Goal: Communication & Community: Answer question/provide support

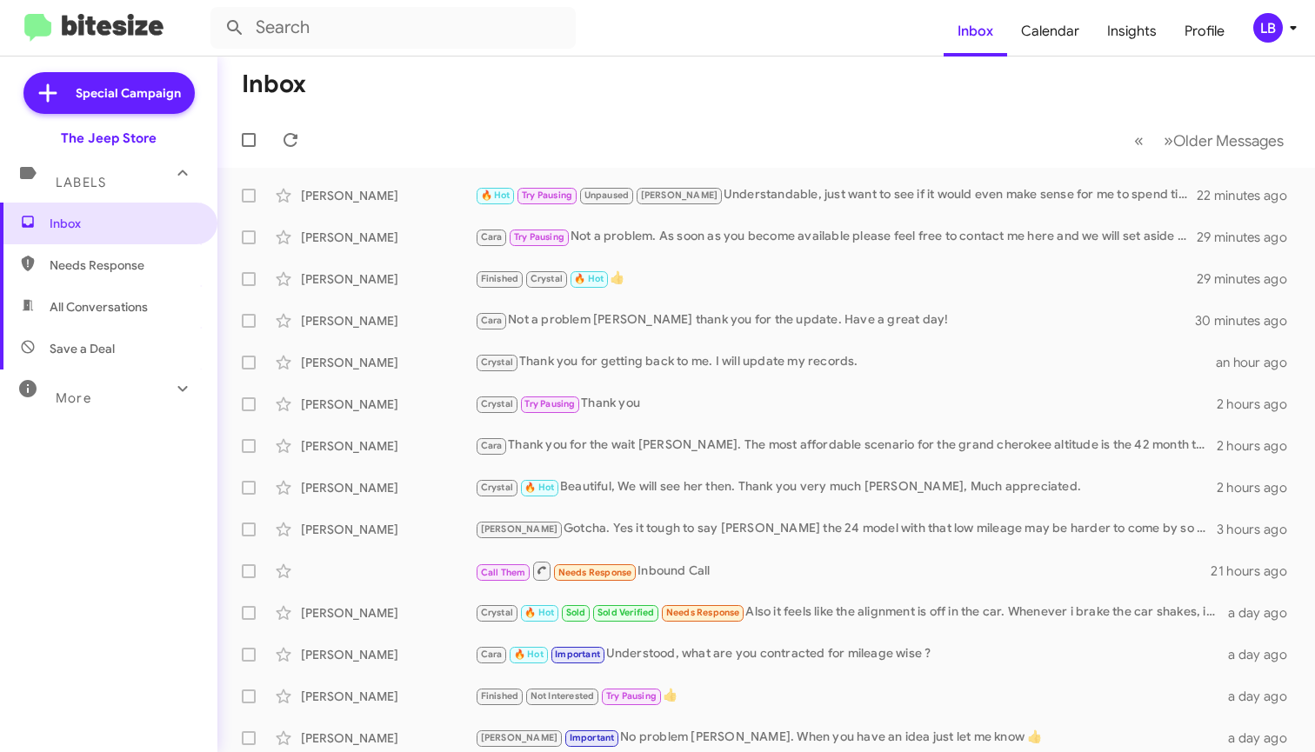
click at [408, 93] on mat-toolbar-row "Inbox" at bounding box center [766, 85] width 1098 height 56
click at [356, 30] on input "text" at bounding box center [392, 28] width 365 height 42
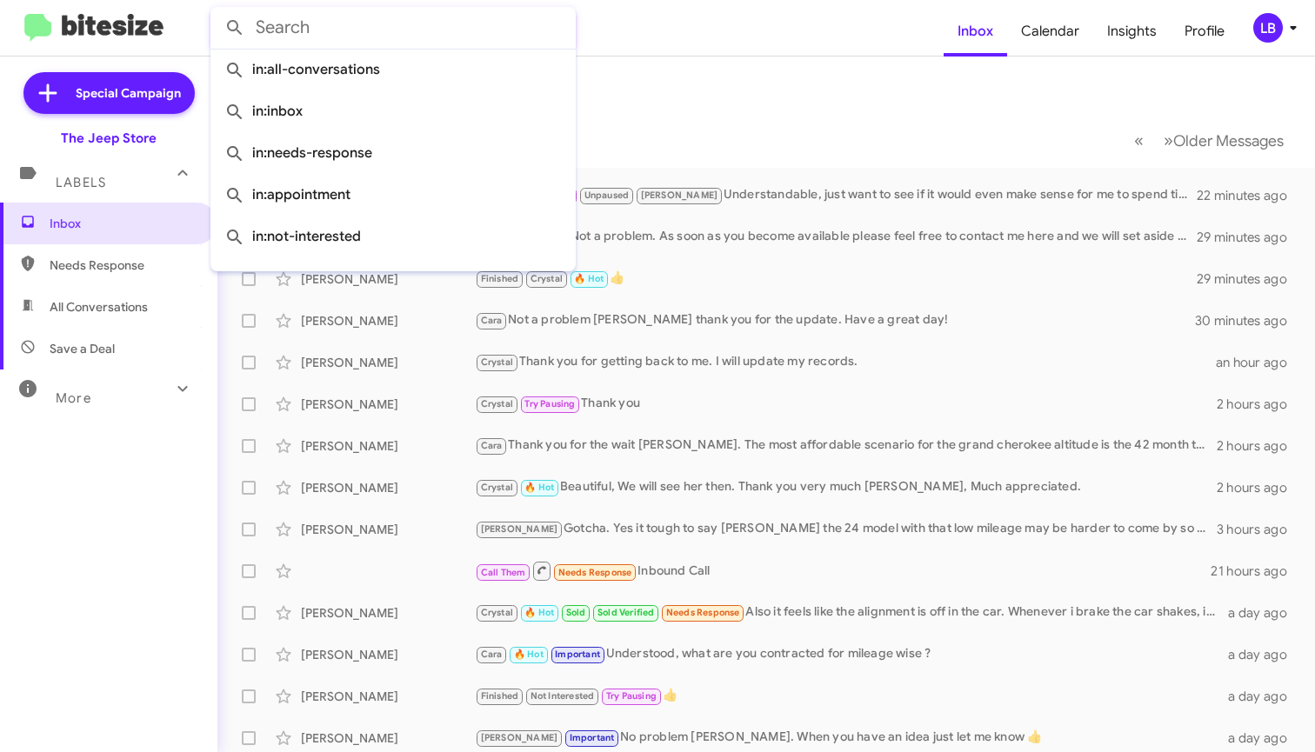
drag, startPoint x: 666, startPoint y: 89, endPoint x: 701, endPoint y: 169, distance: 87.2
click at [669, 100] on mat-toolbar-row "Inbox" at bounding box center [766, 85] width 1098 height 56
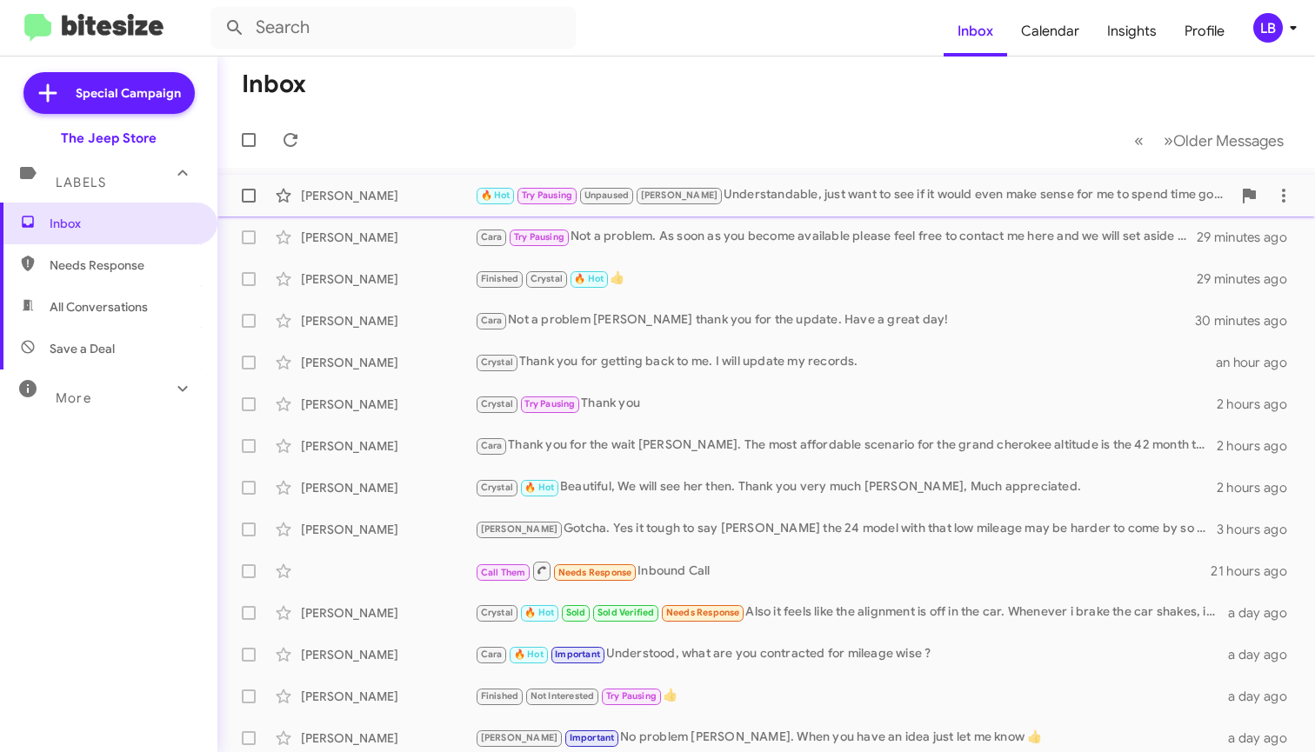
click at [764, 200] on div "🔥 Hot Try Pausing Unpaused Andrew Understandable, just want to see if it would …" at bounding box center [853, 195] width 757 height 20
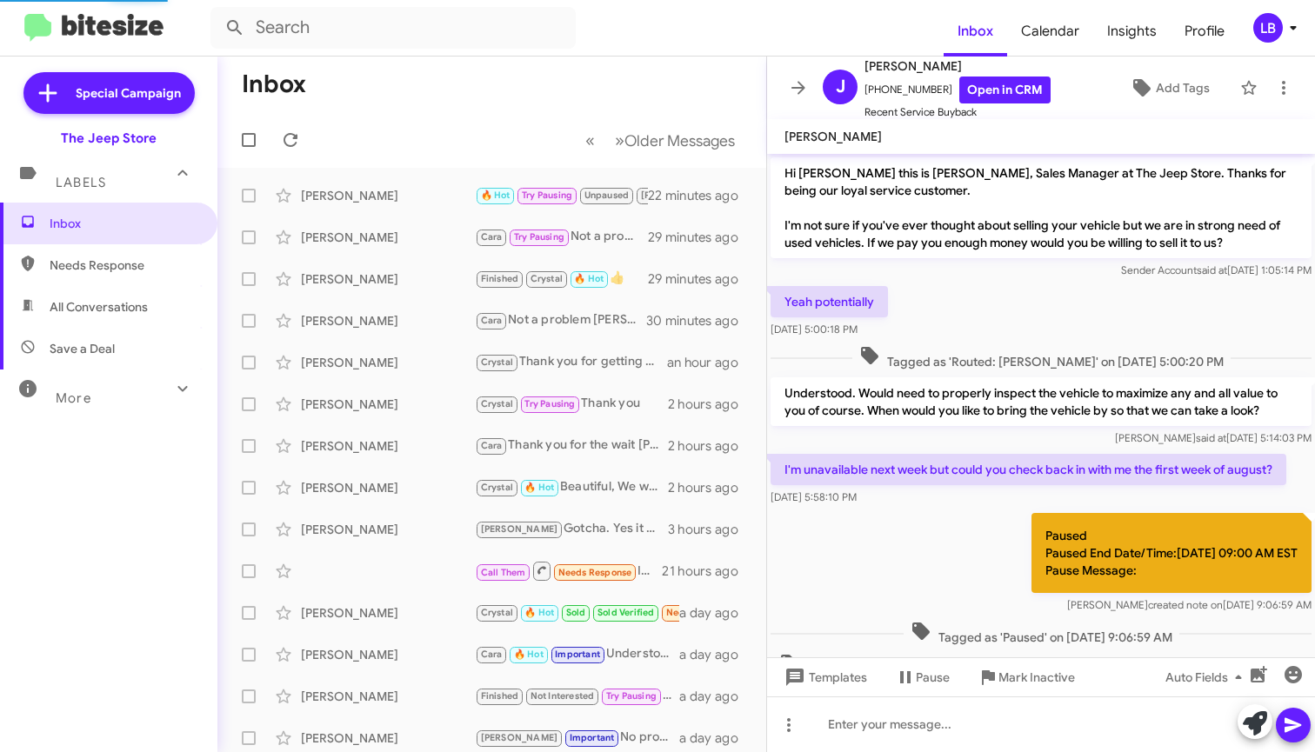
scroll to position [660, 0]
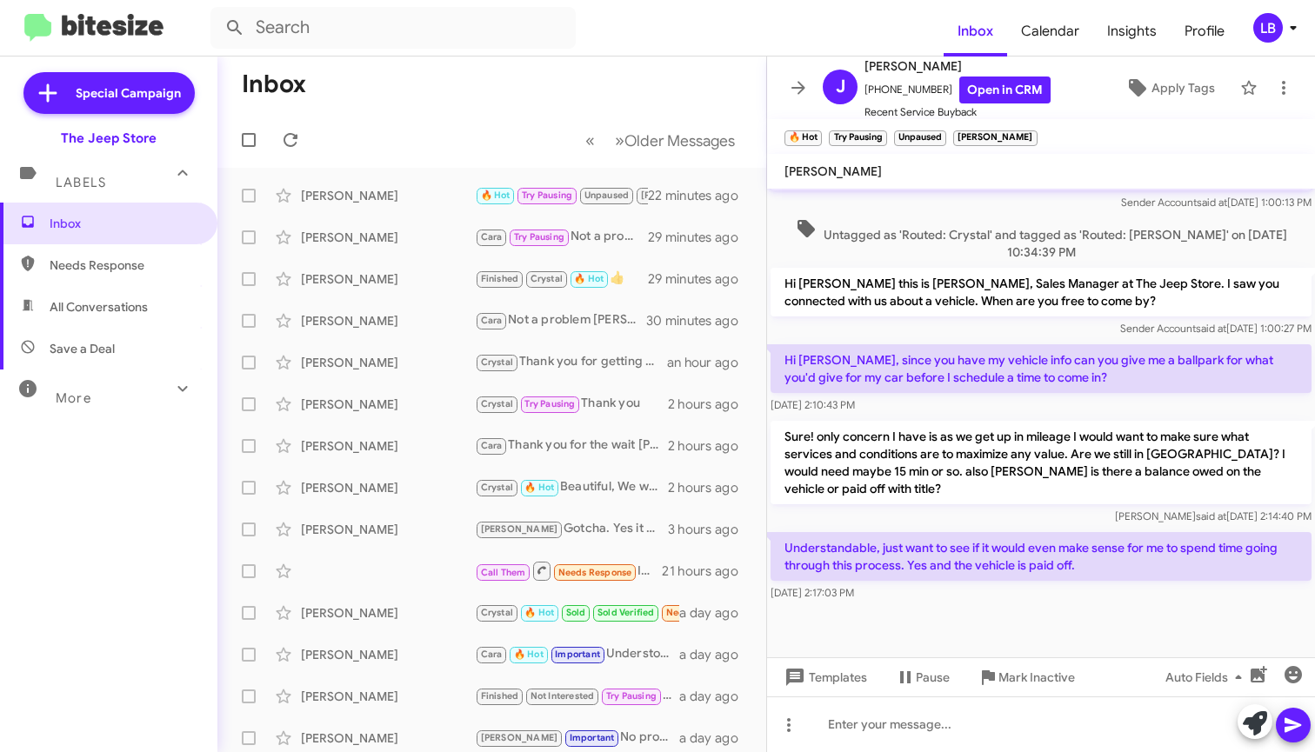
click at [953, 317] on p "Hi Jessica this is Michael Lefthand, Sales Manager at The Jeep Store. I saw you…" at bounding box center [1041, 292] width 541 height 49
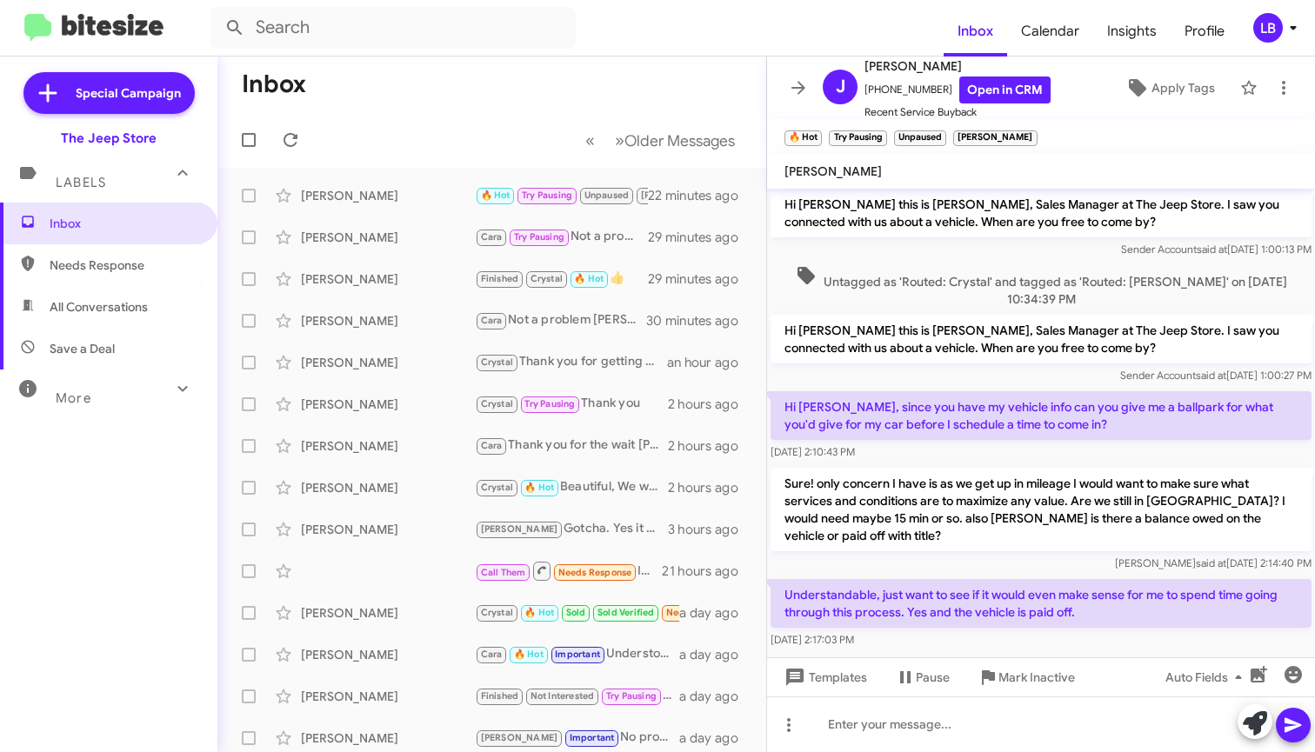
scroll to position [637, 0]
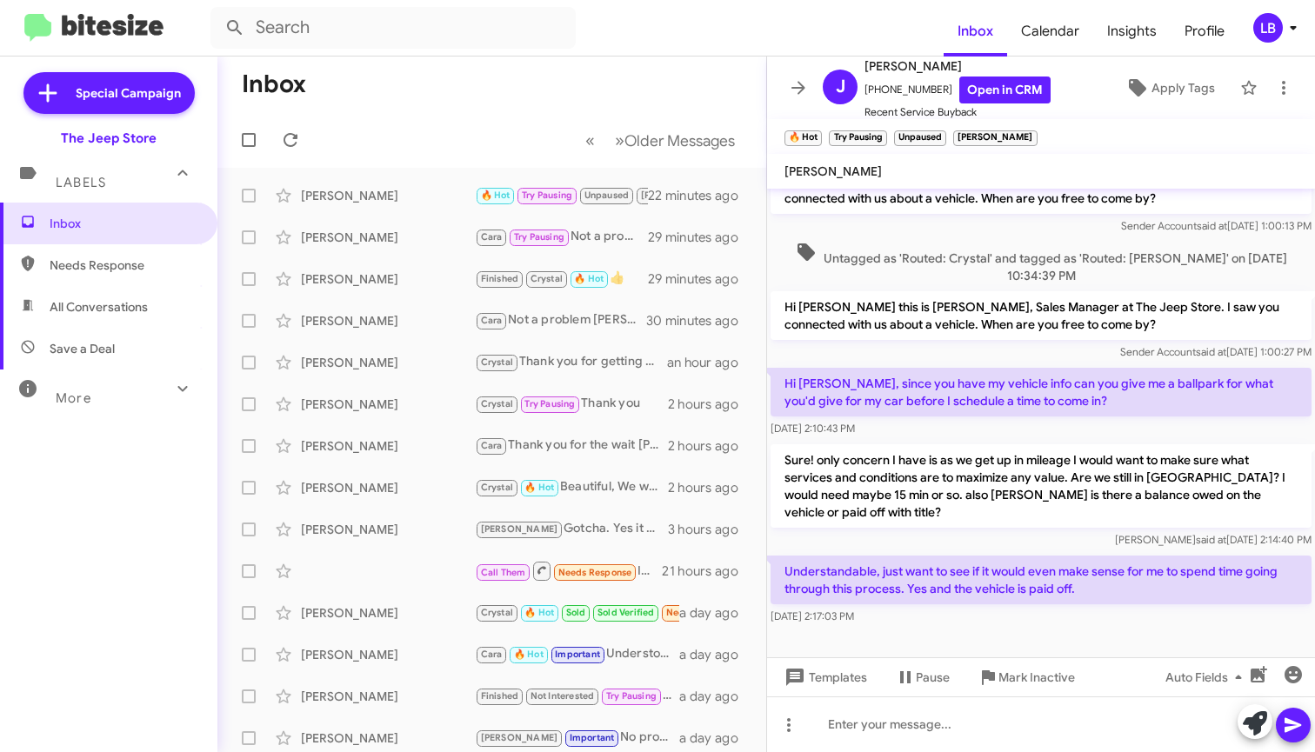
drag, startPoint x: 1017, startPoint y: 557, endPoint x: 962, endPoint y: 441, distance: 128.8
click at [1017, 549] on div "Travis said at Aug 14, 2025, 2:14:40 PM" at bounding box center [1041, 539] width 541 height 17
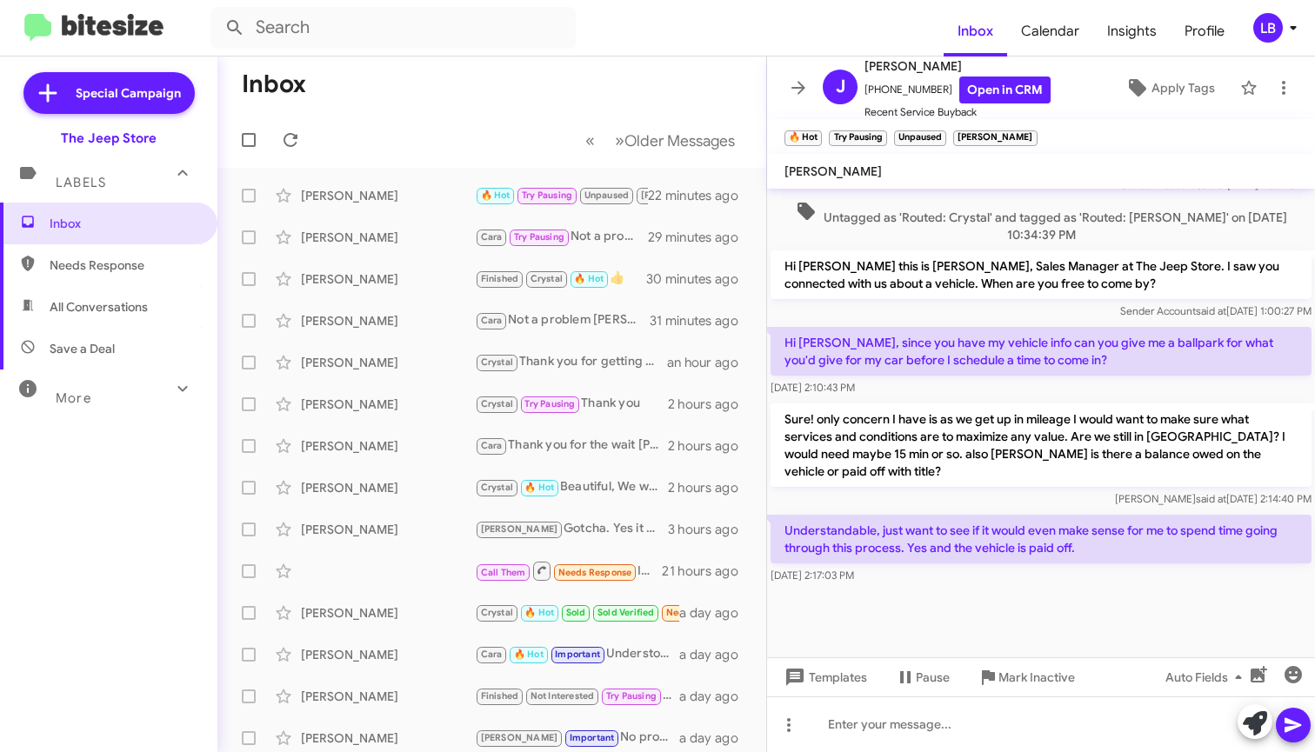
scroll to position [0, 0]
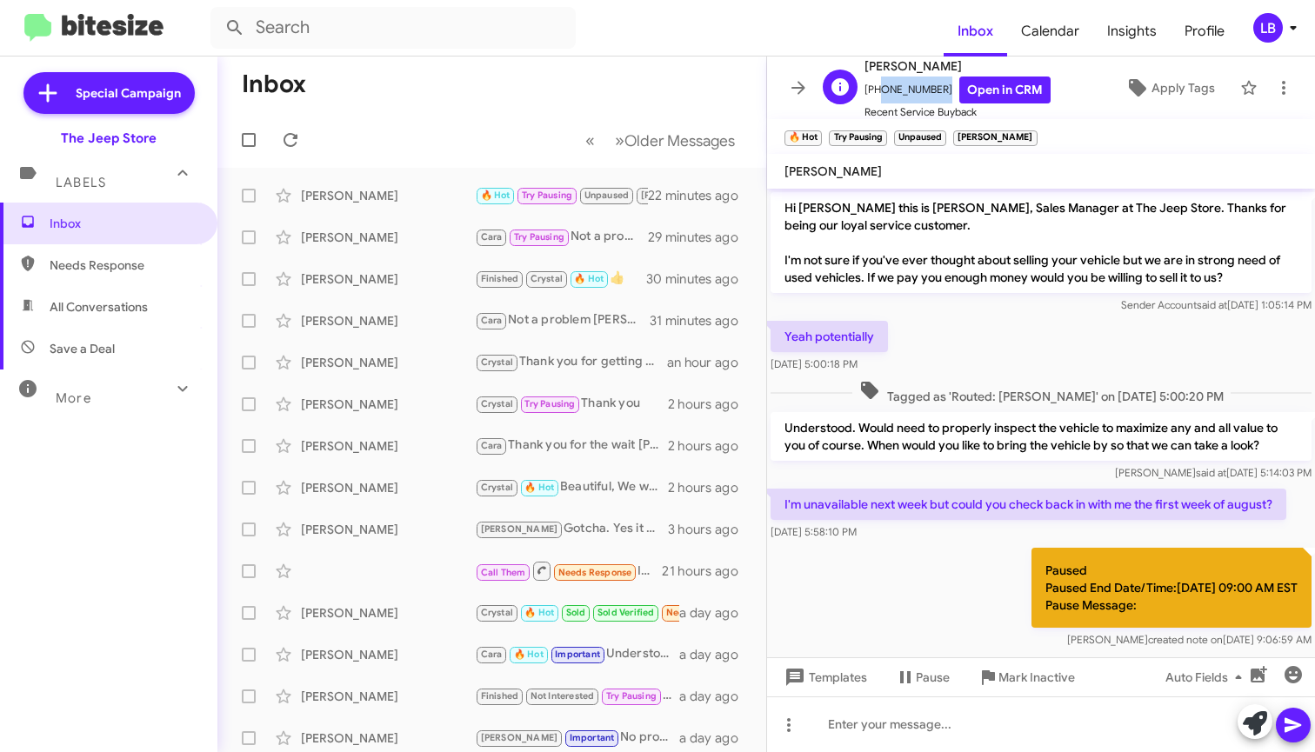
drag, startPoint x: 937, startPoint y: 86, endPoint x: 900, endPoint y: 78, distance: 37.4
click at [875, 97] on span "+19739970464 Open in CRM" at bounding box center [957, 90] width 186 height 27
copy span "9739970464"
click at [572, 100] on mat-toolbar-row "Inbox" at bounding box center [491, 85] width 549 height 56
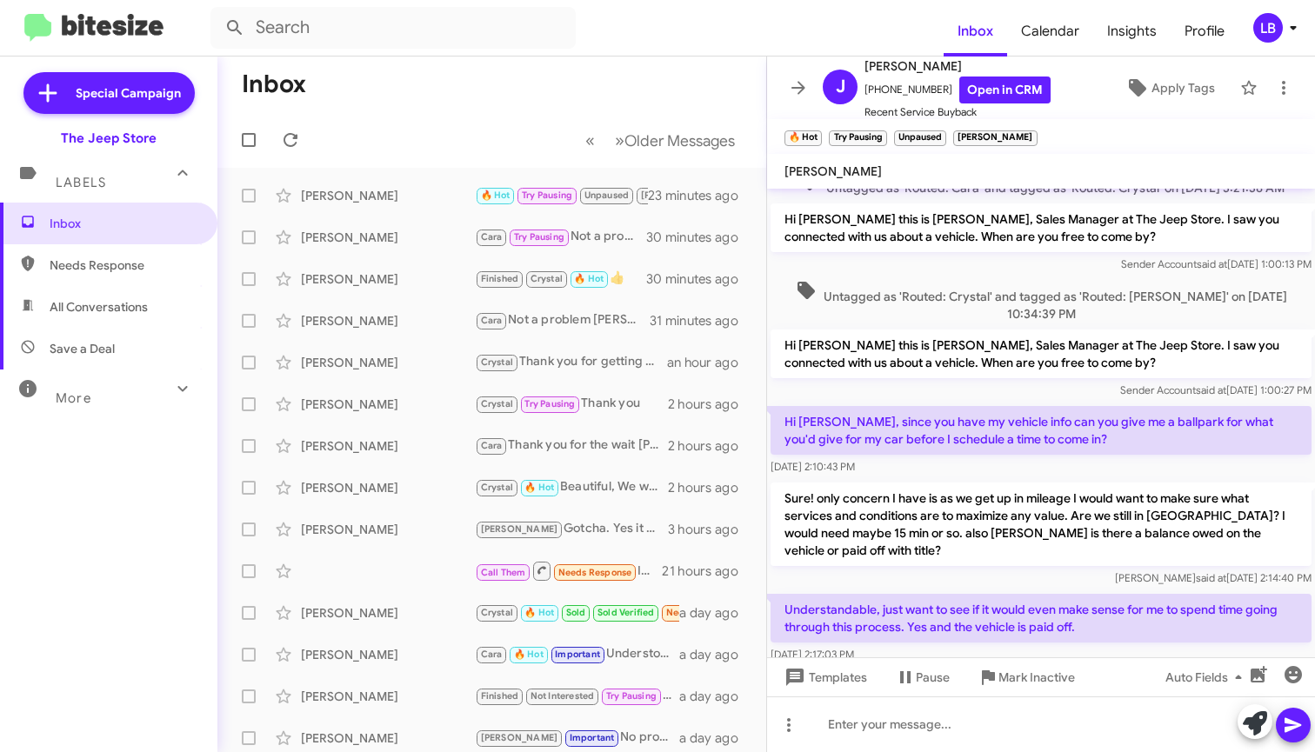
scroll to position [695, 0]
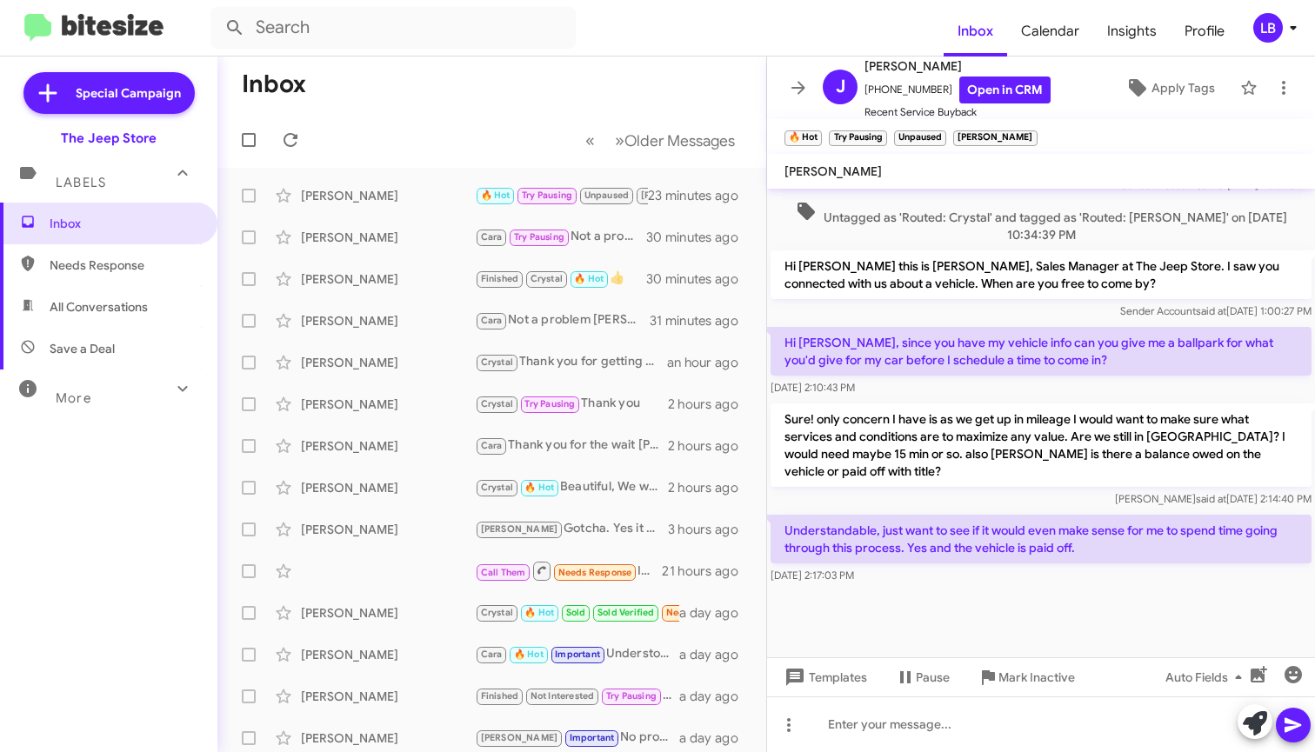
click at [989, 312] on div "Sender Account said at Aug 14, 2025, 1:00:27 PM" at bounding box center [1041, 311] width 541 height 17
click at [943, 248] on div "Hi Jessica this is Michael Lefthand, Sales Manager at The Jeep Store. I saw you…" at bounding box center [1041, 285] width 548 height 77
click at [967, 299] on div "Hi Jessica this is Michael Lefthand, Sales Manager at The Jeep Store. I saw you…" at bounding box center [1041, 285] width 541 height 70
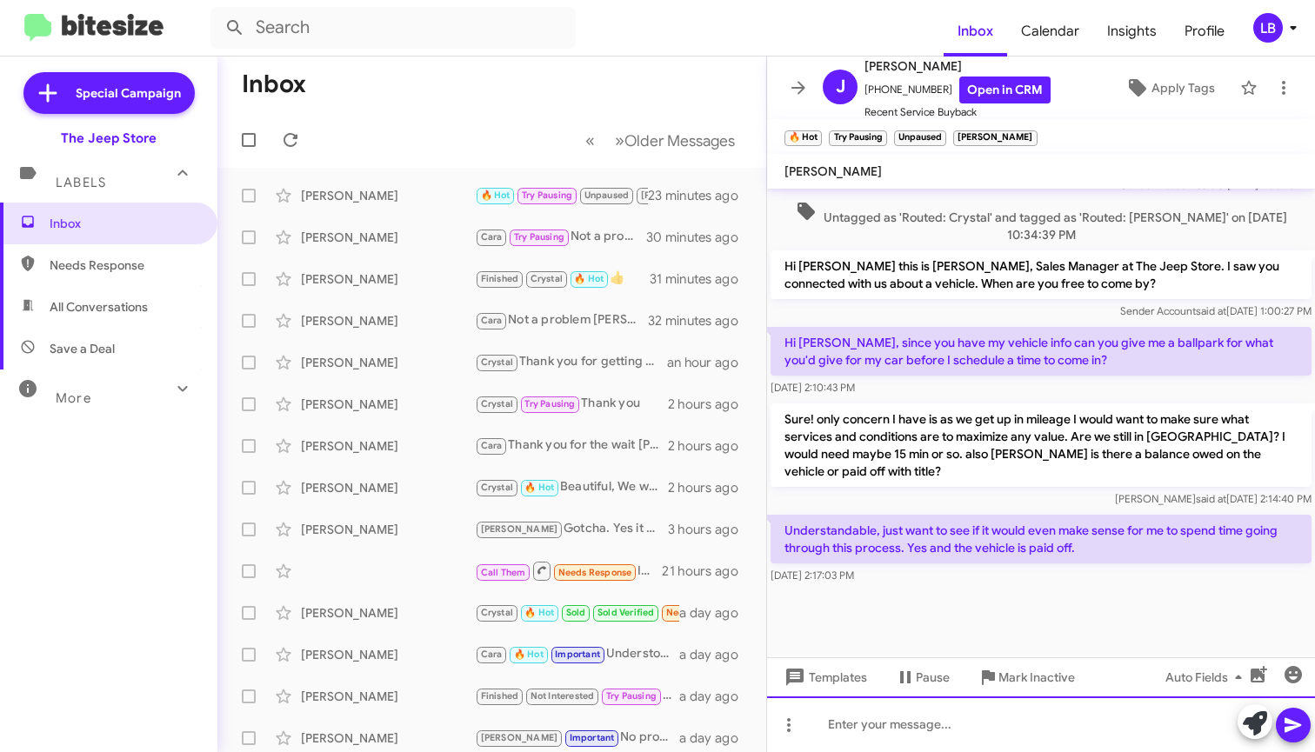
click at [959, 729] on div at bounding box center [1041, 725] width 548 height 56
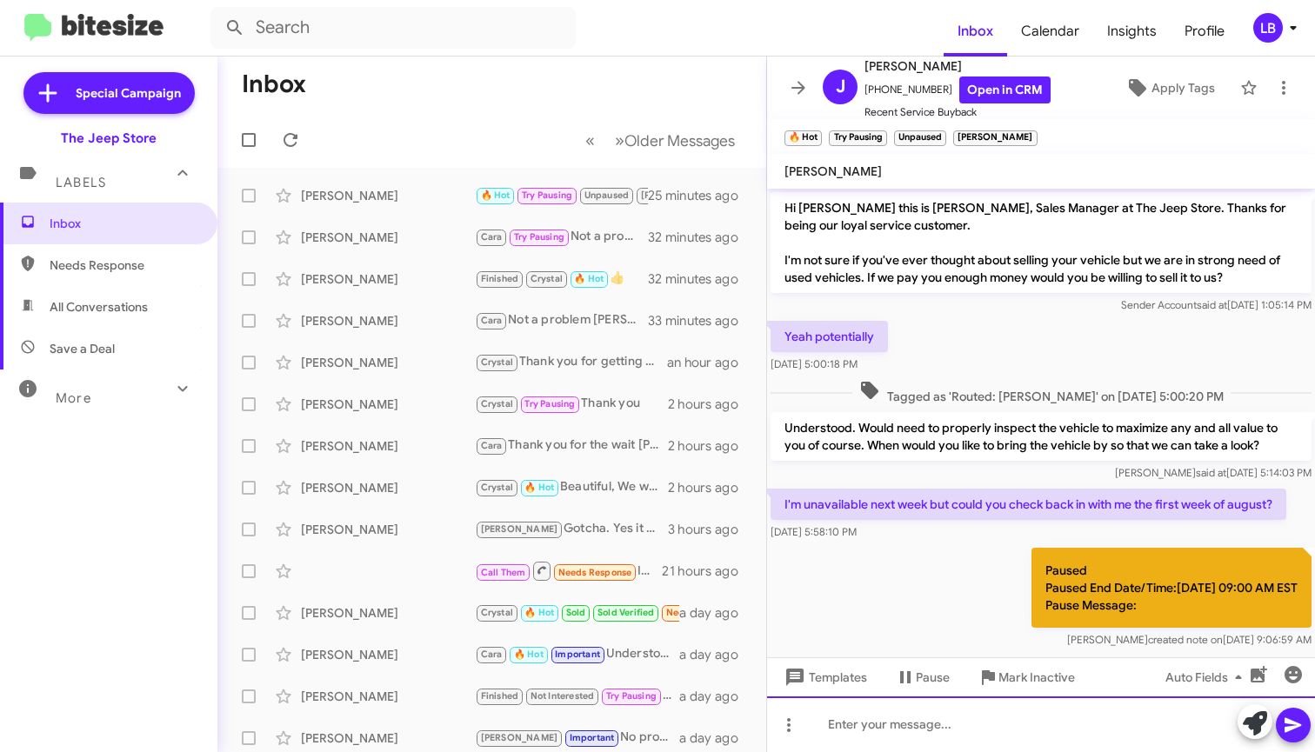
scroll to position [909, 0]
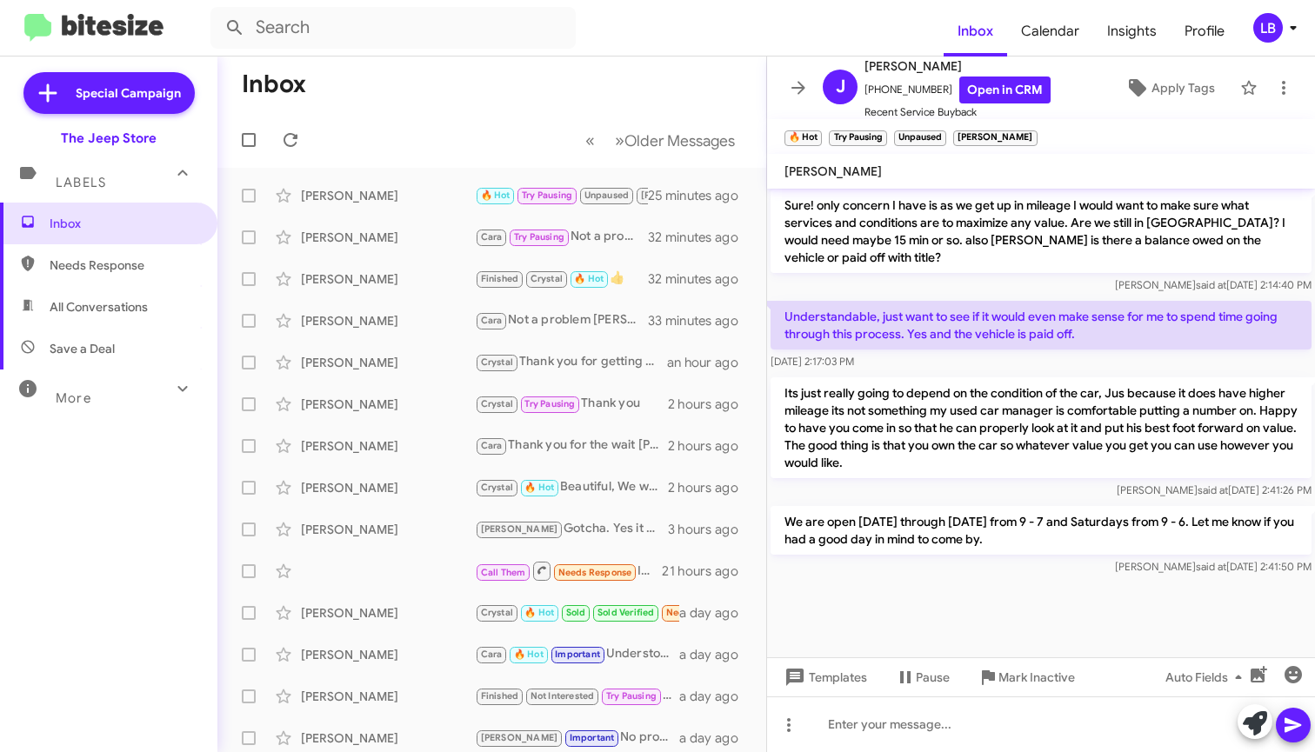
click at [983, 257] on p "Sure! only concern I have is as we get up in mileage I would want to make sure …" at bounding box center [1041, 231] width 541 height 83
drag, startPoint x: 417, startPoint y: 25, endPoint x: 370, endPoint y: 9, distance: 49.8
click at [417, 25] on input "text" at bounding box center [392, 28] width 365 height 42
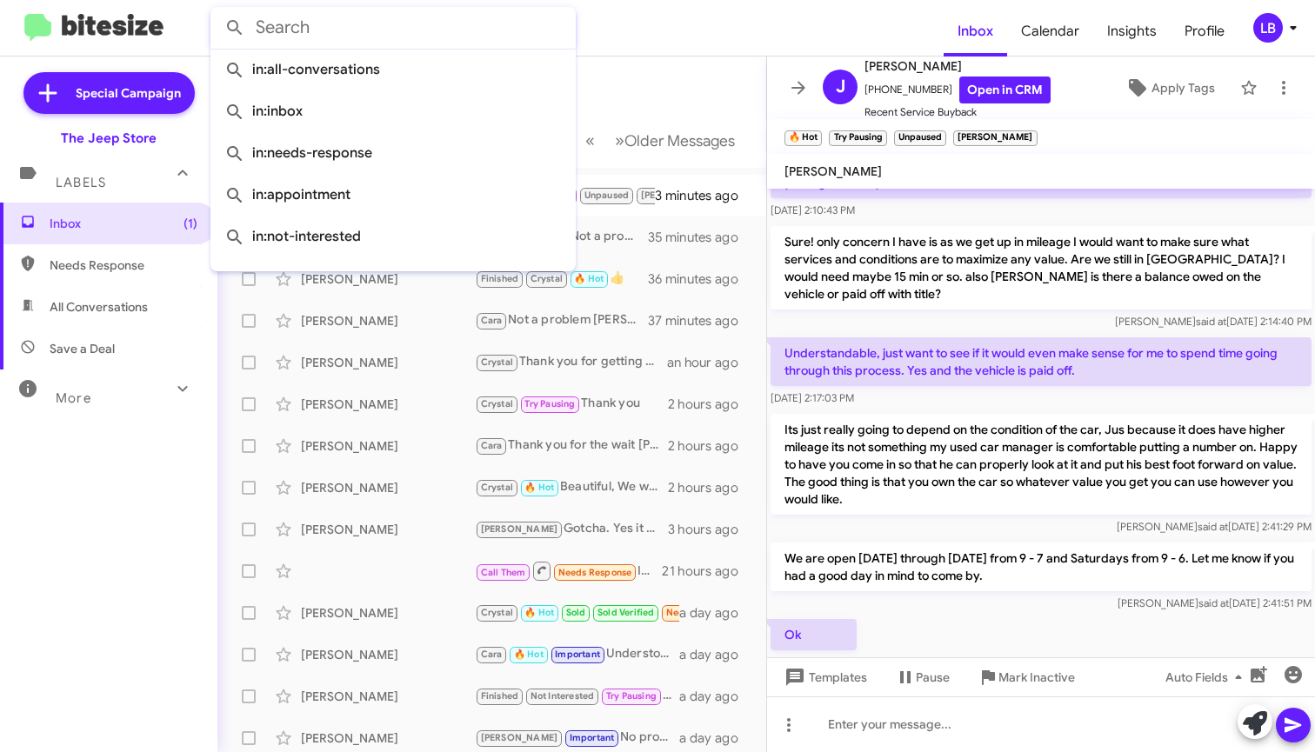
scroll to position [972, 0]
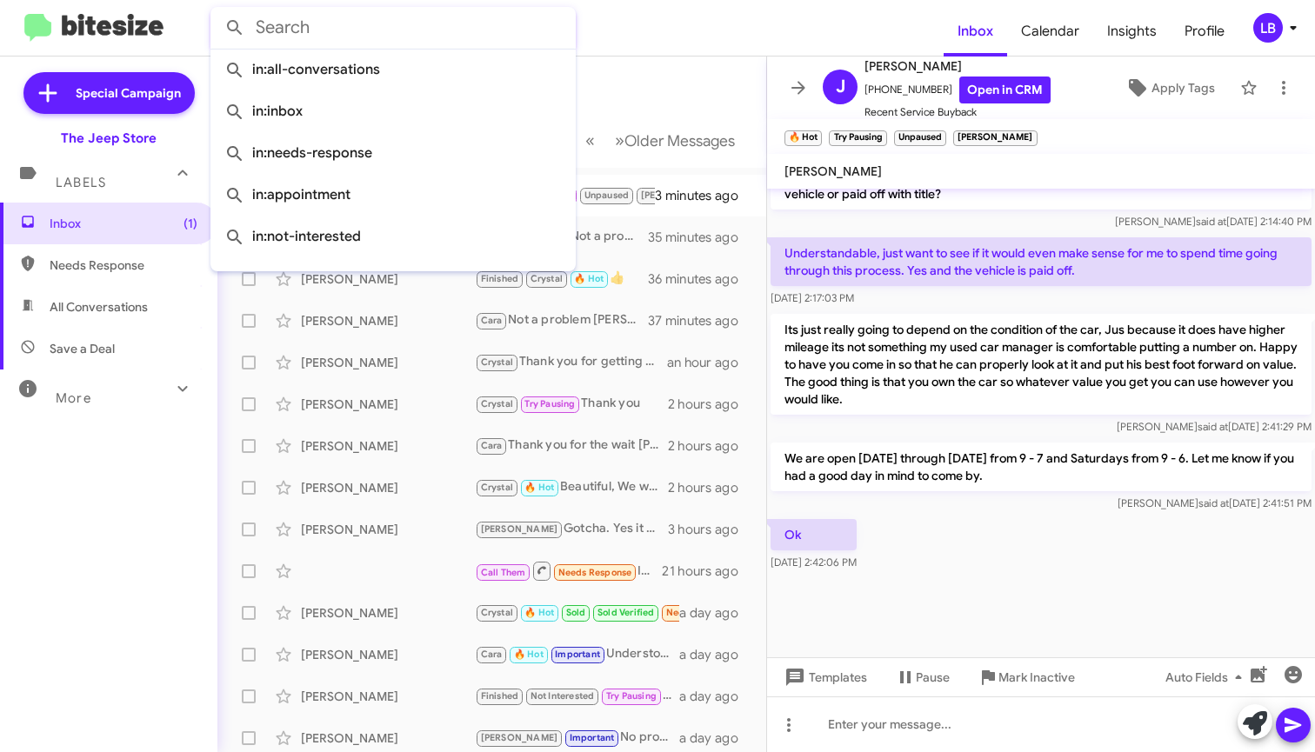
click at [974, 595] on div at bounding box center [1041, 616] width 548 height 83
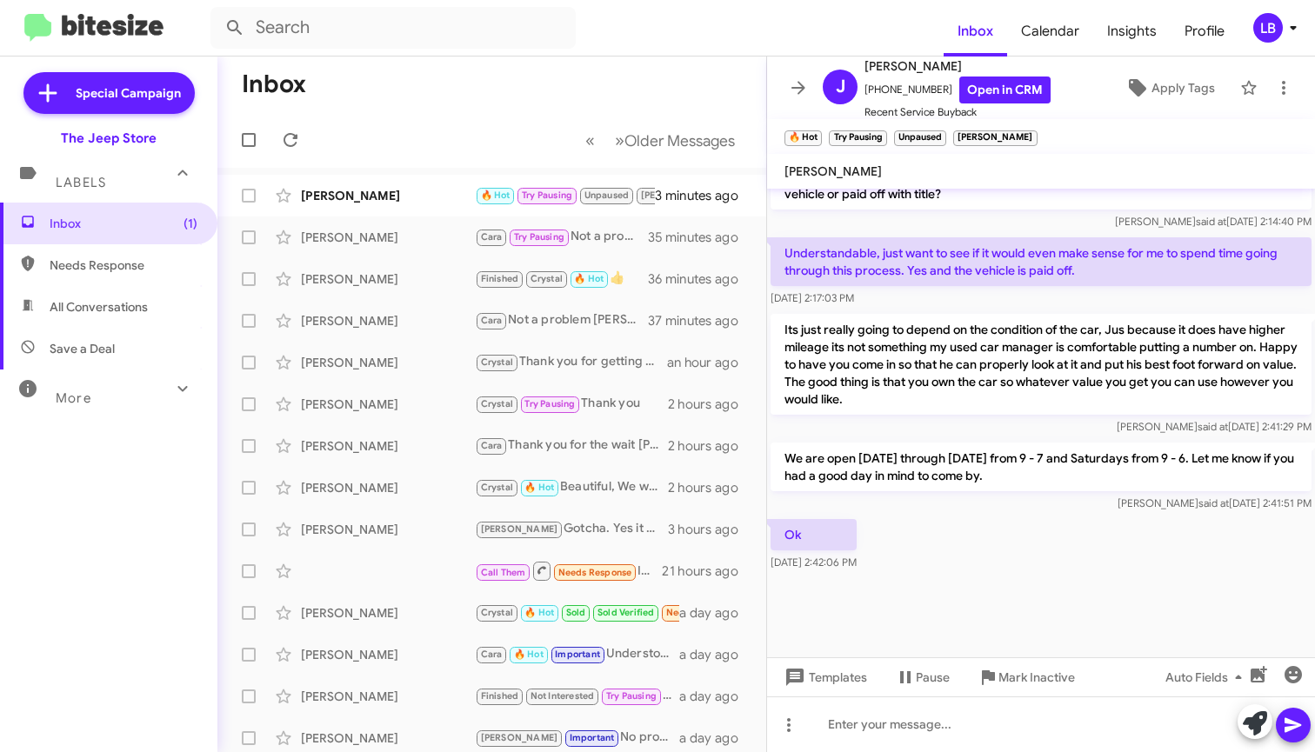
click at [936, 435] on div "Luis said at Aug 14, 2025, 2:41:29 PM" at bounding box center [1041, 426] width 541 height 17
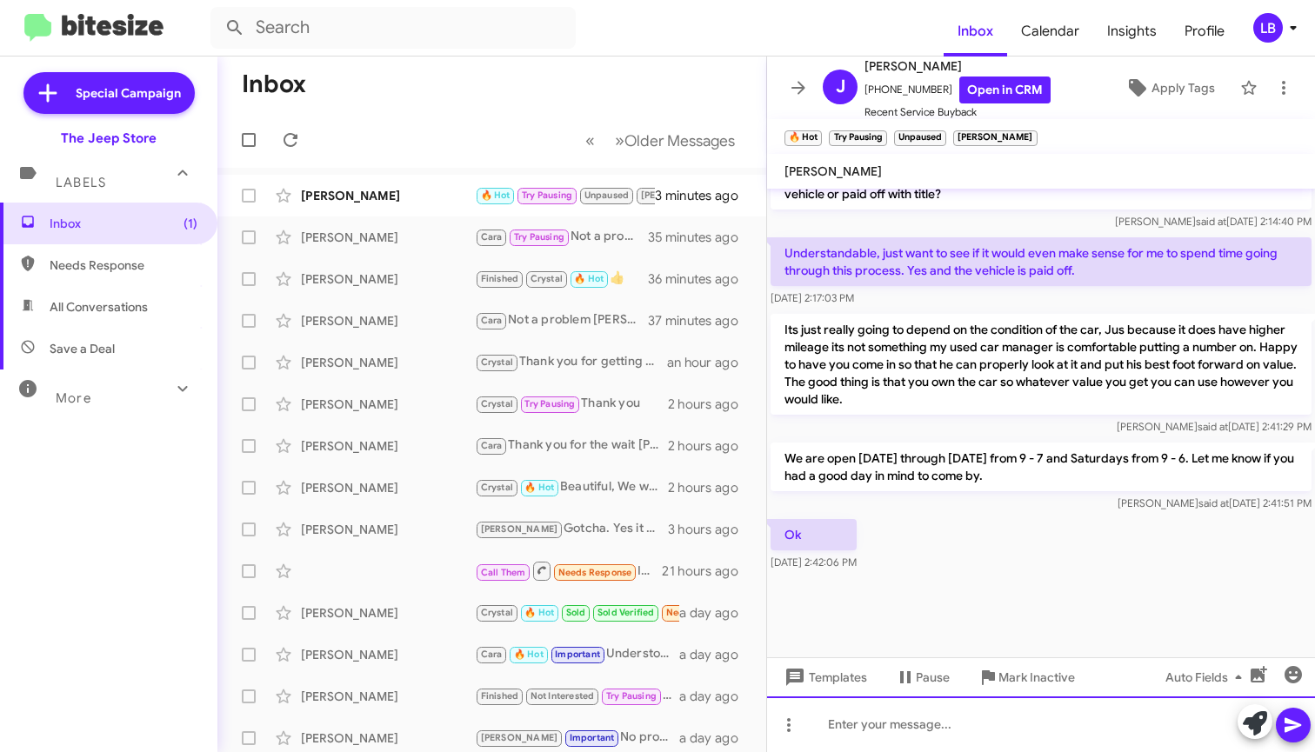
click at [1050, 728] on div at bounding box center [1041, 725] width 548 height 56
click at [1178, 733] on div at bounding box center [1041, 725] width 548 height 56
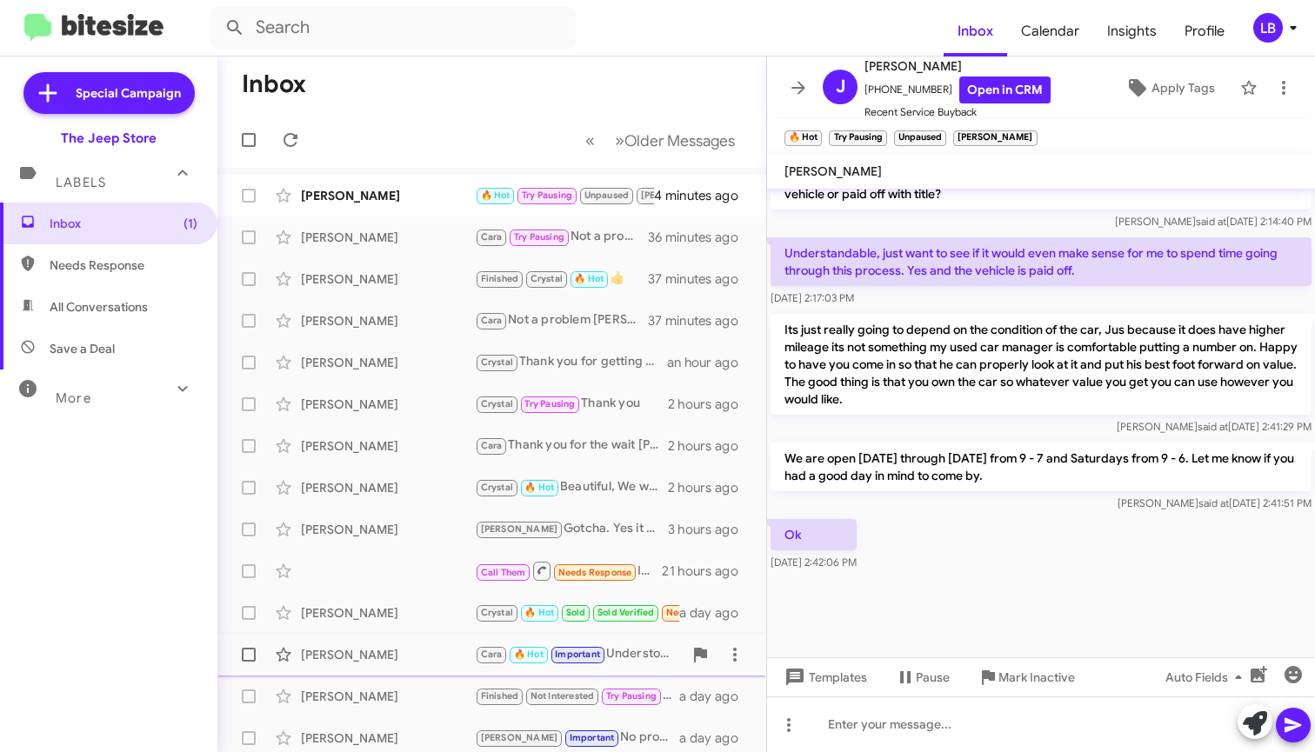
click at [1072, 667] on span "Mark Inactive" at bounding box center [1036, 677] width 77 height 31
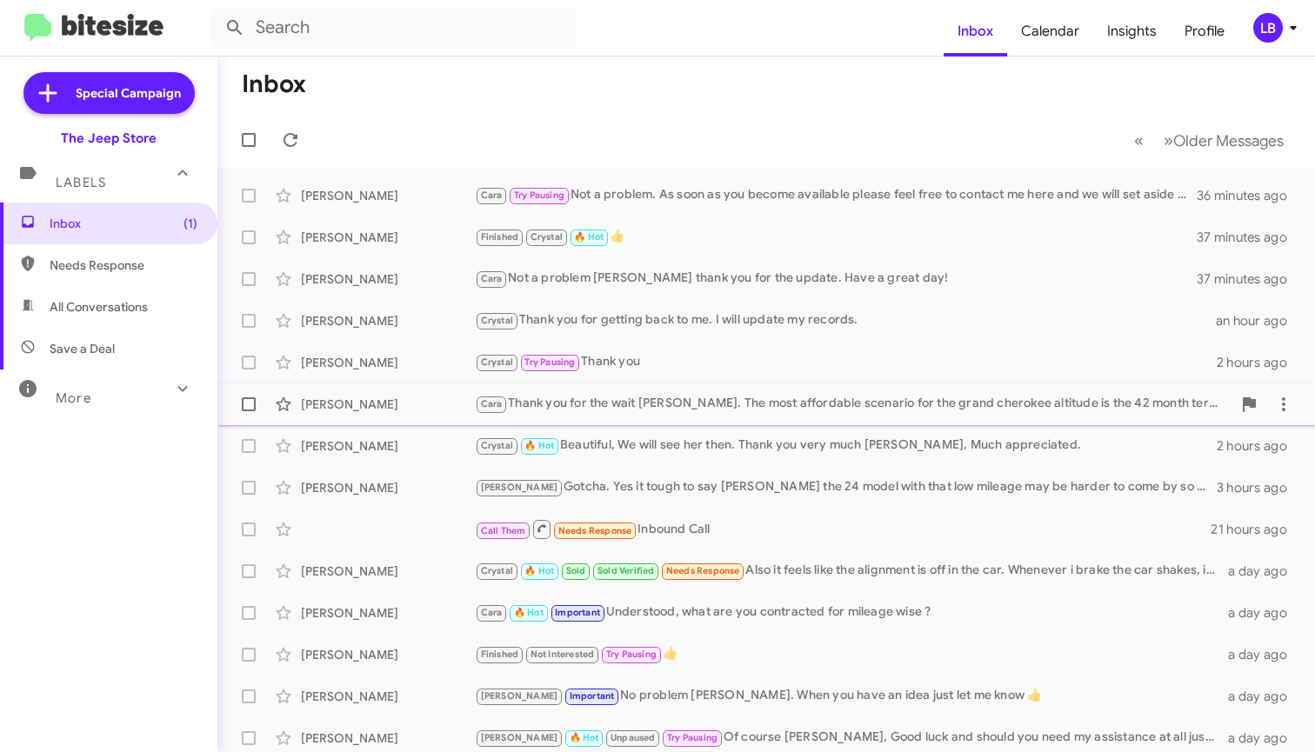
click at [1050, 402] on div "Cara Thank you for the wait Amanda. The most affordable scenario for the grand …" at bounding box center [853, 404] width 757 height 20
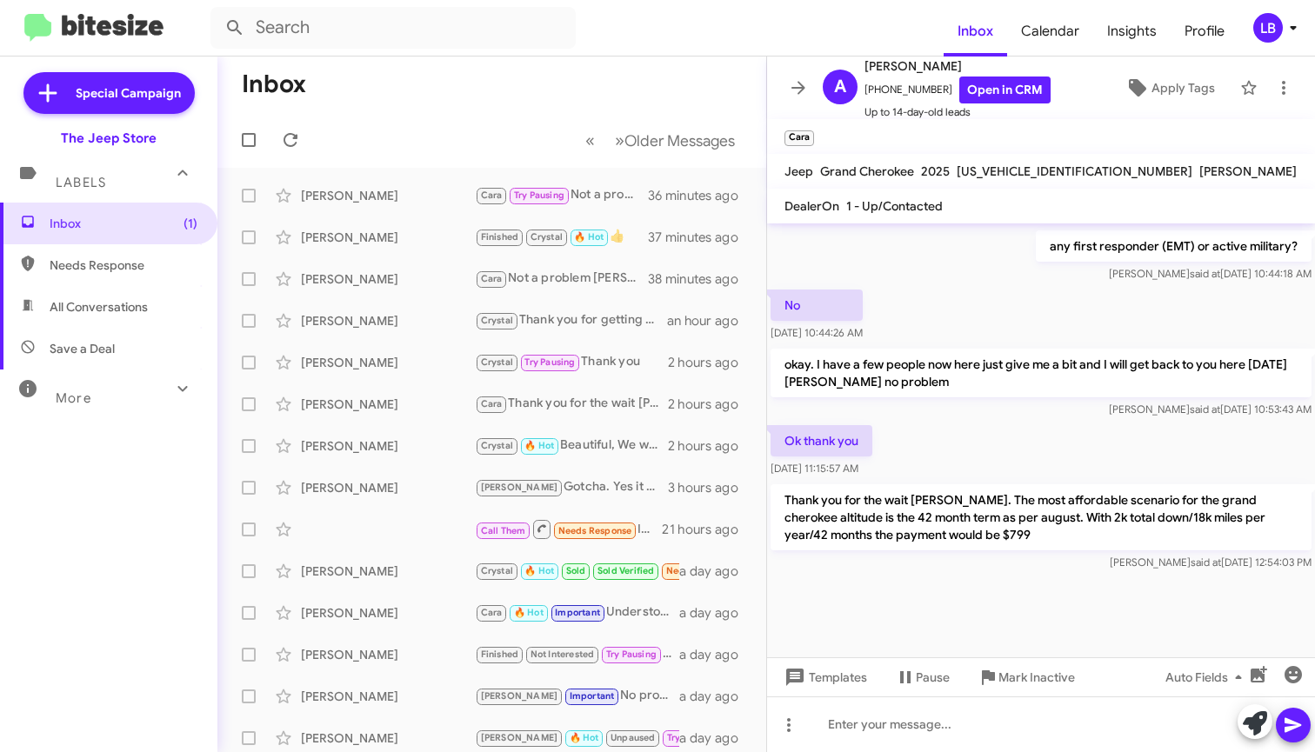
scroll to position [1041, 0]
click at [1067, 578] on div at bounding box center [1041, 616] width 548 height 83
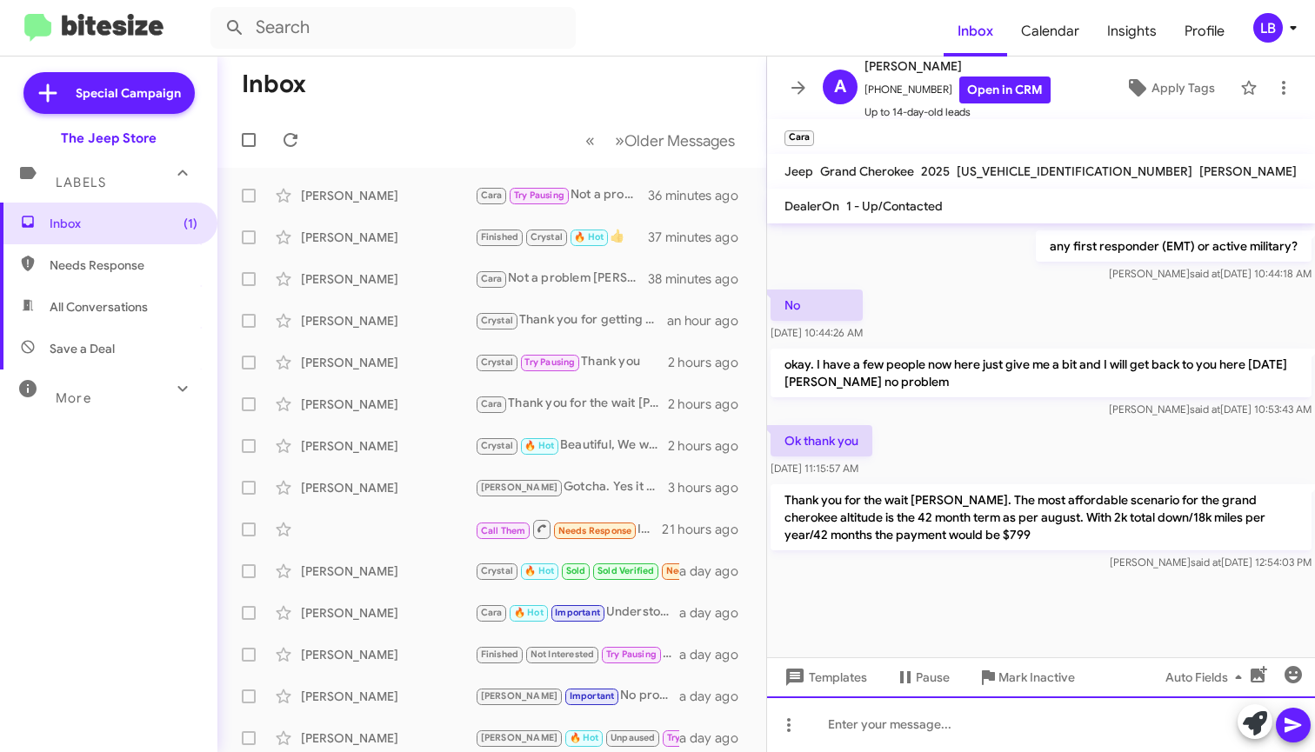
click at [1025, 726] on div at bounding box center [1041, 725] width 548 height 56
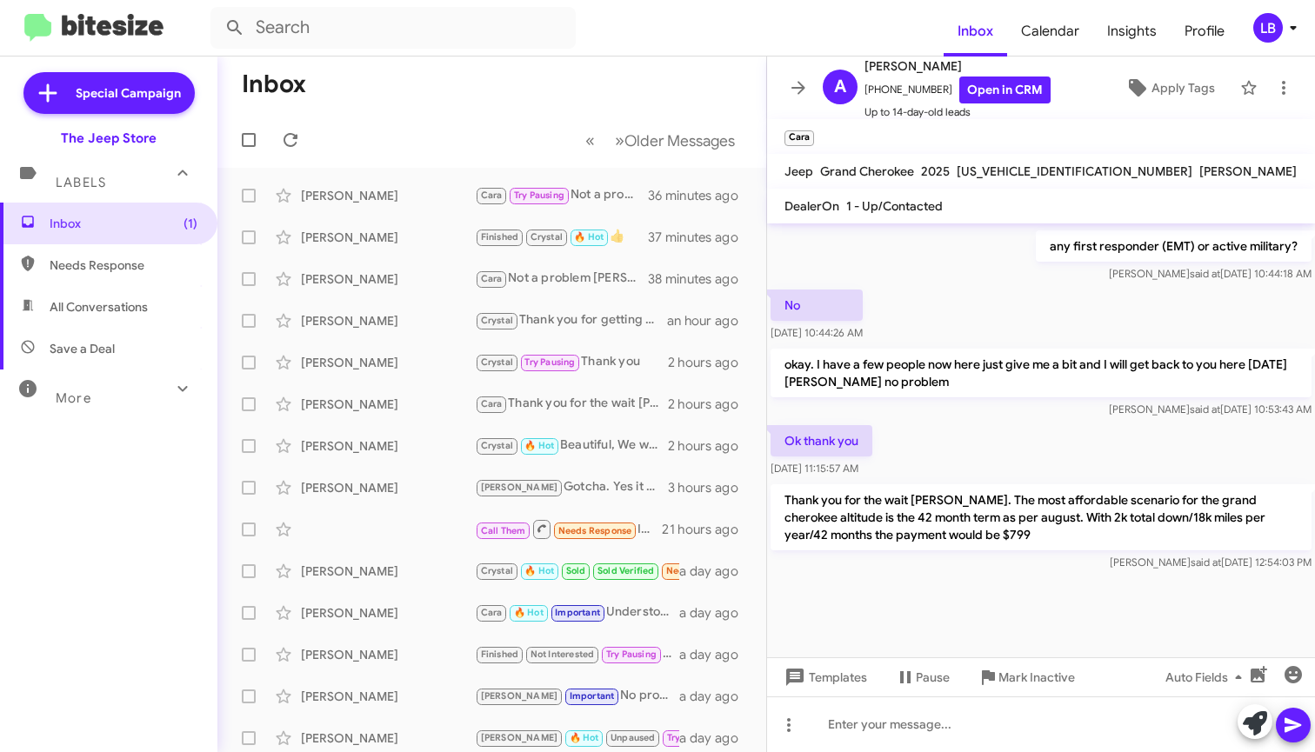
click at [1133, 580] on div at bounding box center [1041, 616] width 548 height 83
click at [1127, 564] on span "Travis said at Aug 14, 2025, 12:54:03 PM" at bounding box center [1211, 562] width 202 height 13
click at [1095, 430] on div "Ok thank you Aug 14, 2025, 11:15:57 AM" at bounding box center [1041, 451] width 548 height 59
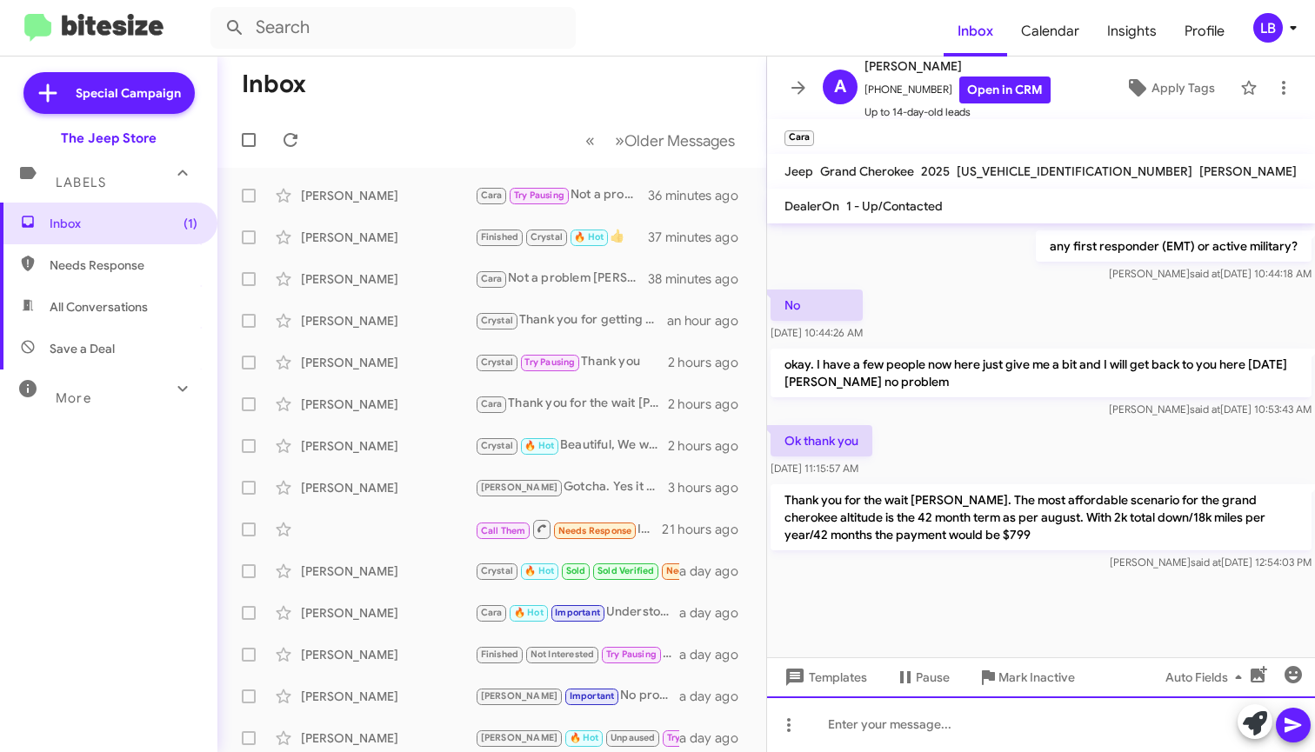
click at [990, 724] on div at bounding box center [1041, 725] width 548 height 56
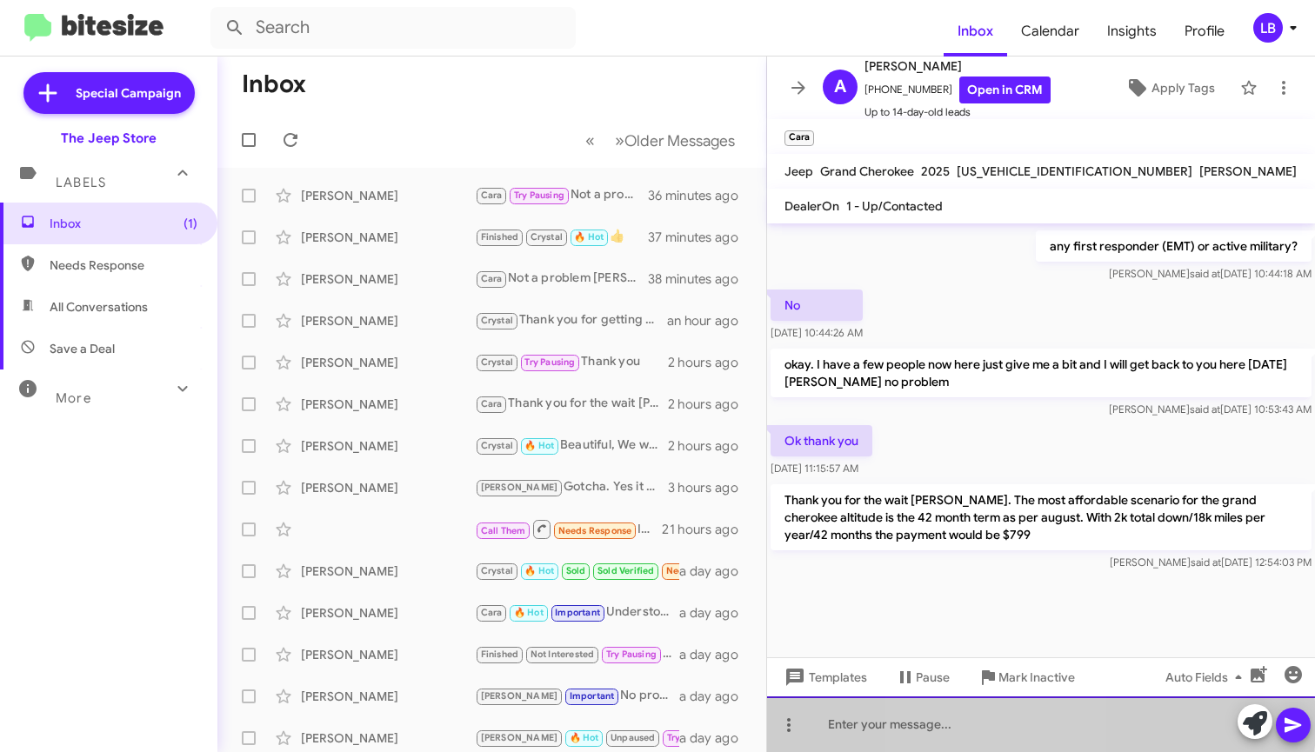
click at [991, 724] on div at bounding box center [1041, 725] width 548 height 56
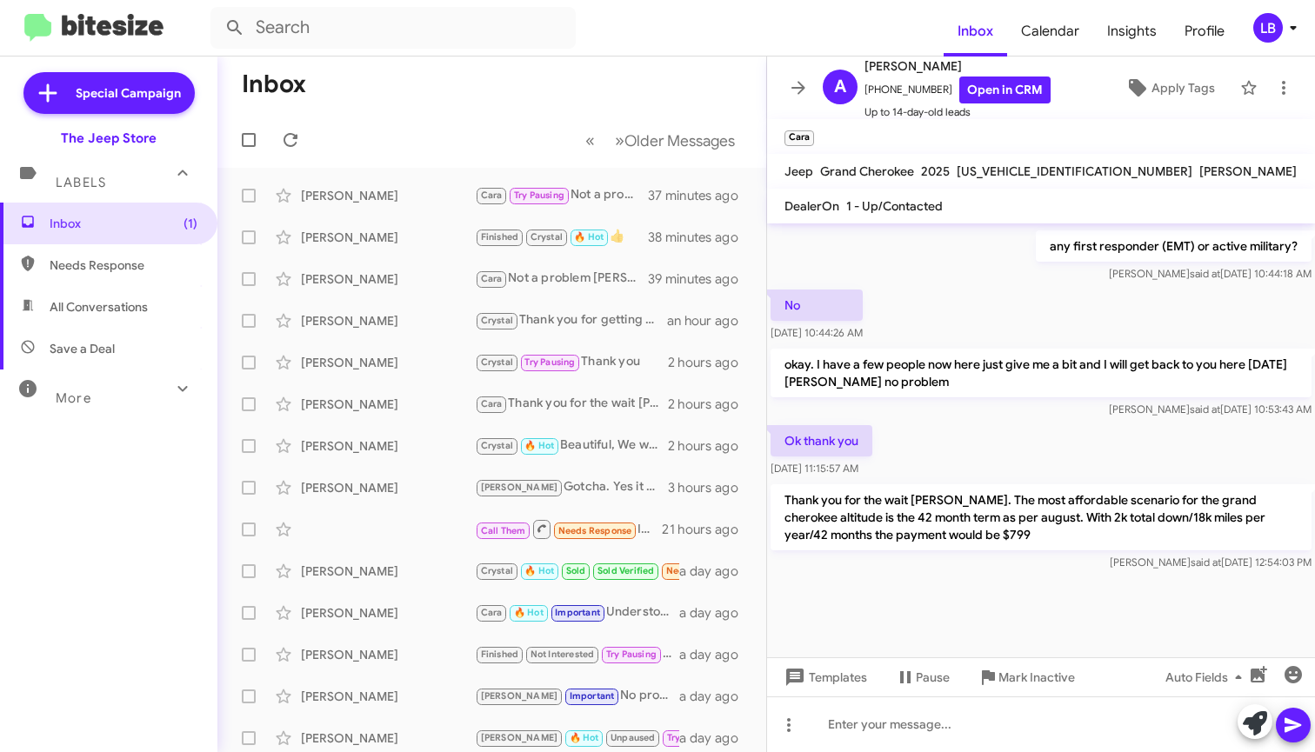
click at [1029, 443] on div "Ok thank you Aug 14, 2025, 11:15:57 AM" at bounding box center [1041, 451] width 548 height 59
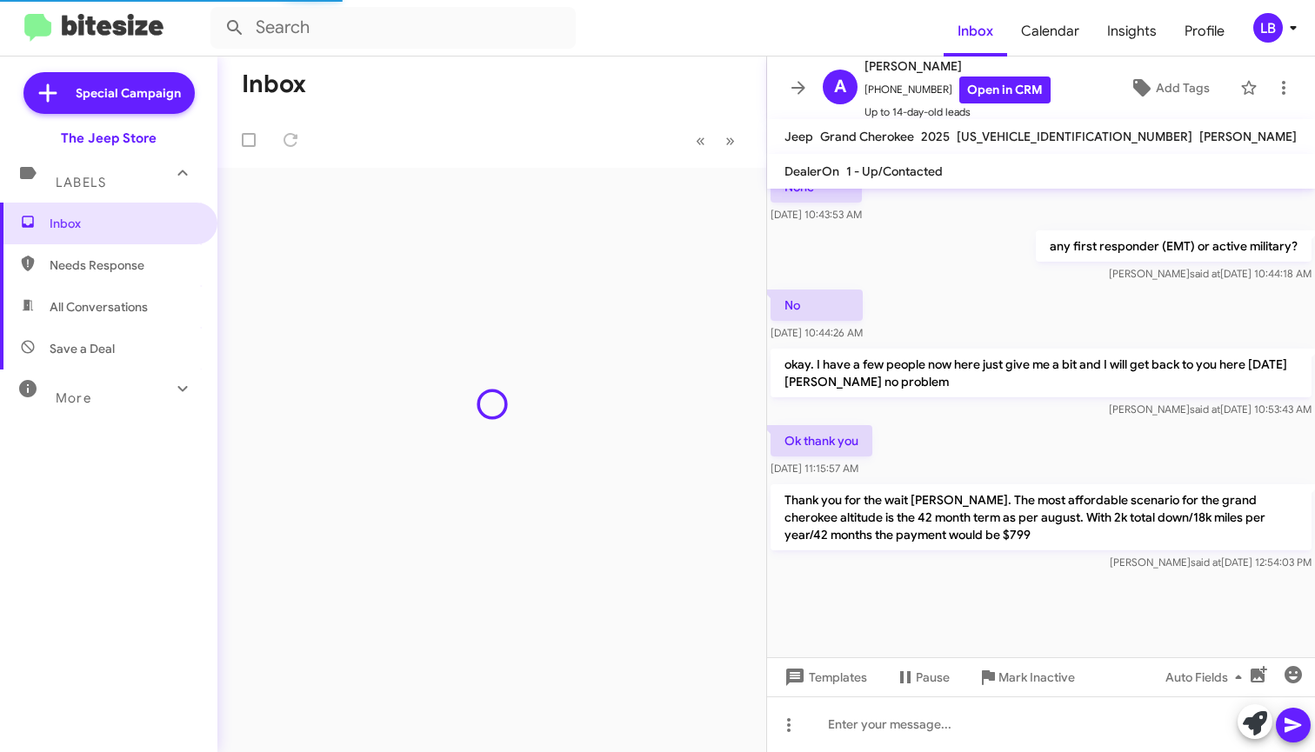
scroll to position [1041, 0]
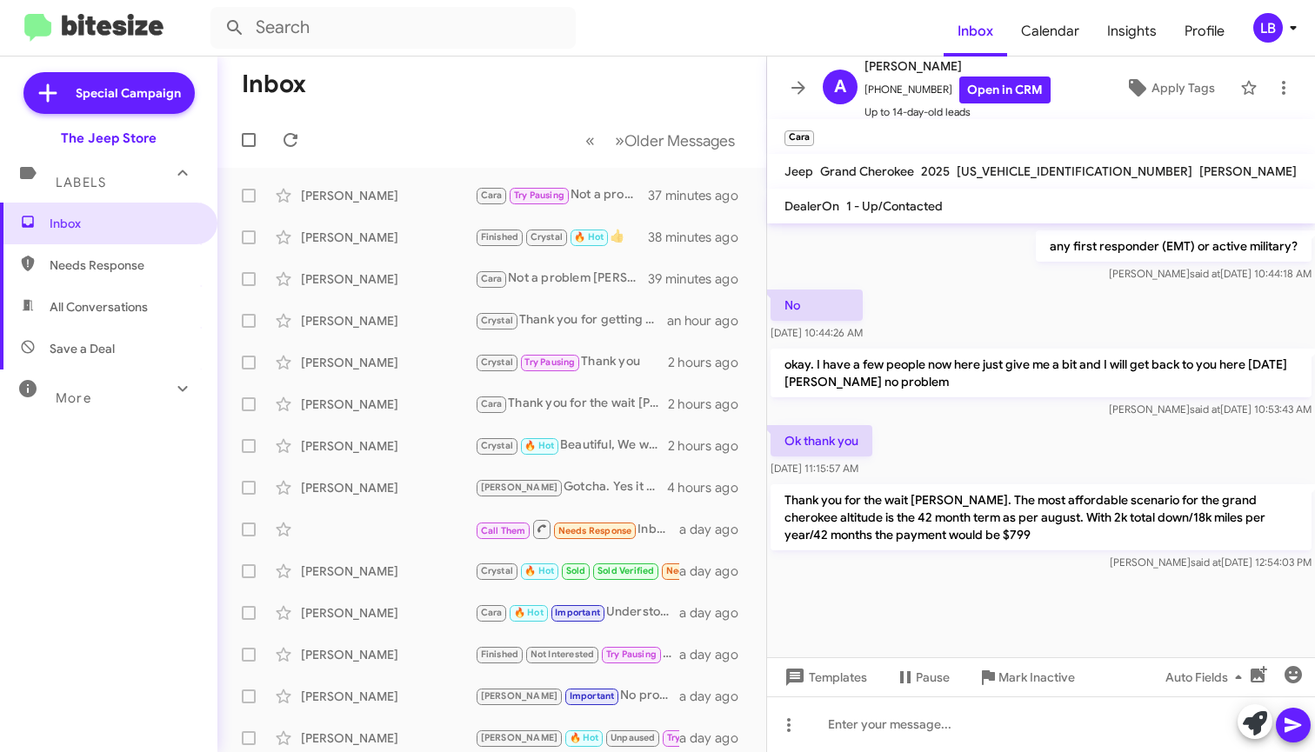
click at [1026, 435] on div "Ok thank you Aug 14, 2025, 11:15:57 AM" at bounding box center [1041, 451] width 548 height 59
click at [1025, 554] on div "Travis said at Aug 14, 2025, 12:54:03 PM" at bounding box center [1041, 562] width 541 height 17
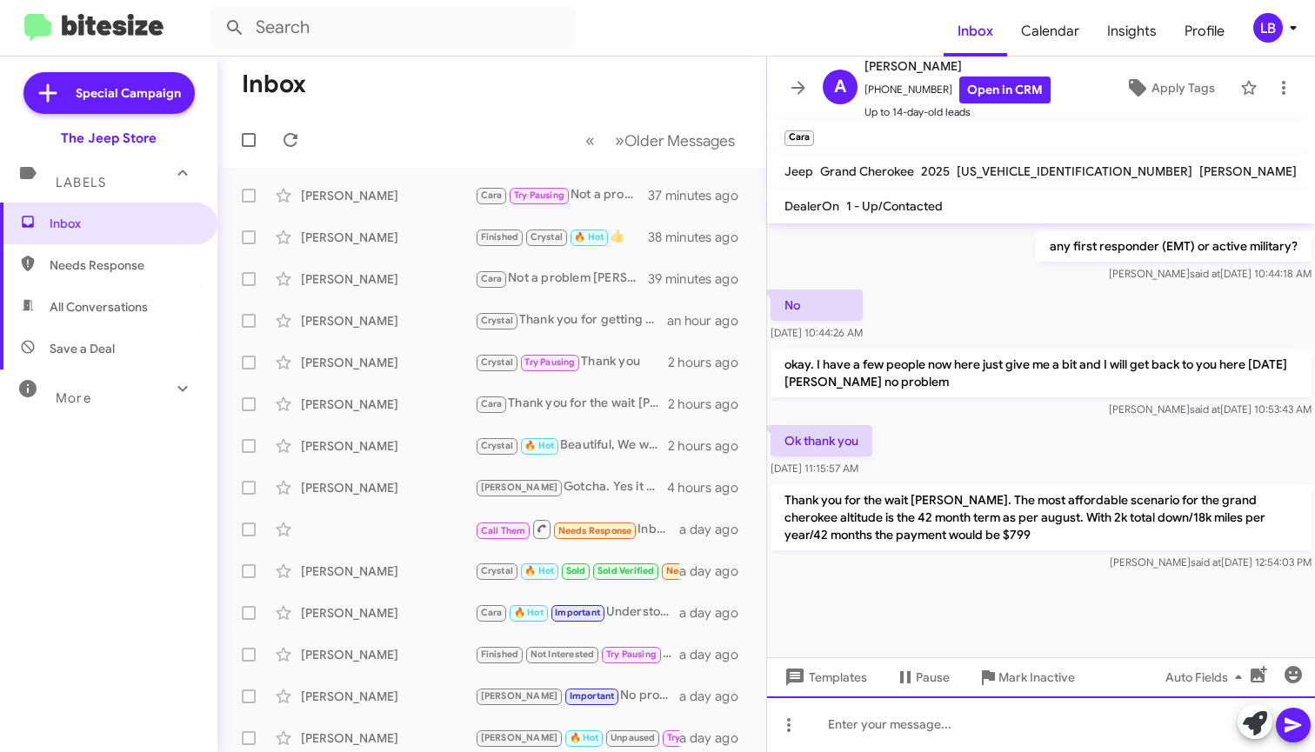
click at [1010, 733] on div at bounding box center [1041, 725] width 548 height 56
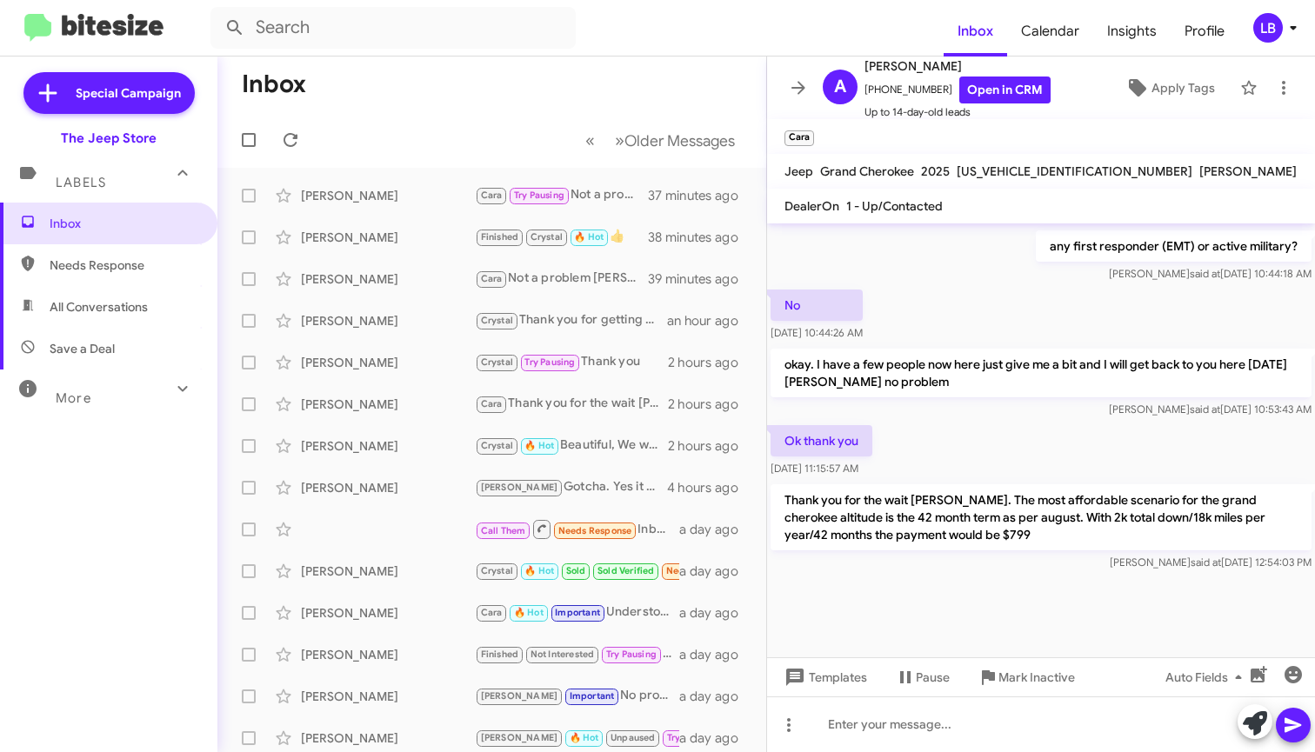
click at [1005, 292] on div "No Aug 14, 2025, 10:44:26 AM" at bounding box center [1041, 315] width 548 height 59
click at [1098, 440] on div "Ok thank you Aug 14, 2025, 11:15:57 AM" at bounding box center [1041, 451] width 548 height 59
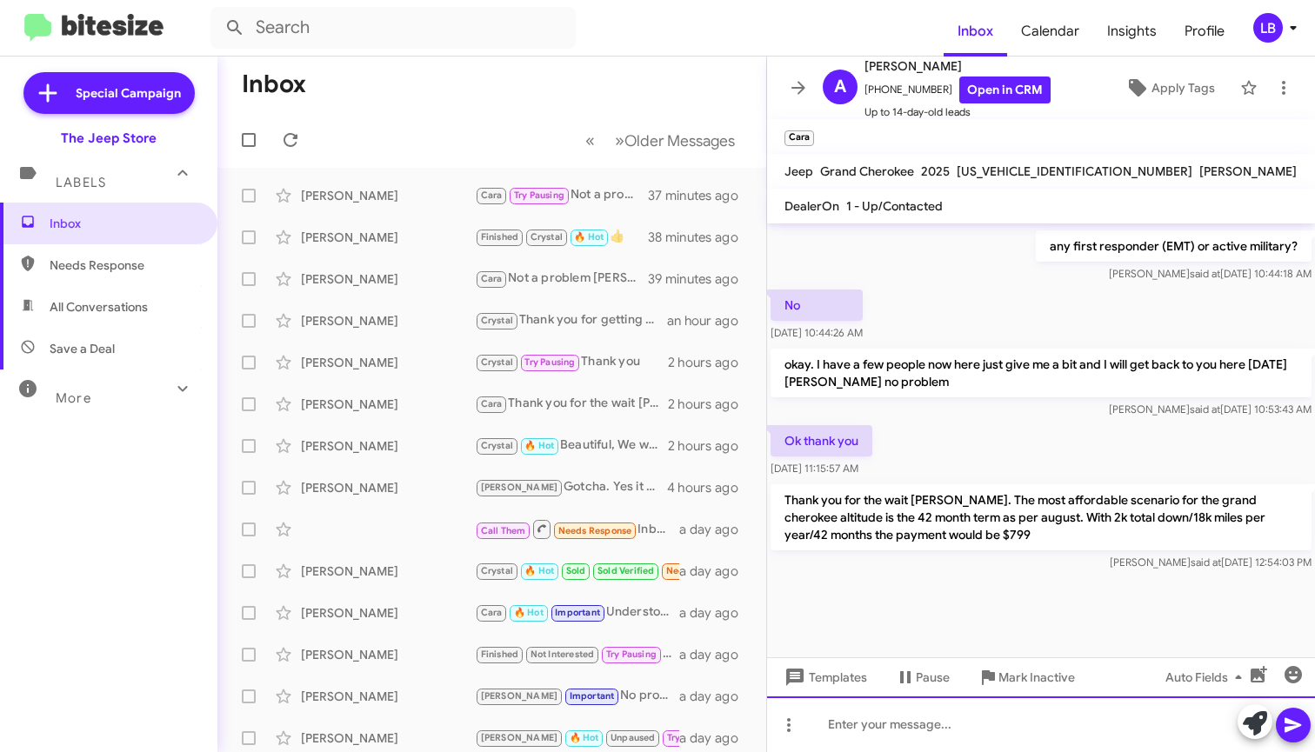
click at [1127, 733] on div at bounding box center [1041, 725] width 548 height 56
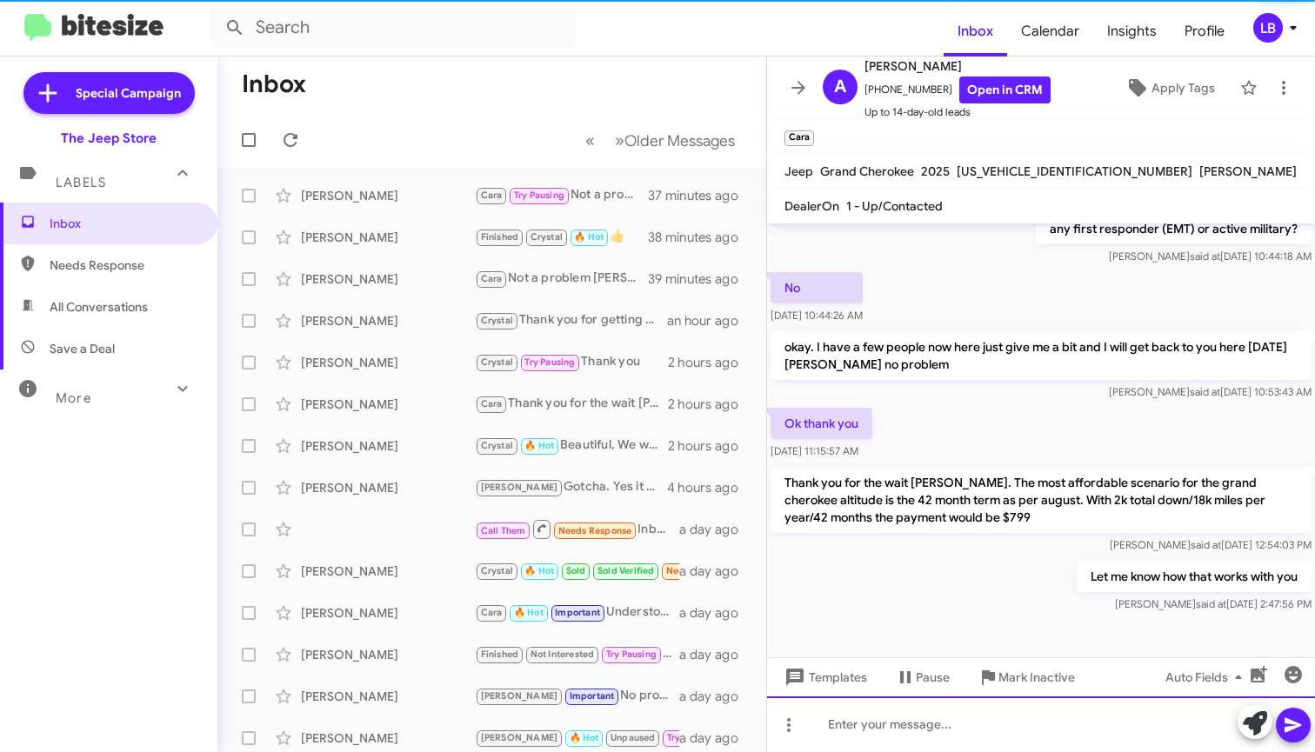
scroll to position [0, 0]
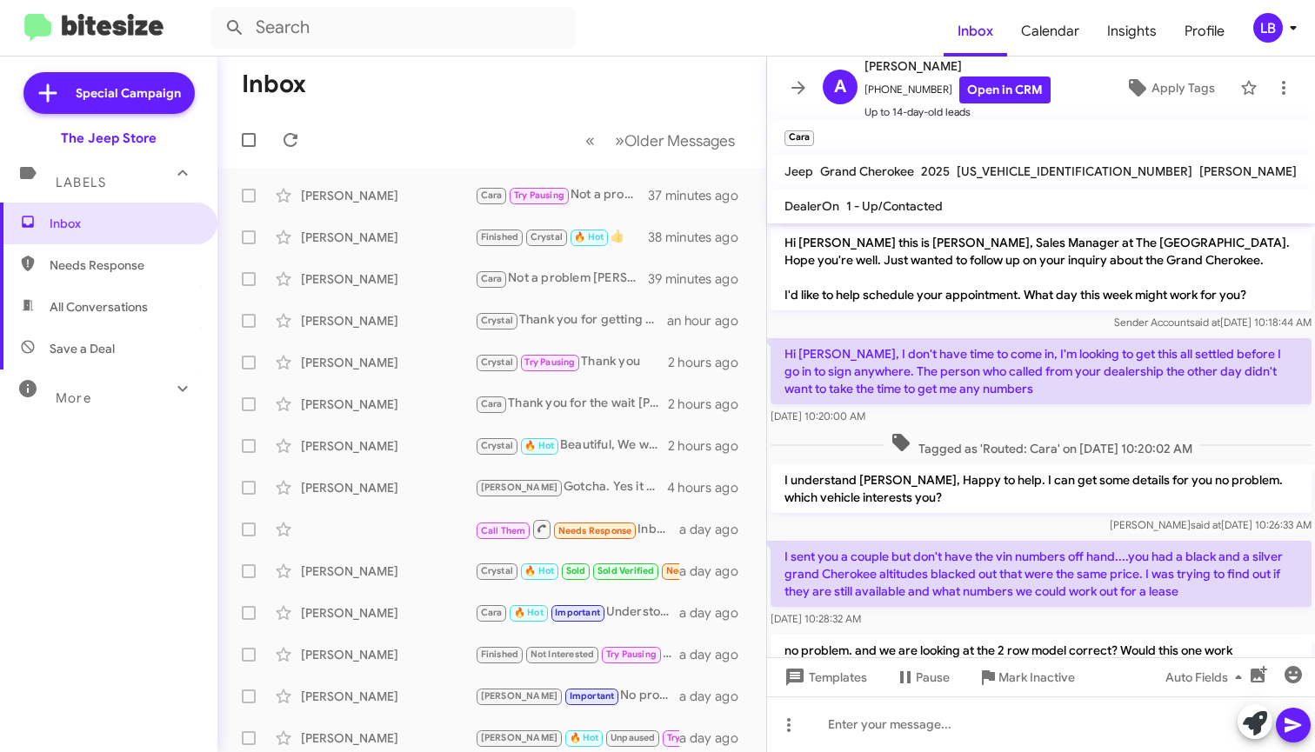
click at [957, 317] on div "Sender Account said at Aug 14, 2025, 10:18:44 AM" at bounding box center [1041, 322] width 541 height 17
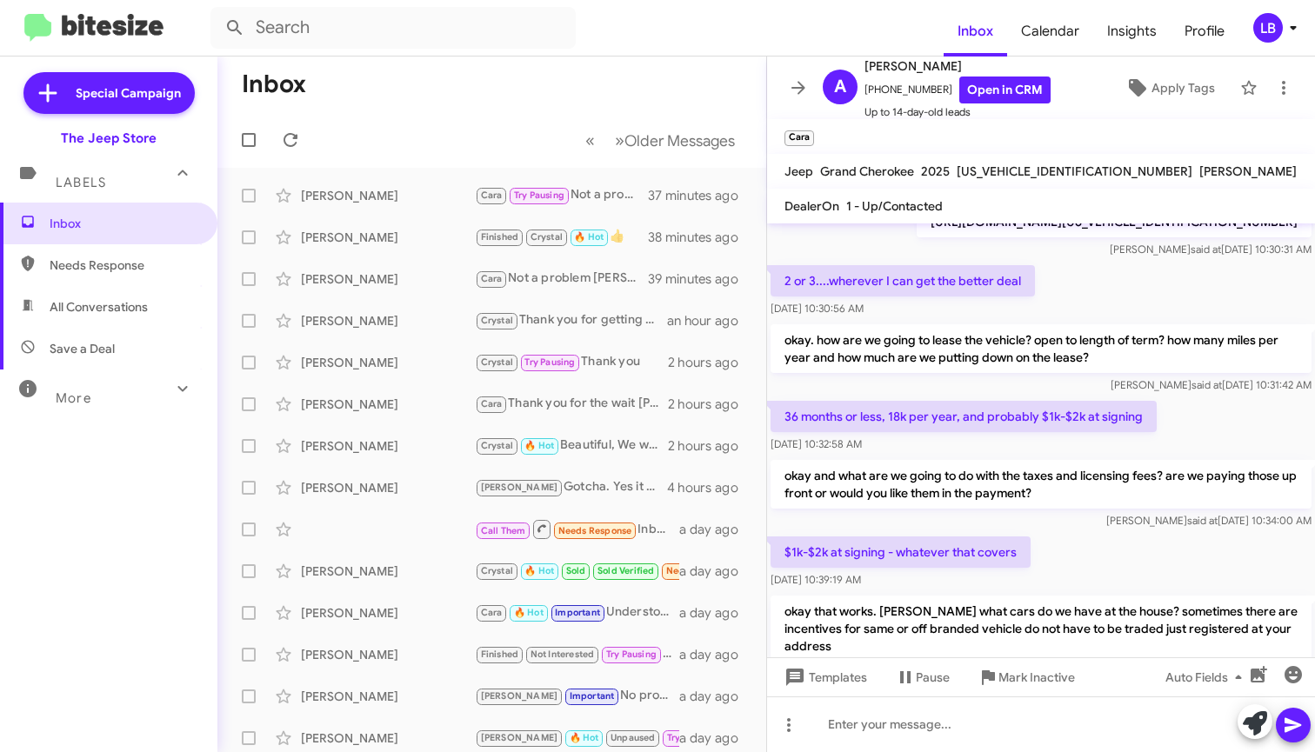
scroll to position [1104, 0]
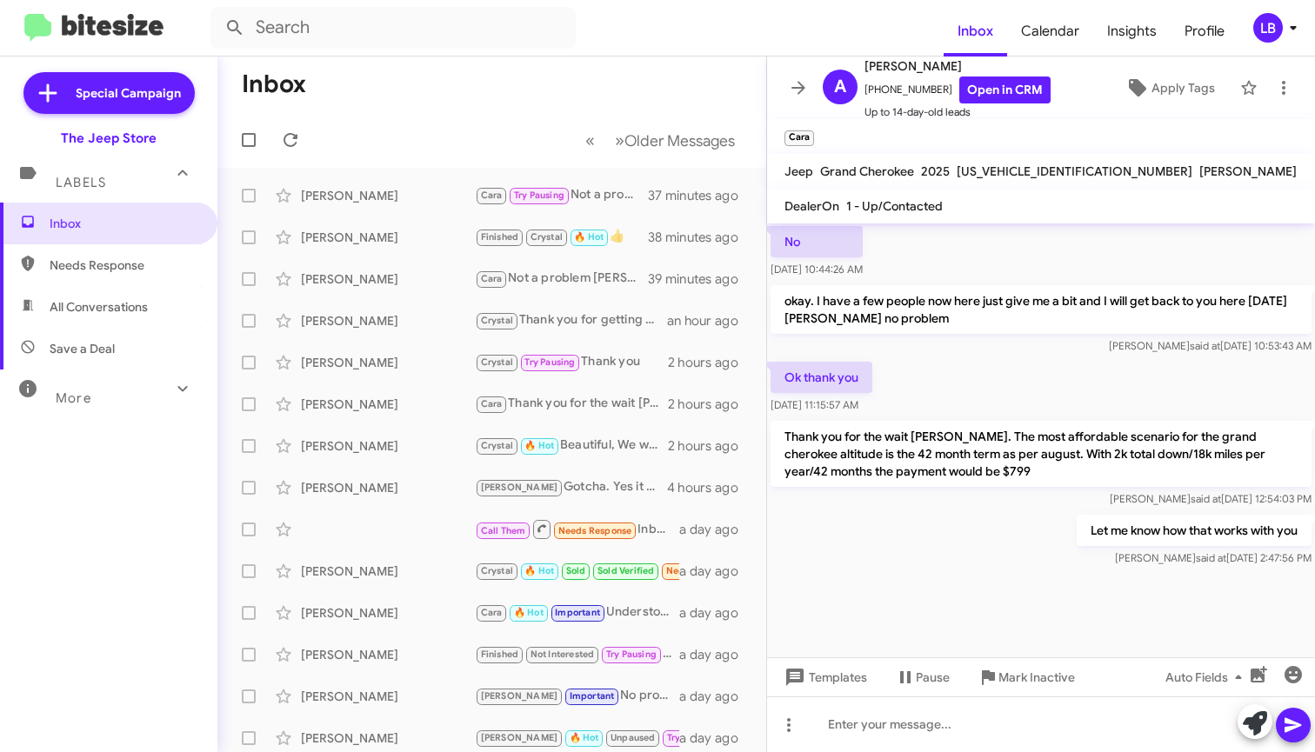
click at [1045, 341] on div "Travis said at Aug 14, 2025, 10:53:43 AM" at bounding box center [1041, 345] width 541 height 17
click at [1046, 278] on div "No Aug 14, 2025, 10:44:26 AM" at bounding box center [1041, 252] width 548 height 59
click at [1002, 270] on div "No Aug 14, 2025, 10:44:26 AM" at bounding box center [1041, 252] width 548 height 59
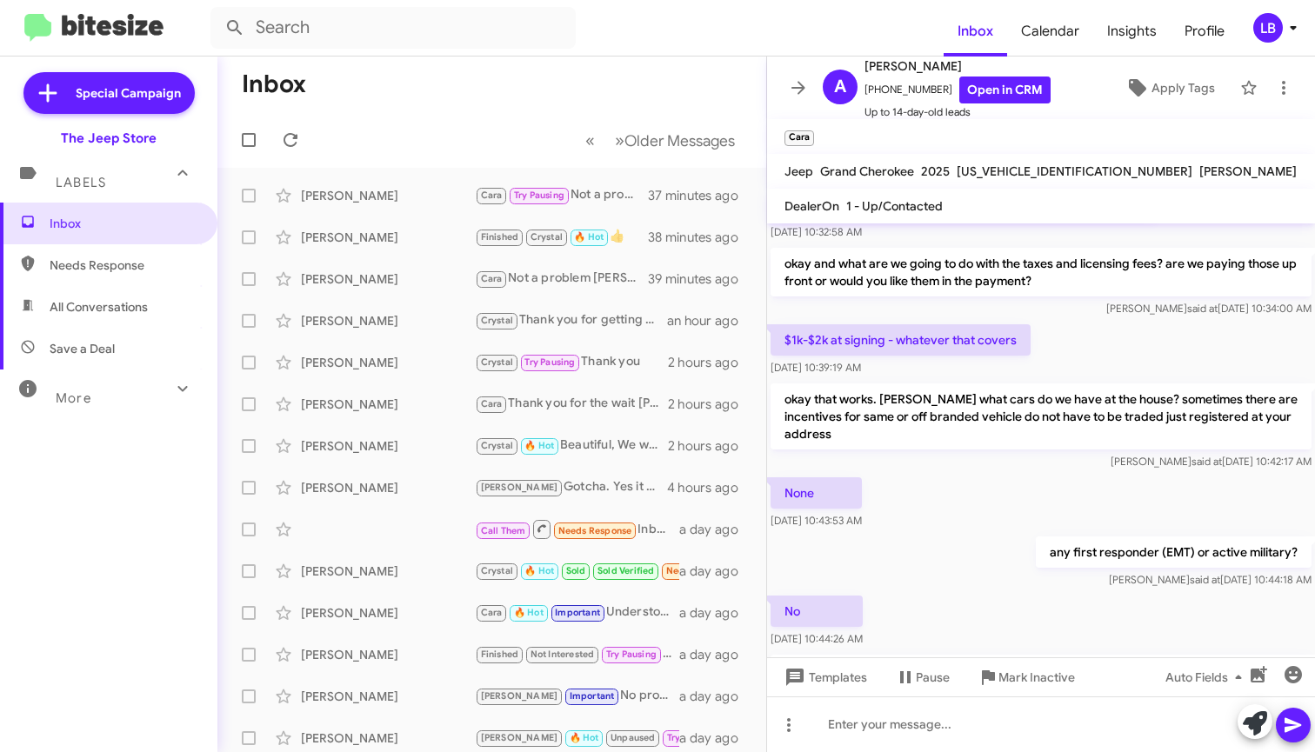
scroll to position [571, 0]
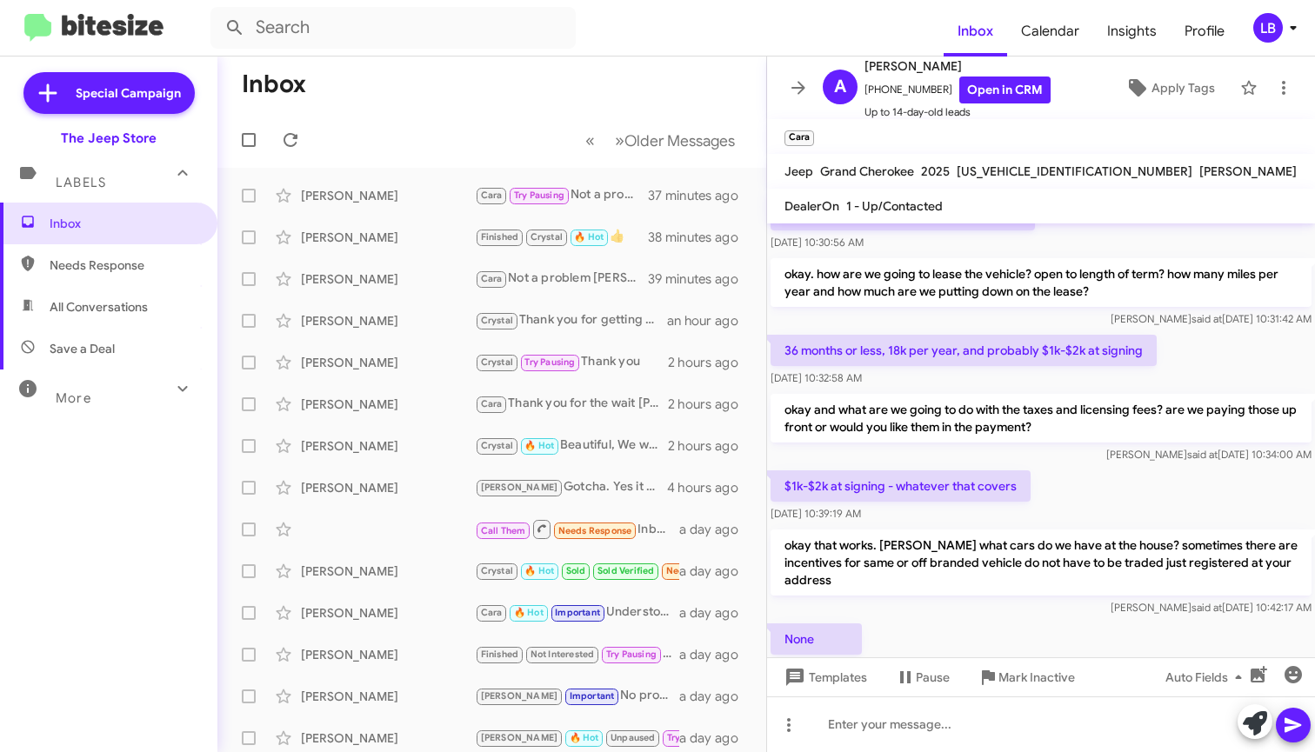
click at [1161, 374] on div "36 months or less, 18k per year, and probably $1k-$2k at signing Aug 14, 2025, …" at bounding box center [1041, 360] width 548 height 59
click at [1127, 255] on div "2 or 3....wherever I can get the better deal Aug 14, 2025, 10:30:56 AM" at bounding box center [1041, 225] width 548 height 59
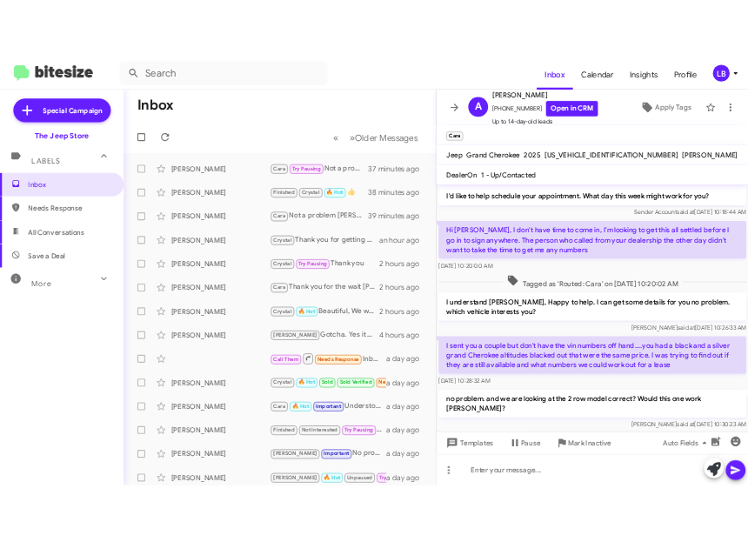
scroll to position [1104, 0]
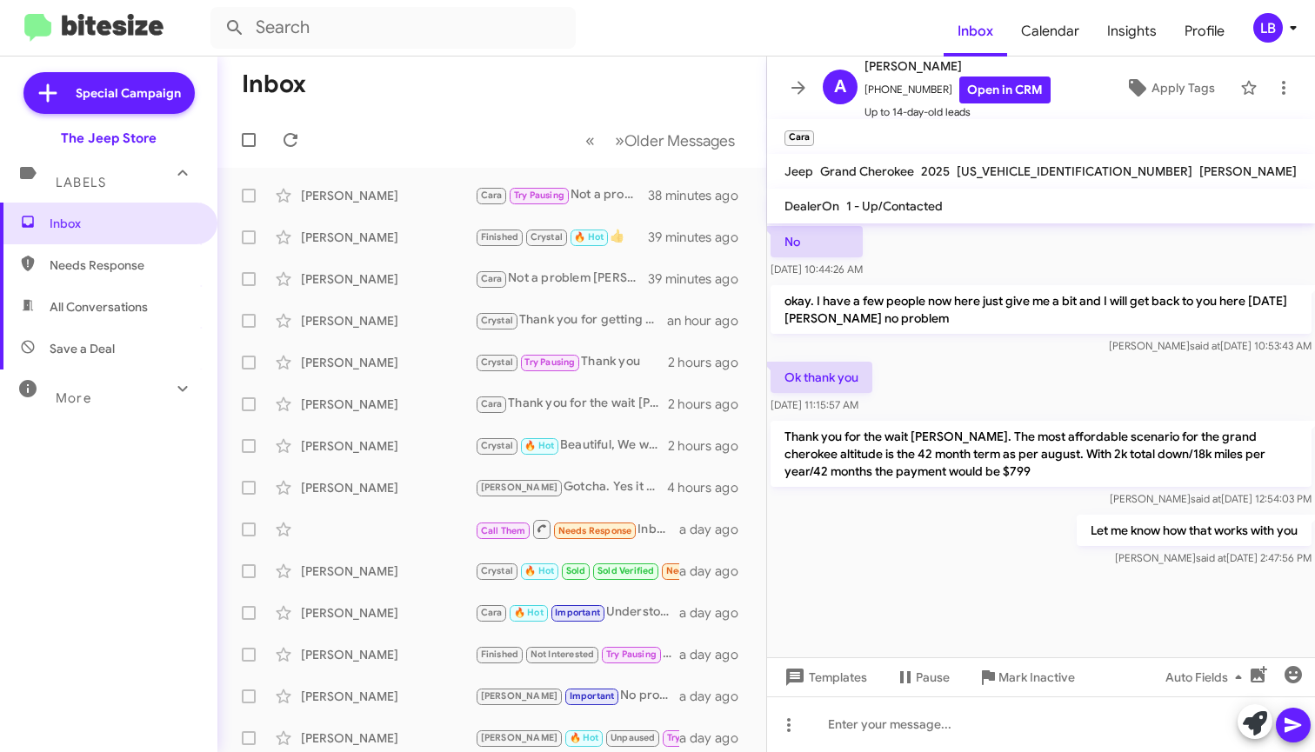
click at [986, 385] on div "Ok thank you Aug 14, 2025, 11:15:57 AM" at bounding box center [1041, 387] width 548 height 59
click at [1033, 239] on div "No Aug 14, 2025, 10:44:26 AM" at bounding box center [1041, 252] width 548 height 59
click at [1024, 364] on div "Ok thank you Aug 14, 2025, 11:15:57 AM" at bounding box center [1041, 387] width 548 height 59
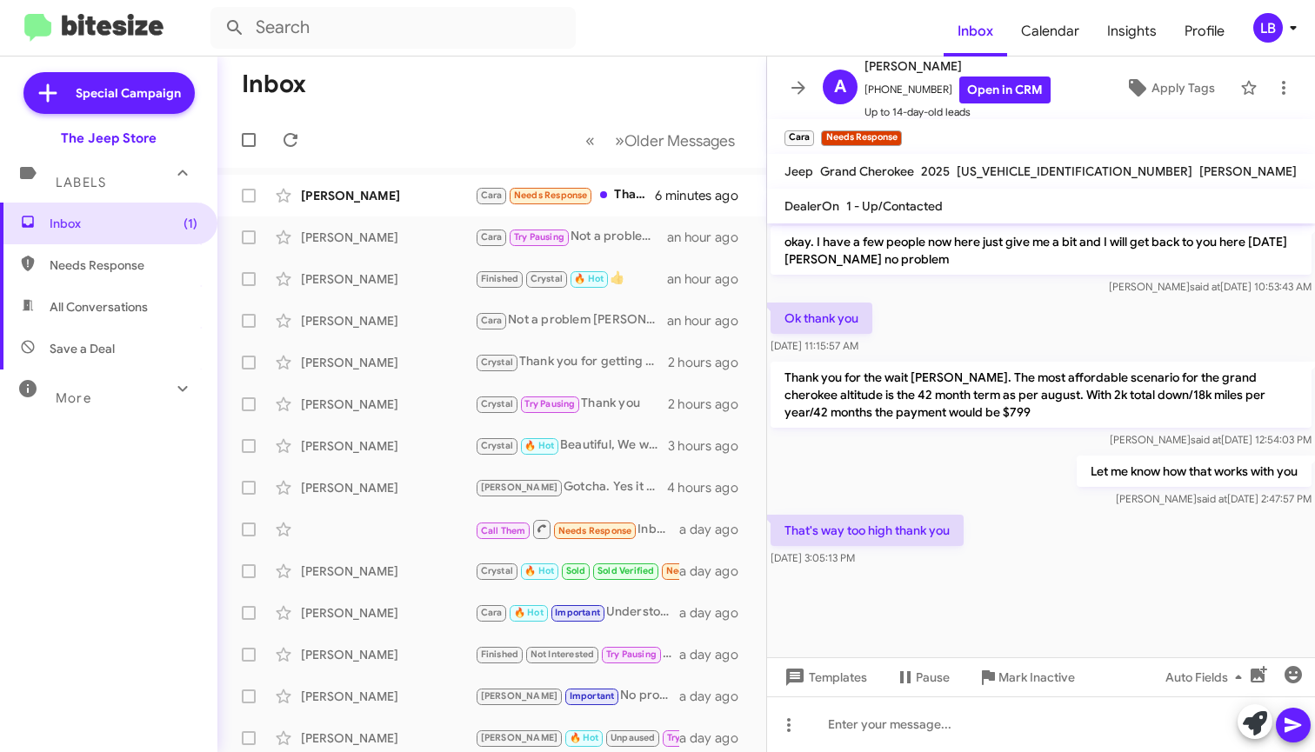
scroll to position [1052, 0]
click at [903, 482] on div "Let me know how that works with you Luis said at Aug 14, 2025, 2:47:57 PM" at bounding box center [1041, 481] width 548 height 59
click at [1030, 318] on div "Ok thank you Aug 14, 2025, 11:15:57 AM" at bounding box center [1041, 328] width 548 height 59
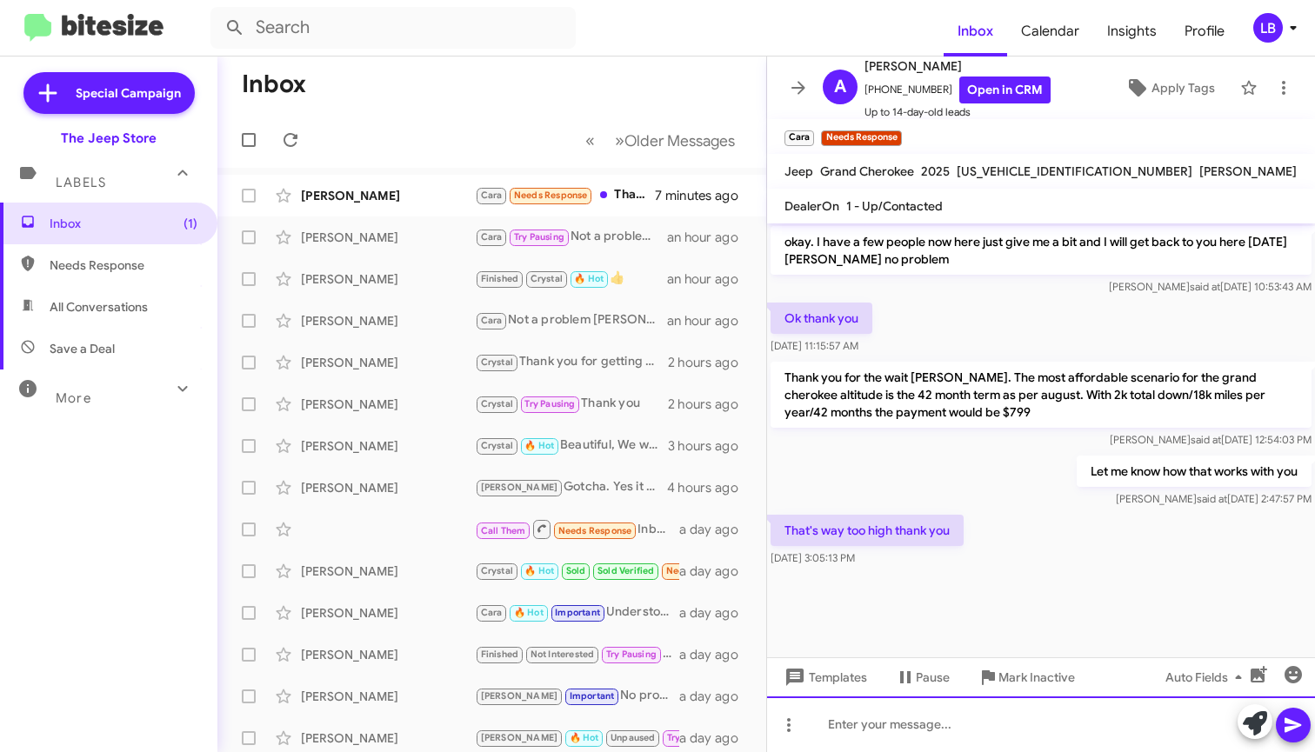
click at [1102, 730] on div at bounding box center [1041, 725] width 548 height 56
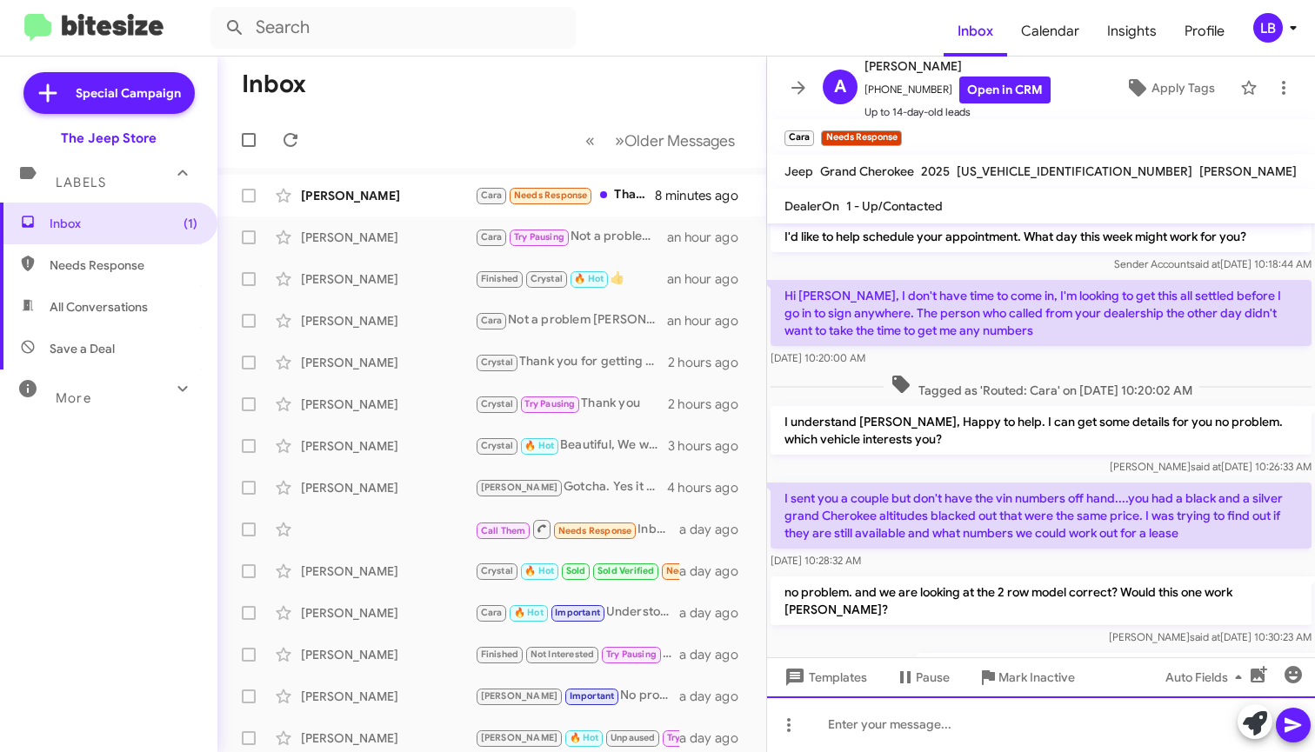
scroll to position [0, 0]
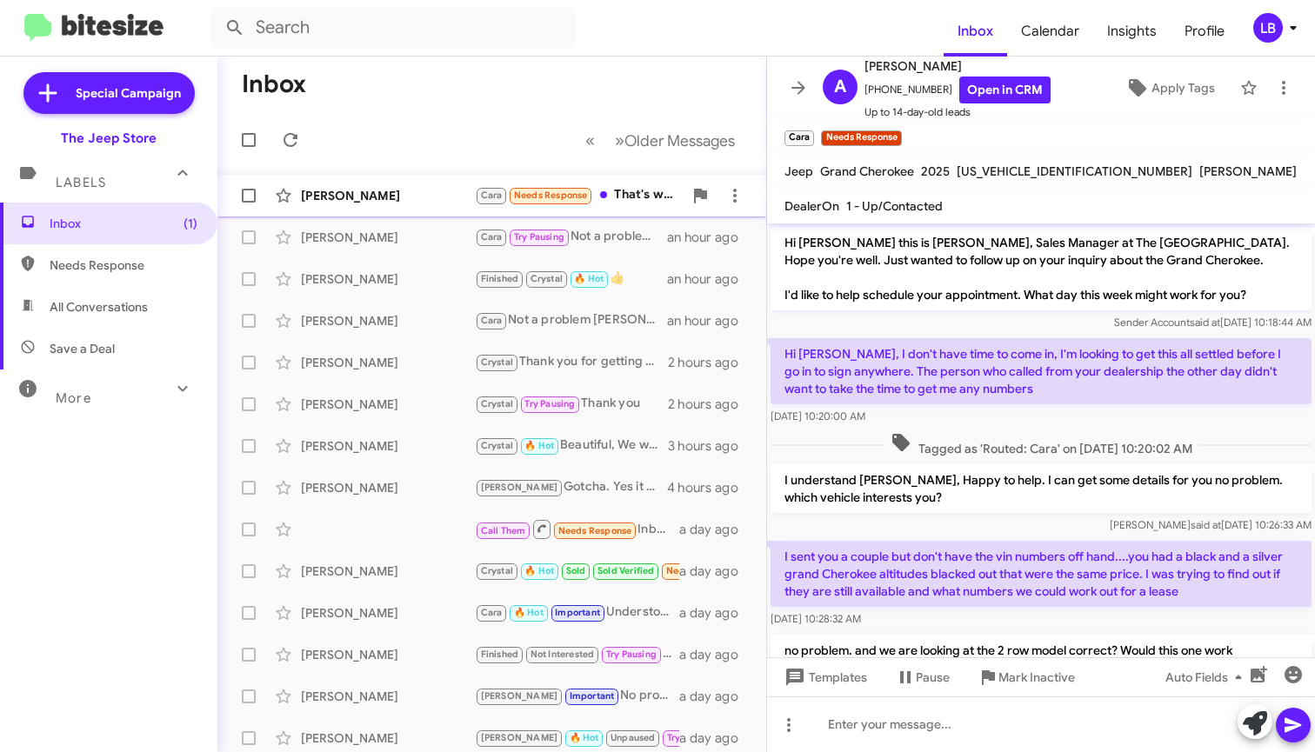
click at [424, 182] on div "Amanda Mohr Cara Needs Response That's way too high thank you 8 minutes ago" at bounding box center [491, 195] width 521 height 35
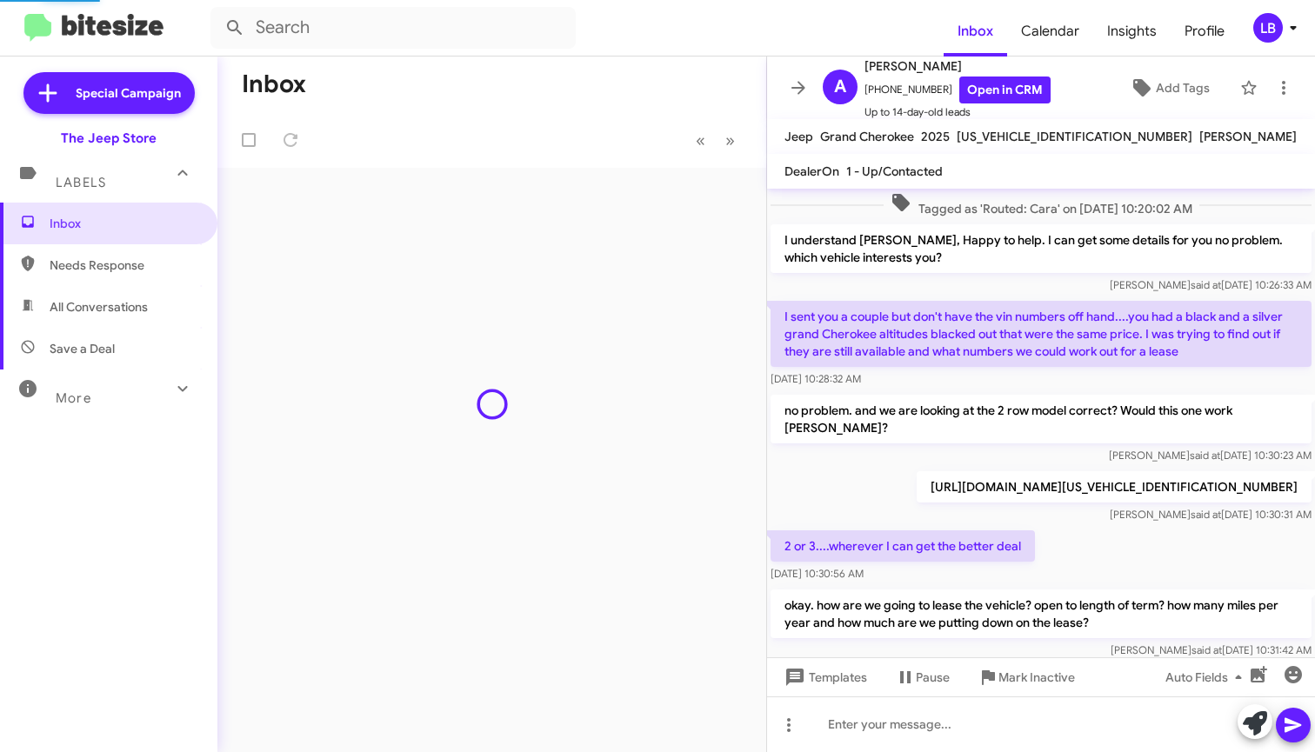
scroll to position [1000, 0]
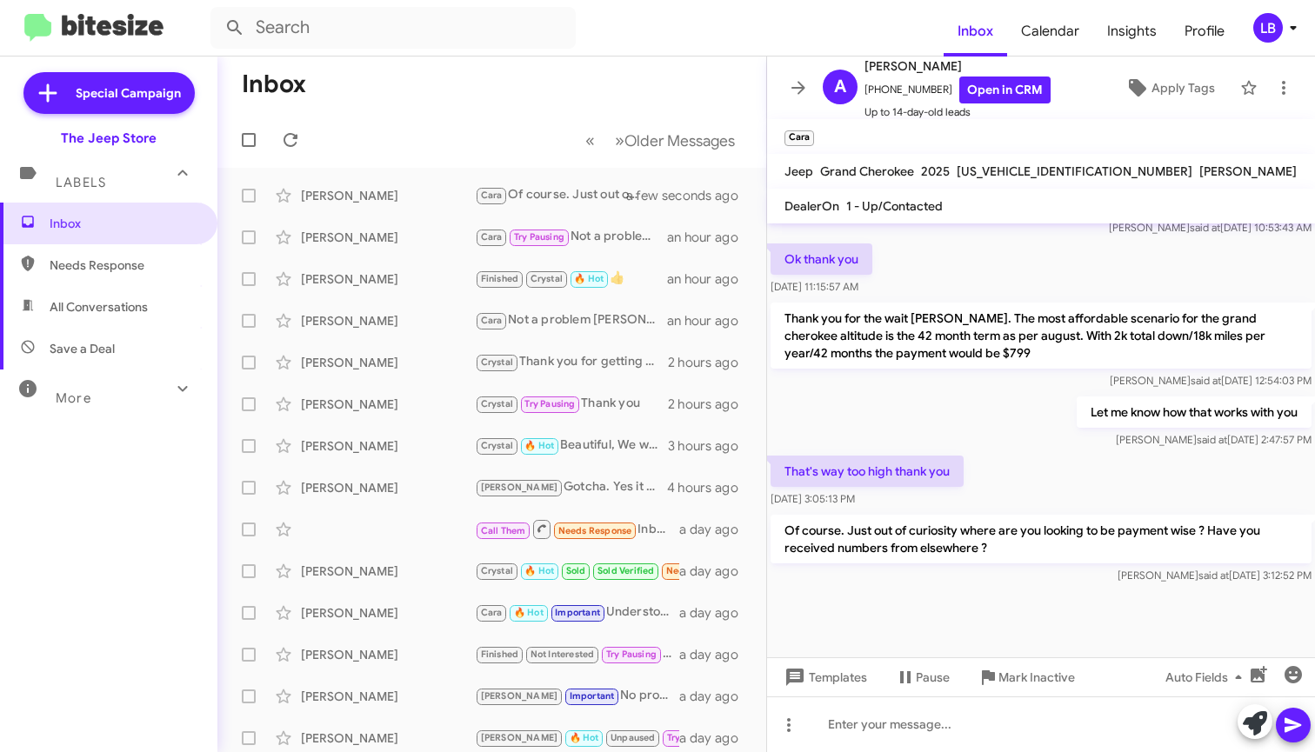
click at [463, 127] on mat-toolbar-row "« Previous » Next Older Messages" at bounding box center [491, 140] width 549 height 56
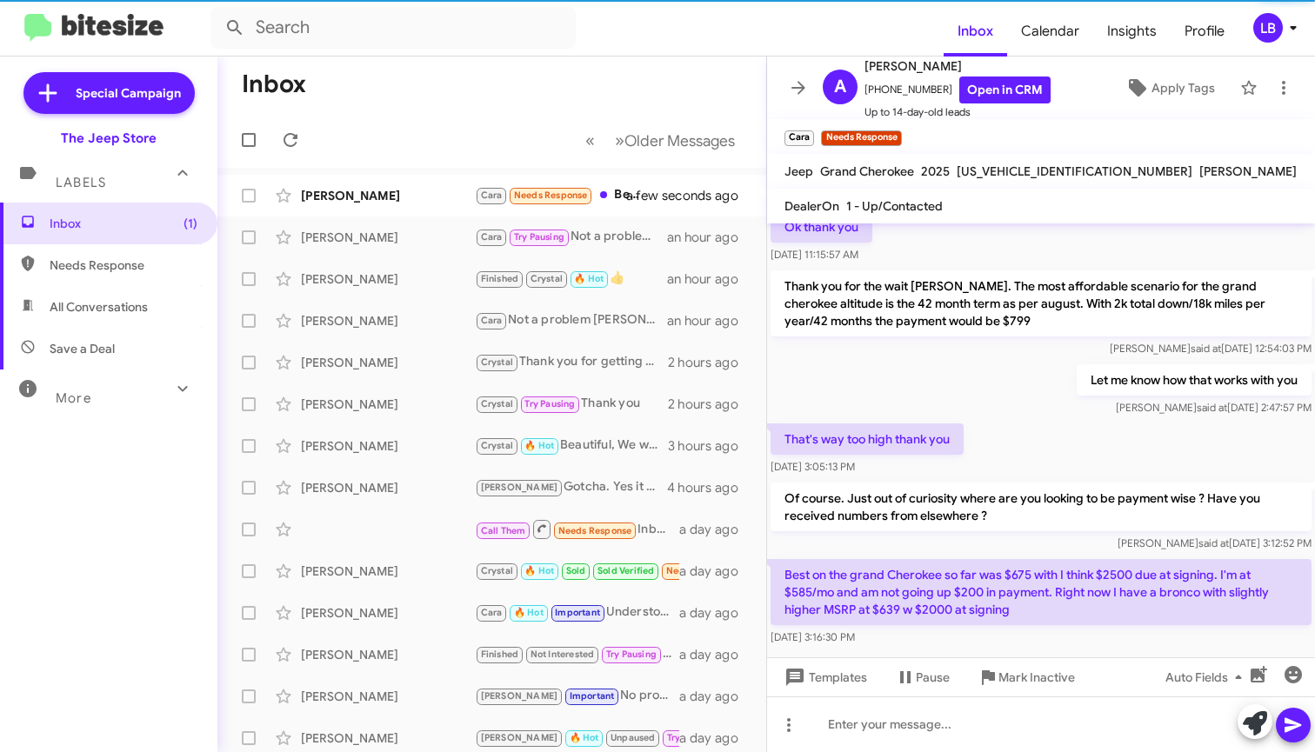
scroll to position [1097, 0]
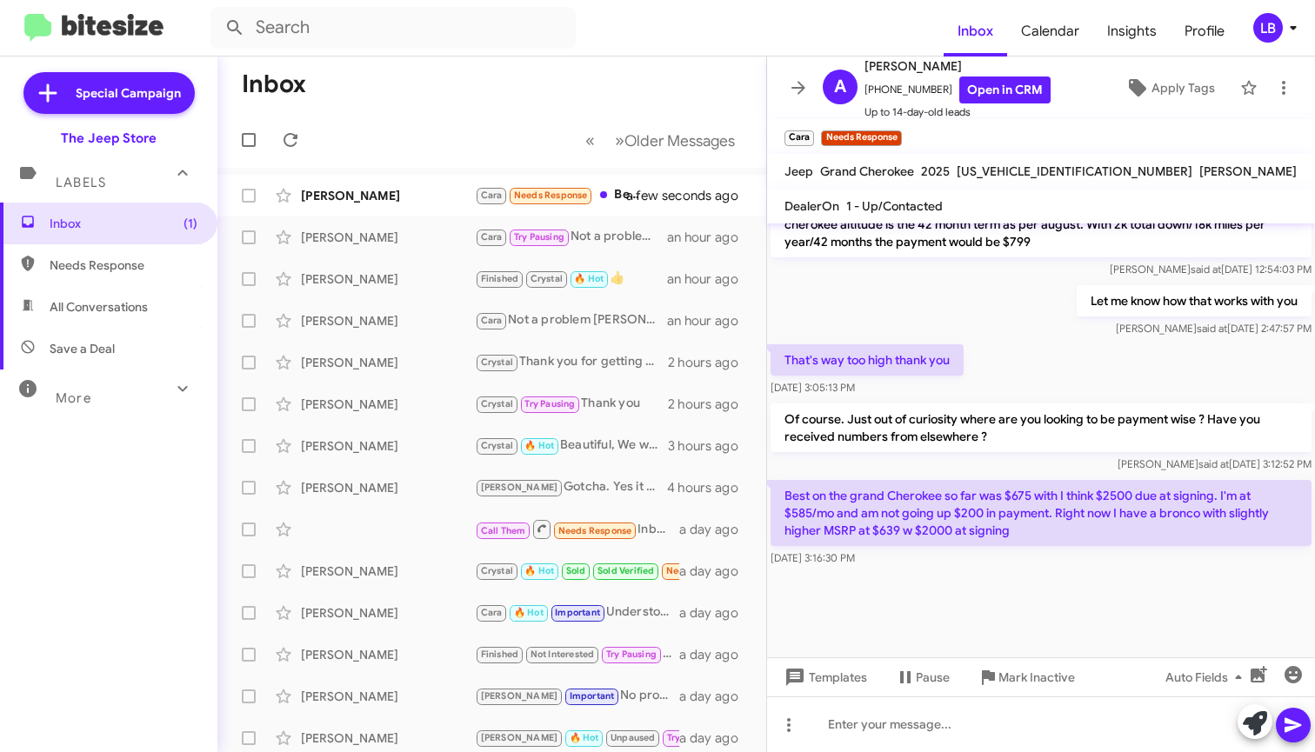
click at [1053, 376] on div "That's way too high thank you Aug 14, 2025, 3:05:13 PM" at bounding box center [1041, 370] width 548 height 59
click at [1044, 359] on div "That's way too high thank you Aug 14, 2025, 3:05:13 PM" at bounding box center [1041, 370] width 548 height 59
click at [1078, 362] on div "That's way too high thank you Aug 14, 2025, 3:05:13 PM" at bounding box center [1041, 370] width 548 height 59
click at [1077, 366] on div "That's way too high thank you Aug 14, 2025, 3:05:13 PM" at bounding box center [1041, 370] width 548 height 59
click at [1071, 374] on div "That's way too high thank you Aug 14, 2025, 3:05:13 PM" at bounding box center [1041, 370] width 548 height 59
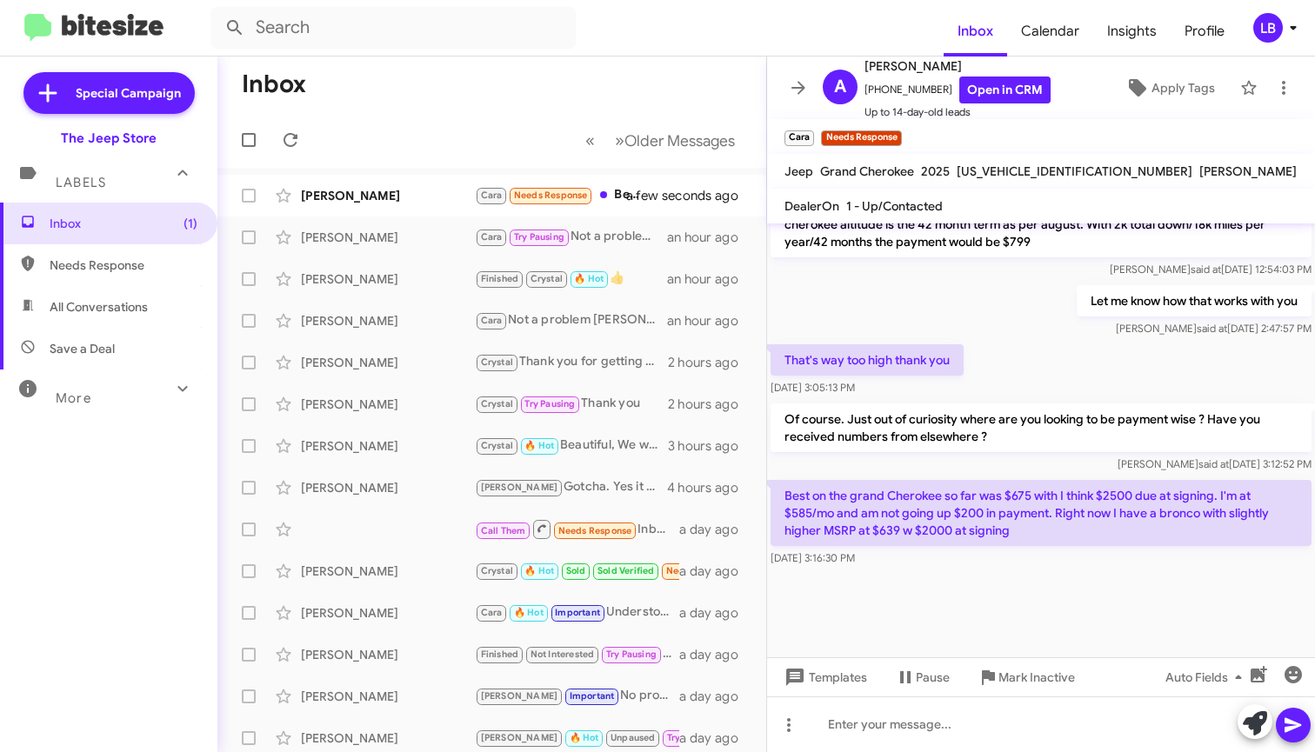
click at [1071, 374] on div "That's way too high thank you Aug 14, 2025, 3:05:13 PM" at bounding box center [1041, 370] width 548 height 59
click at [1066, 367] on div "That's way too high thank you Aug 14, 2025, 3:05:13 PM" at bounding box center [1041, 370] width 548 height 59
drag, startPoint x: 1061, startPoint y: 368, endPoint x: 1059, endPoint y: 395, distance: 27.0
click at [1061, 369] on div "That's way too high thank you Aug 14, 2025, 3:05:13 PM" at bounding box center [1041, 370] width 548 height 59
drag, startPoint x: 1031, startPoint y: 613, endPoint x: 1050, endPoint y: 474, distance: 140.3
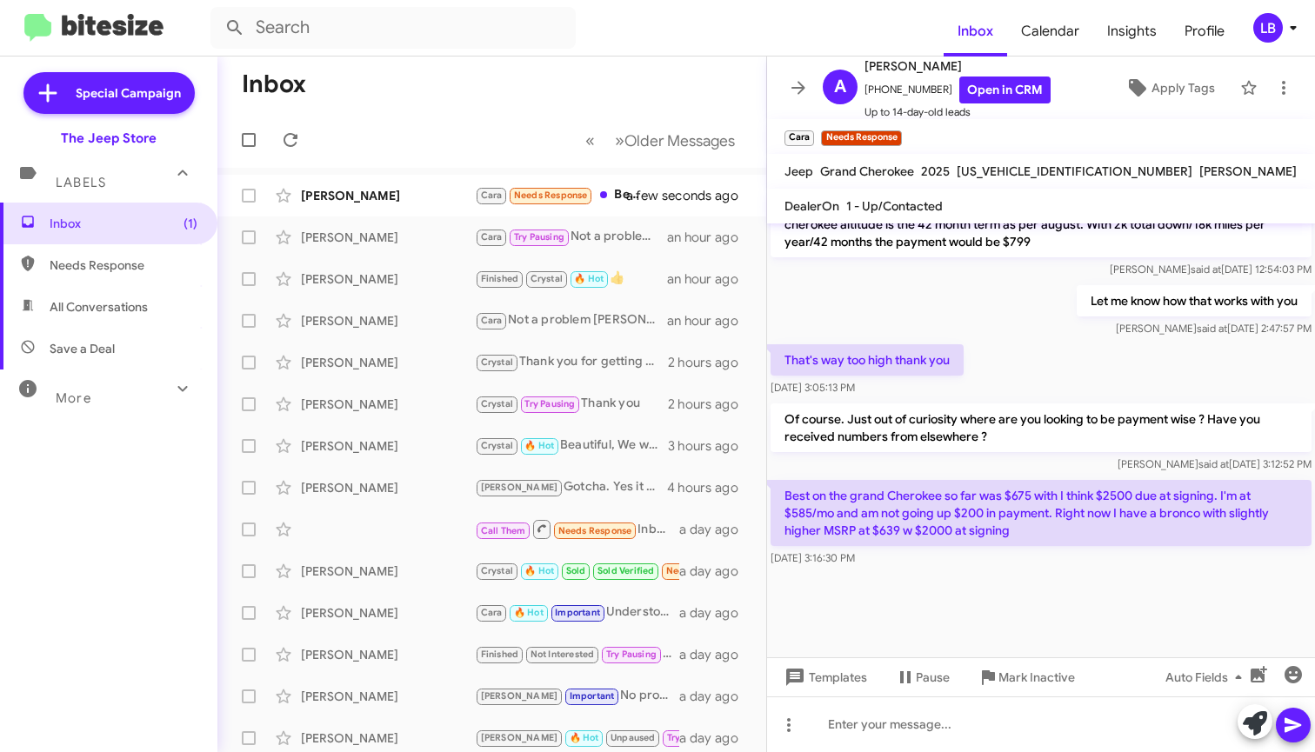
click at [1031, 613] on div at bounding box center [1041, 614] width 548 height 87
click at [1083, 357] on div "That's way too high thank you Aug 14, 2025, 3:05:13 PM" at bounding box center [1041, 370] width 548 height 59
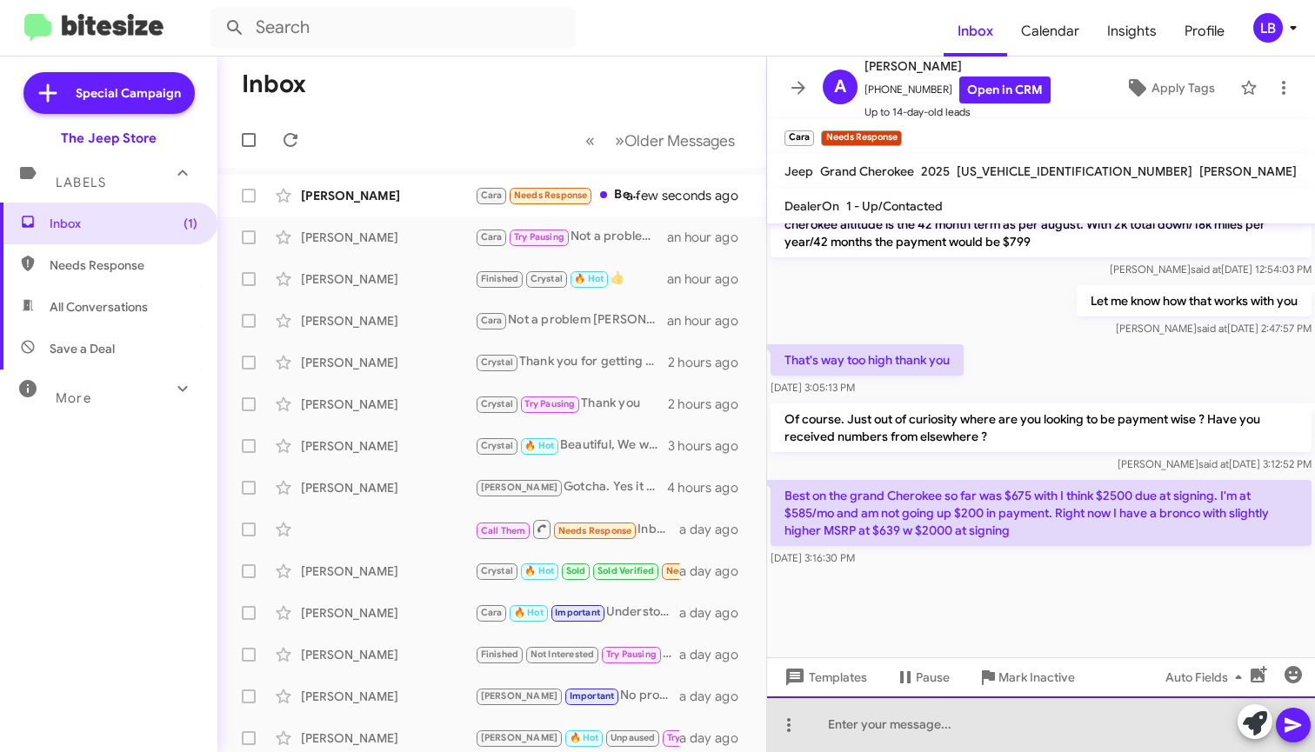
click at [1018, 735] on div at bounding box center [1041, 725] width 548 height 56
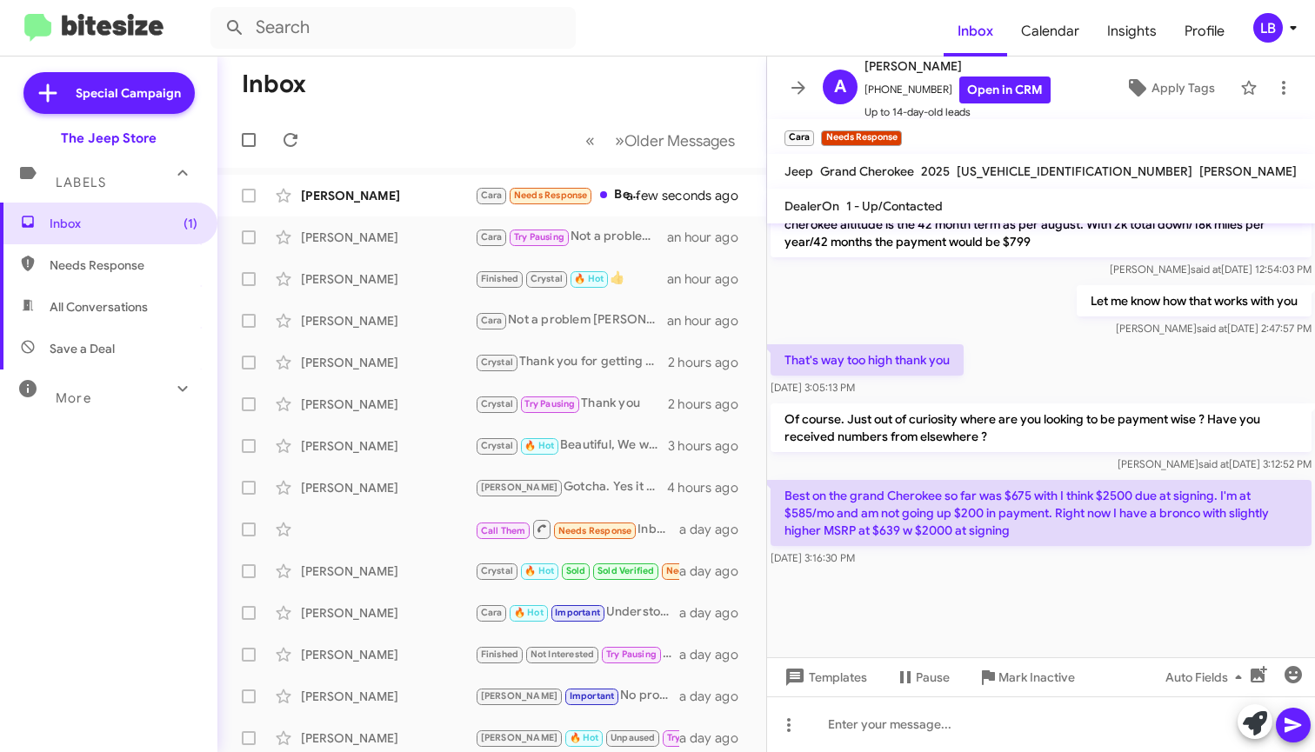
click at [988, 306] on div "Let me know how that works with you Luis said at Aug 14, 2025, 2:47:57 PM" at bounding box center [1041, 311] width 548 height 59
click at [1021, 605] on div at bounding box center [1041, 614] width 548 height 87
click at [1058, 395] on div "That's way too high thank you Aug 14, 2025, 3:05:13 PM" at bounding box center [1041, 370] width 548 height 59
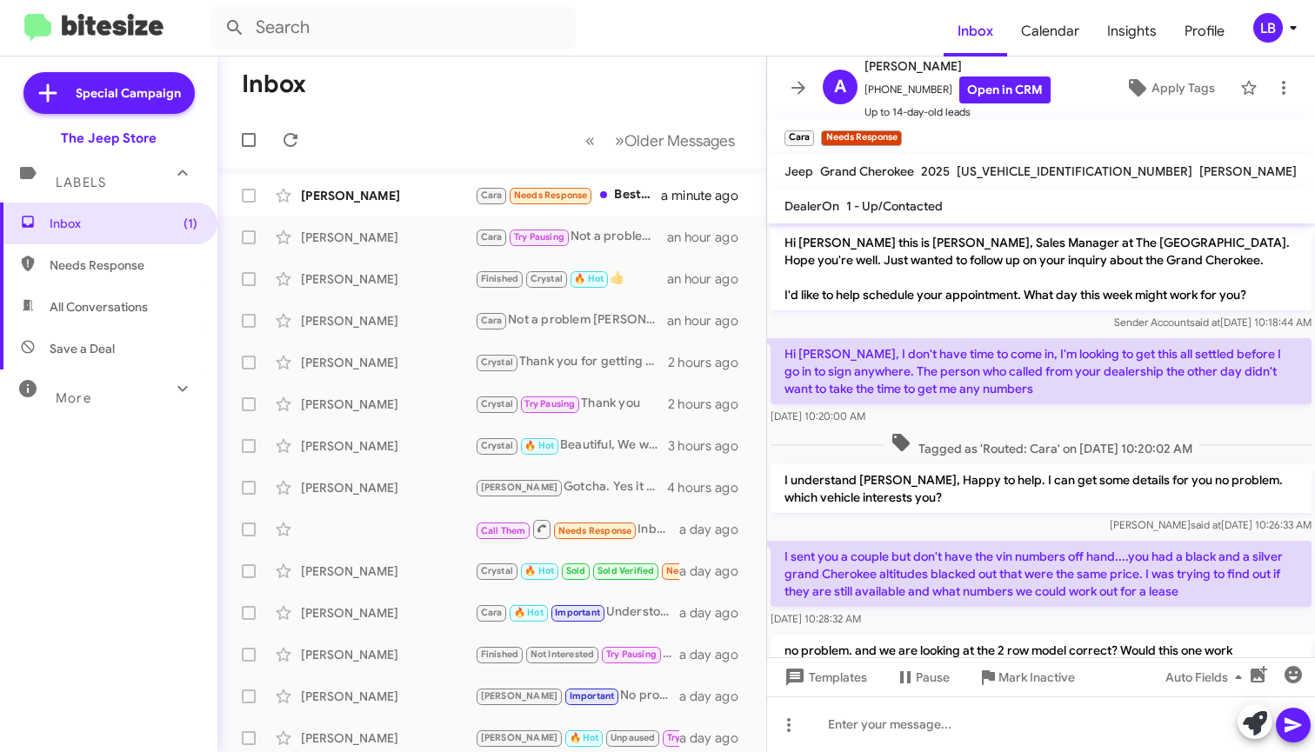
scroll to position [1347, 0]
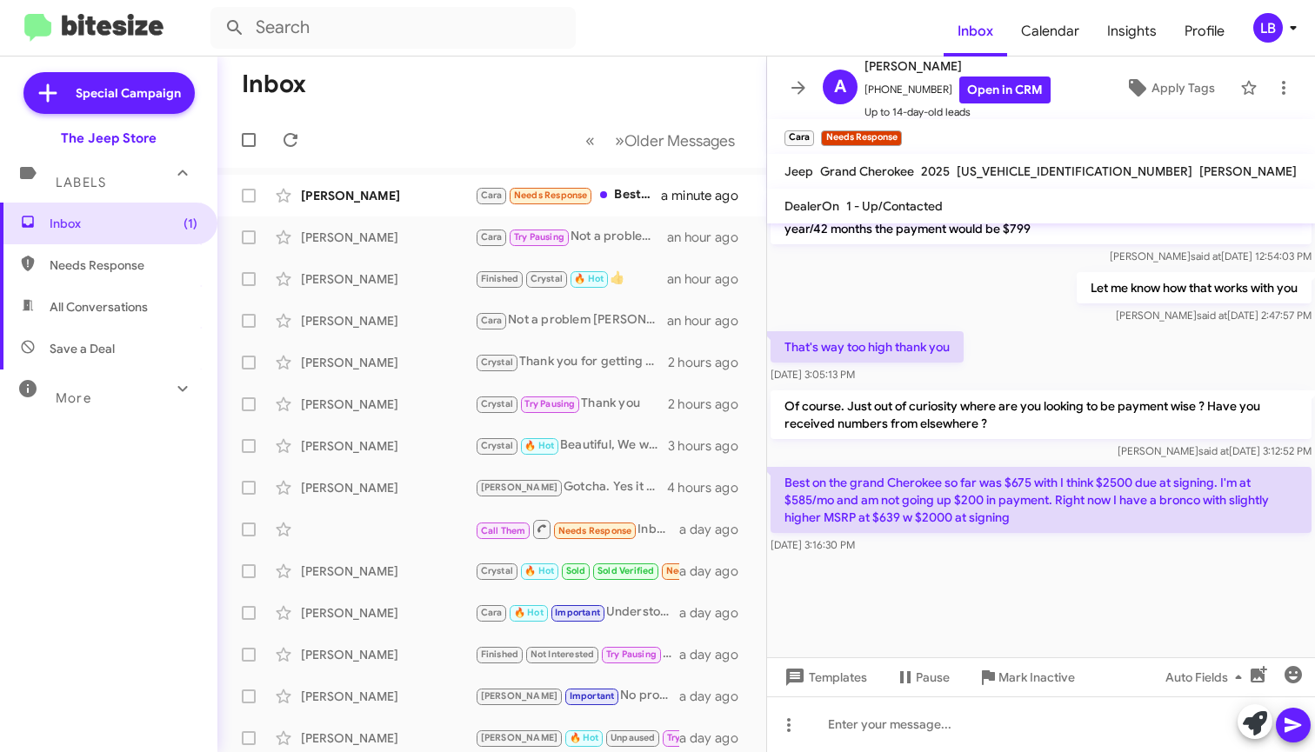
click at [1051, 369] on div "That's way too high thank you Aug 14, 2025, 3:05:13 PM" at bounding box center [1041, 357] width 548 height 59
click at [1037, 342] on div "That's way too high thank you Aug 14, 2025, 3:05:13 PM" at bounding box center [1041, 357] width 548 height 59
click at [1009, 305] on div "Let me know how that works with you Luis said at Aug 14, 2025, 2:47:57 PM" at bounding box center [1041, 298] width 548 height 59
click at [1009, 274] on div "Let me know how that works with you Luis said at Aug 14, 2025, 2:47:57 PM" at bounding box center [1041, 298] width 548 height 59
click at [1001, 349] on div "That's way too high thank you Aug 14, 2025, 3:05:13 PM" at bounding box center [1041, 357] width 548 height 59
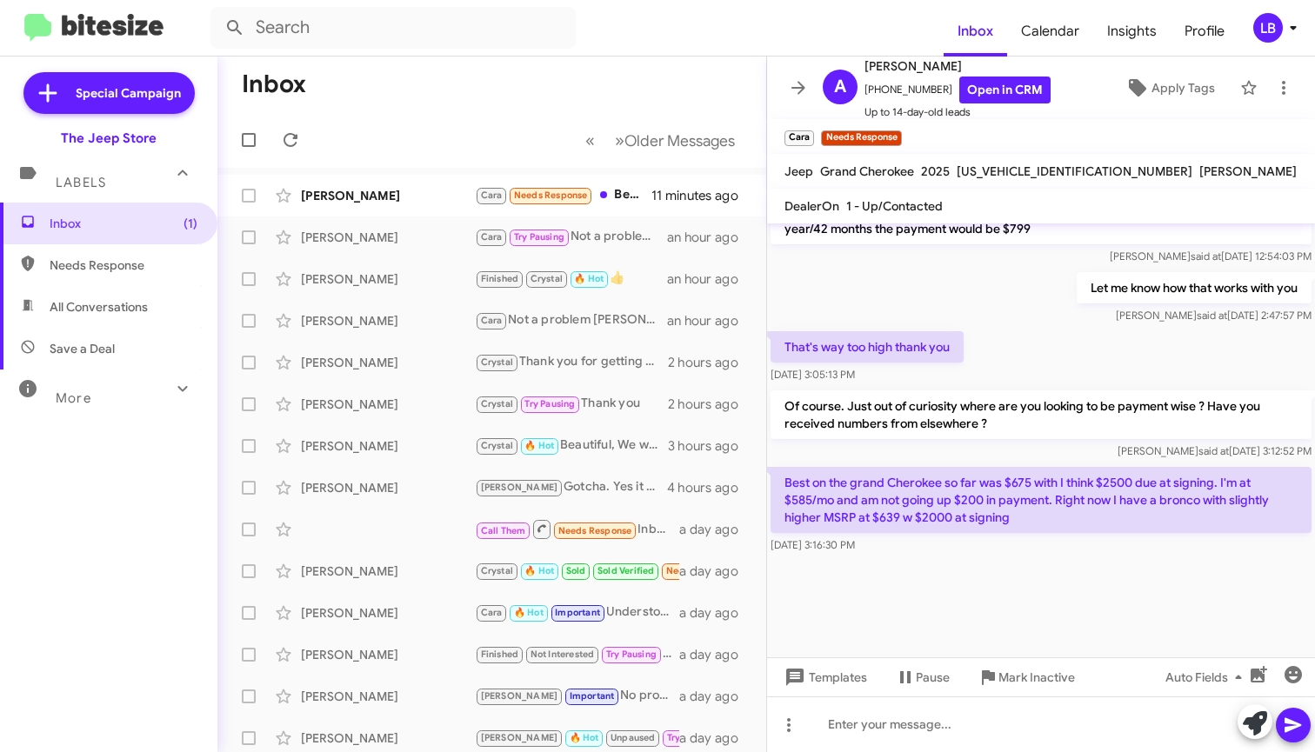
click at [1011, 323] on div "Let me know how that works with you Luis said at Aug 14, 2025, 2:47:57 PM" at bounding box center [1041, 298] width 548 height 59
click at [992, 317] on div "Let me know how that works with you Luis said at Aug 14, 2025, 2:47:57 PM" at bounding box center [1041, 298] width 548 height 59
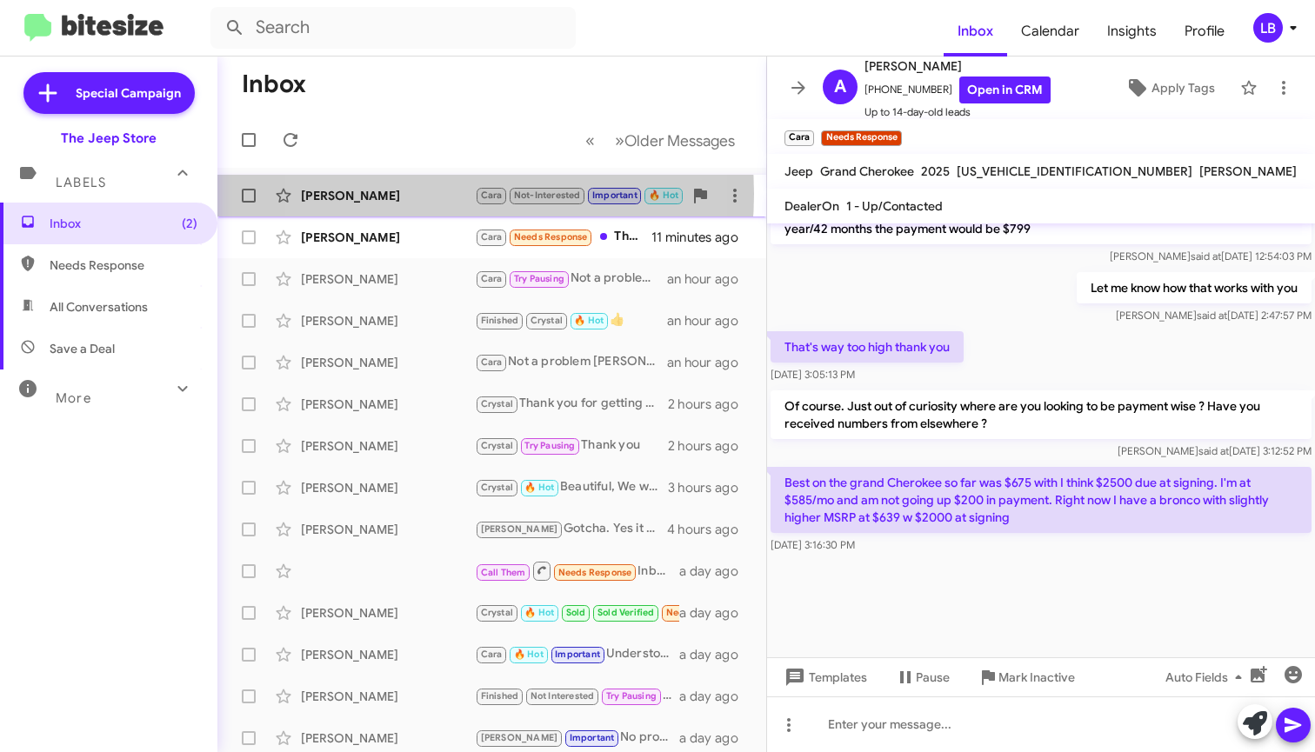
click at [409, 194] on div "Jason Hilsheimer" at bounding box center [388, 195] width 174 height 17
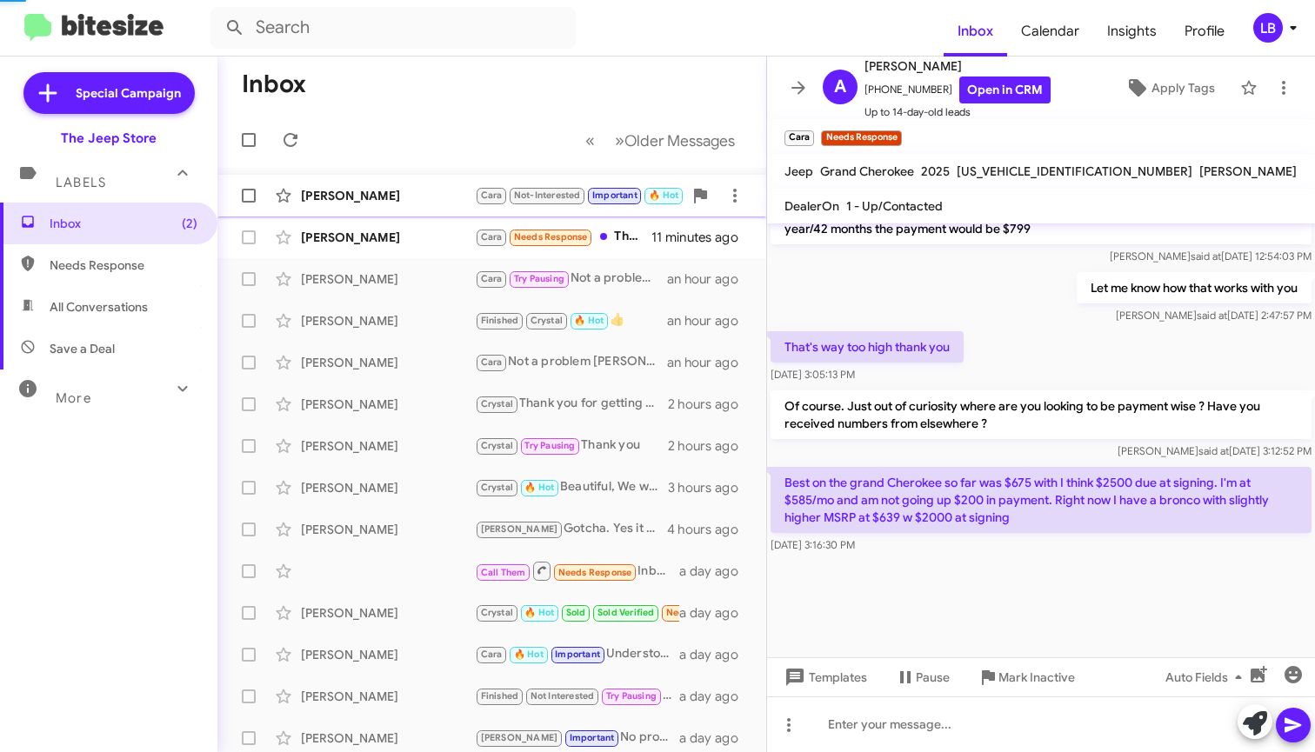
scroll to position [388, 0]
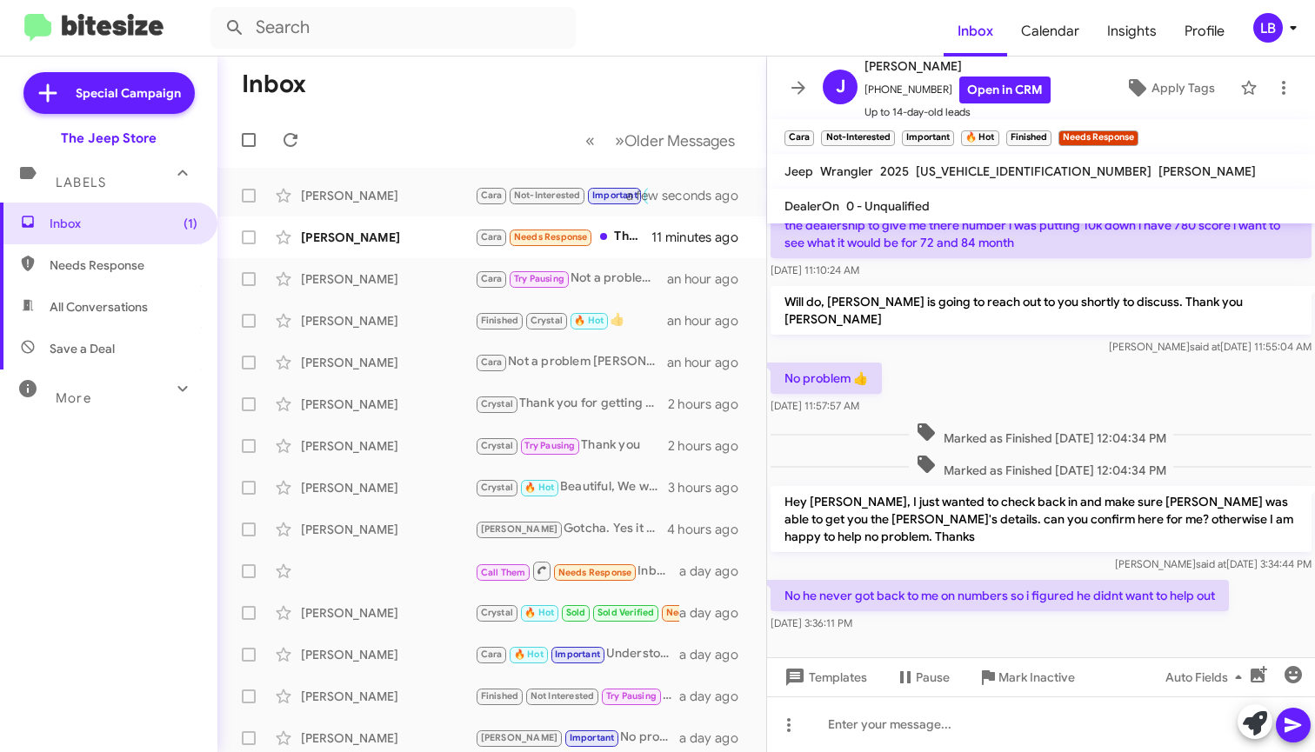
click at [1116, 359] on div "No problem 👍 Aug 13, 2025, 11:57:57 AM" at bounding box center [1041, 388] width 548 height 59
click at [1014, 338] on div "Luis said at Aug 13, 2025, 11:55:04 AM" at bounding box center [1041, 346] width 541 height 17
click at [397, 247] on div "Amanda Mohr Cara Needs Response The cars I had inquired about were $42-43k MSRP…" at bounding box center [491, 237] width 521 height 35
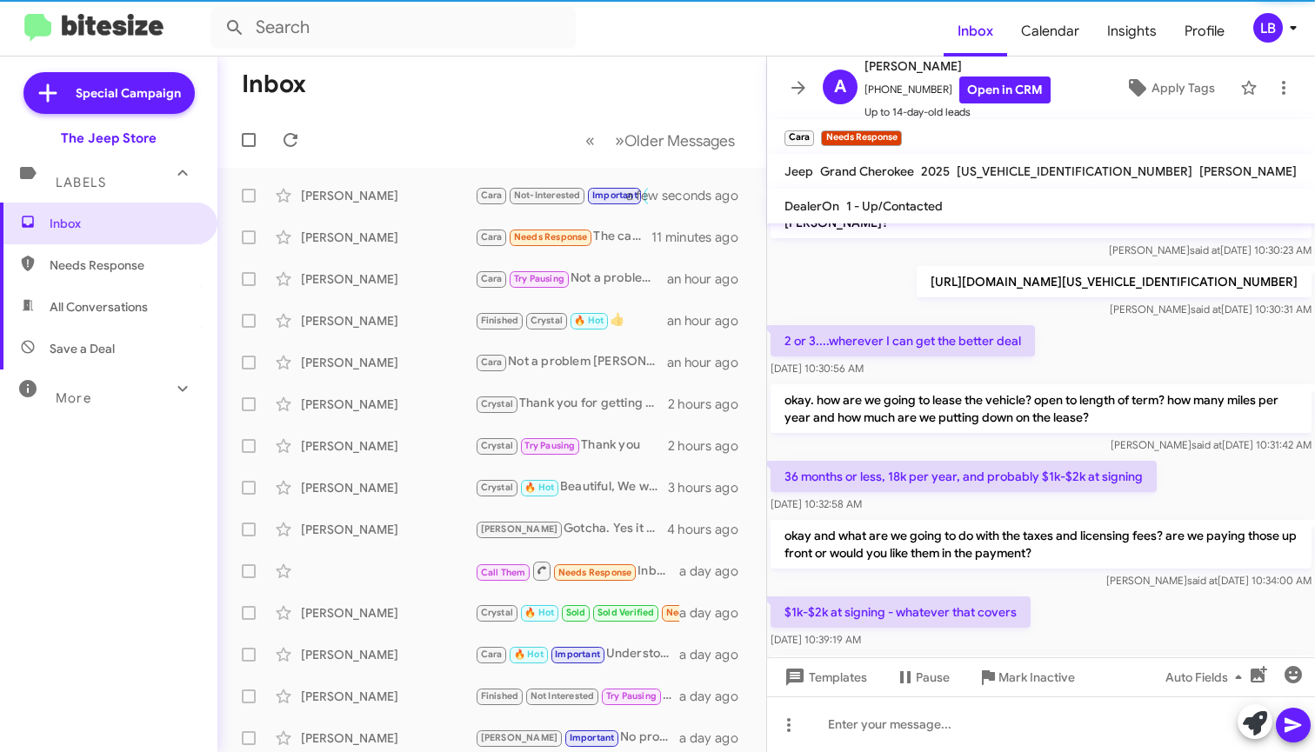
scroll to position [1411, 0]
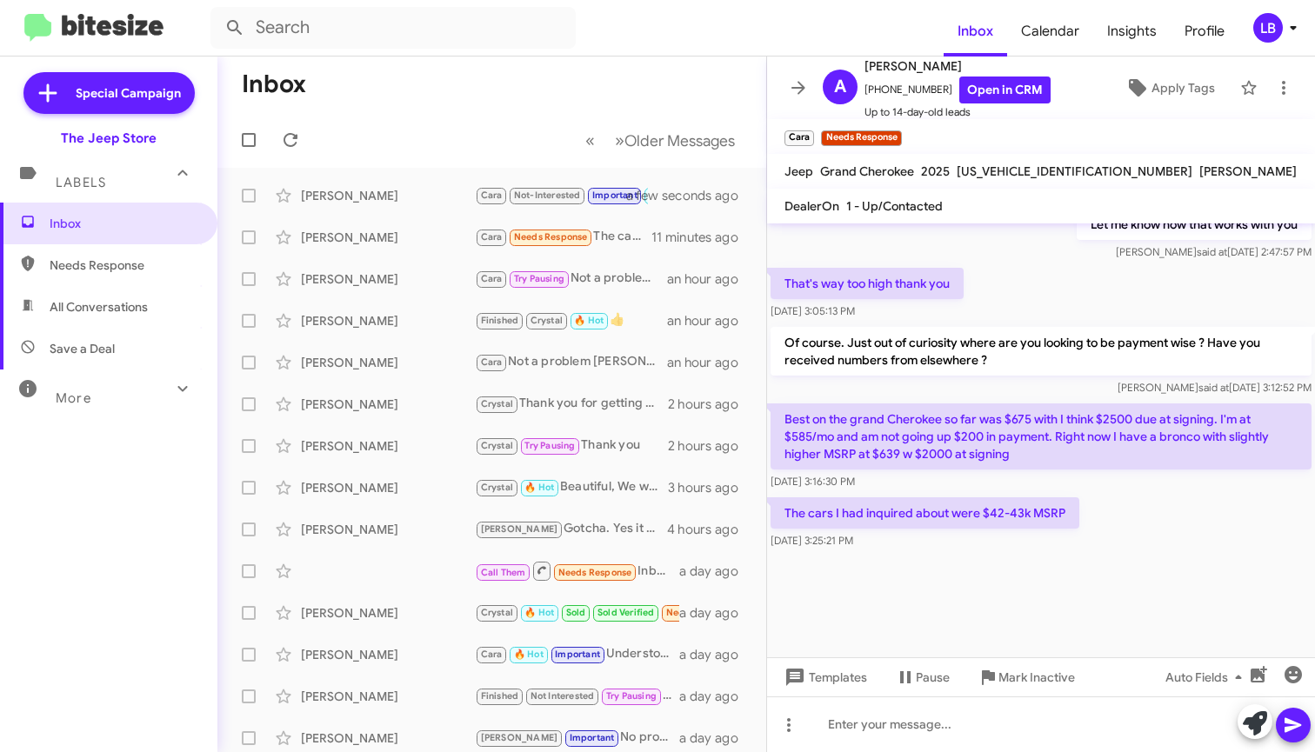
click at [1039, 292] on div "That's way too high thank you Aug 14, 2025, 3:05:13 PM" at bounding box center [1041, 293] width 548 height 59
drag, startPoint x: 1137, startPoint y: 565, endPoint x: 1099, endPoint y: 462, distance: 110.0
click at [1136, 564] on div at bounding box center [1041, 605] width 548 height 104
click at [1019, 301] on div "That's way too high thank you Aug 14, 2025, 3:05:13 PM" at bounding box center [1041, 293] width 548 height 59
click at [1111, 542] on div "The cars I had inquired about were $42-43k MSRP Aug 14, 2025, 3:25:21 PM" at bounding box center [1041, 523] width 548 height 59
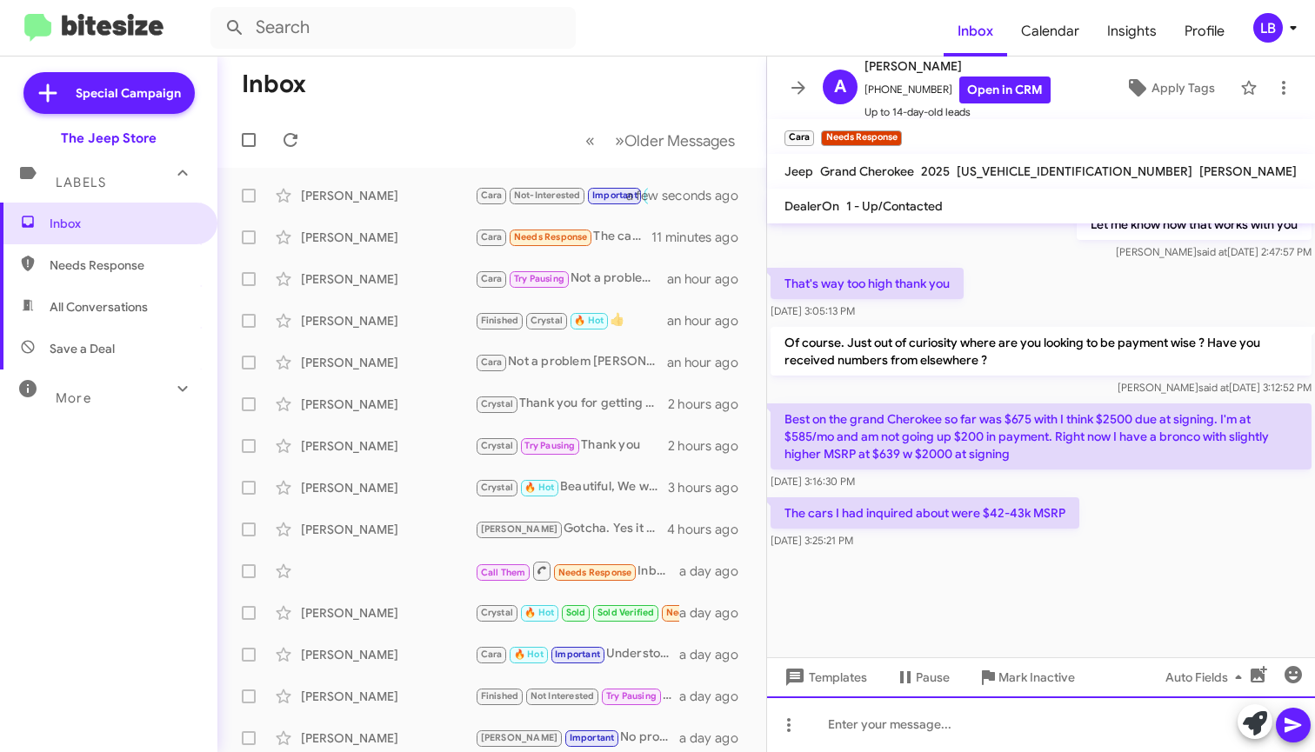
click at [1004, 730] on div at bounding box center [1041, 725] width 548 height 56
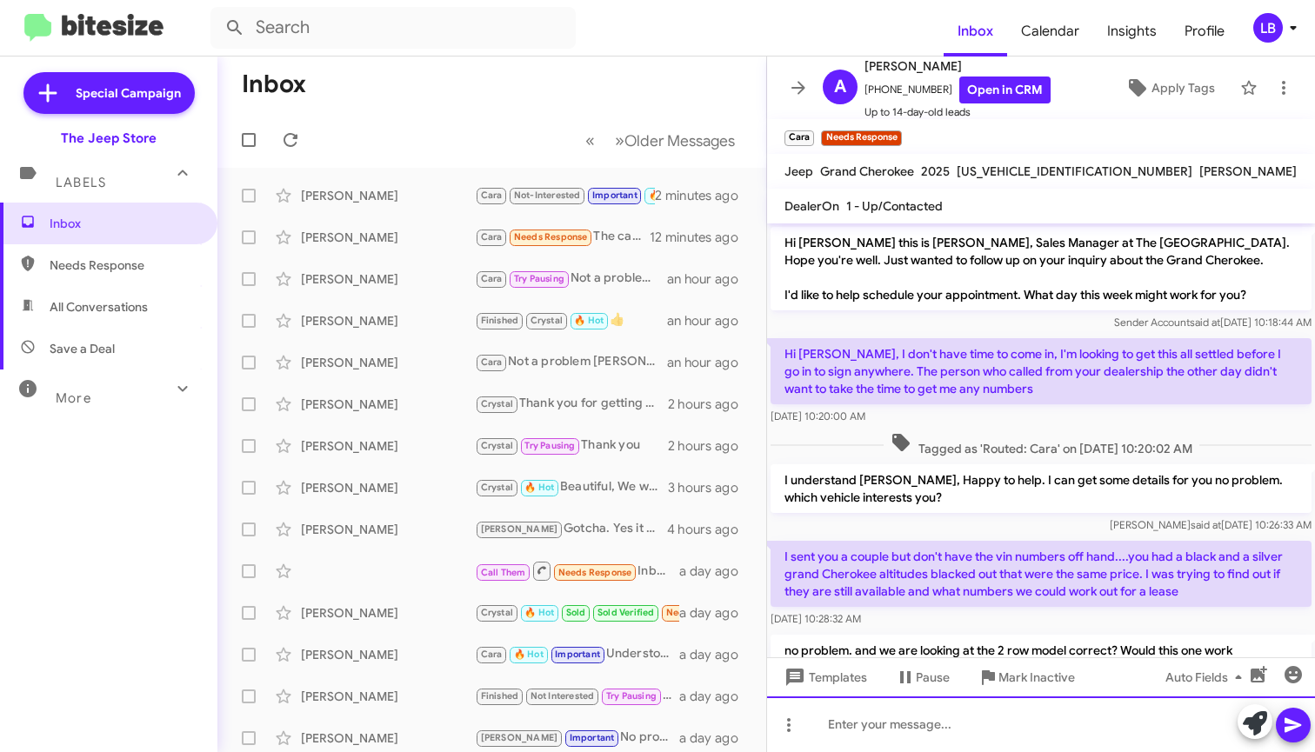
scroll to position [1509, 0]
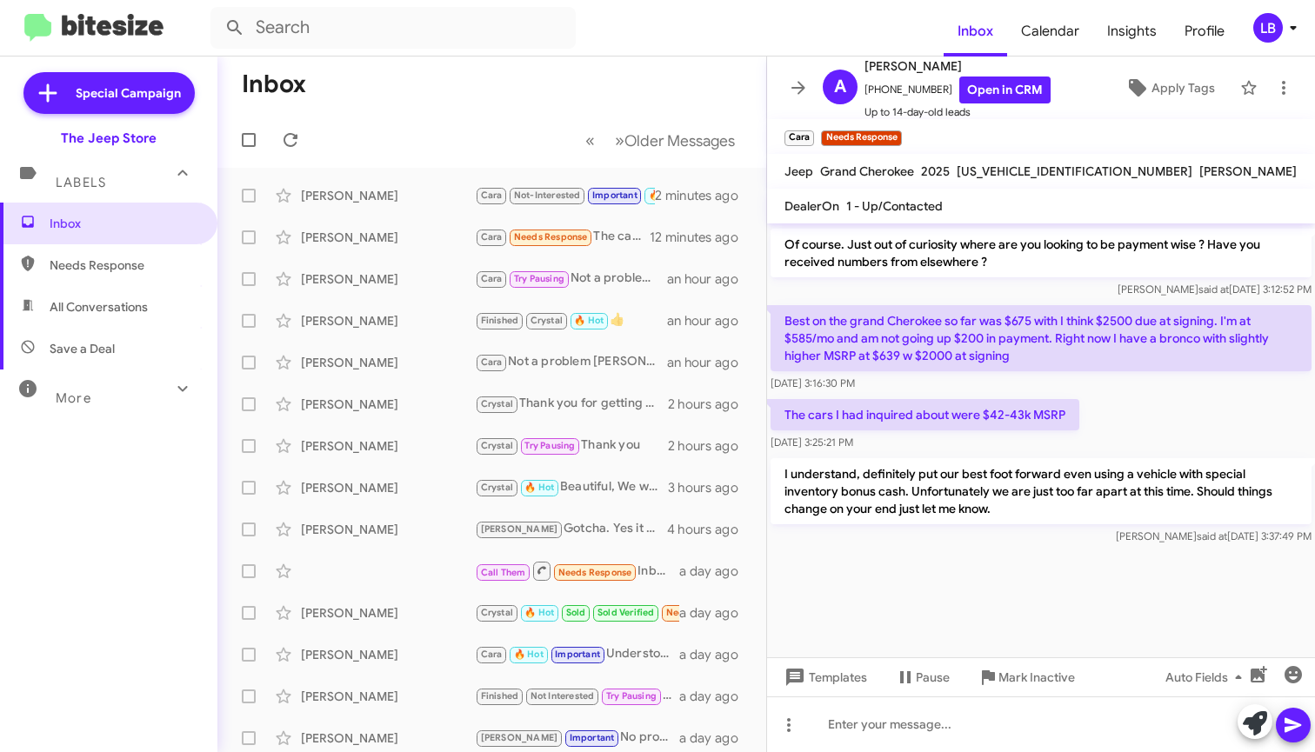
click at [1051, 315] on p "Best on the grand Cherokee so far was $675 with I think $2500 due at signing. I…" at bounding box center [1041, 338] width 541 height 66
click at [1064, 288] on div "Luis said at Aug 14, 2025, 3:12:52 PM" at bounding box center [1041, 289] width 541 height 17
click at [371, 284] on div "[PERSON_NAME]" at bounding box center [388, 278] width 174 height 17
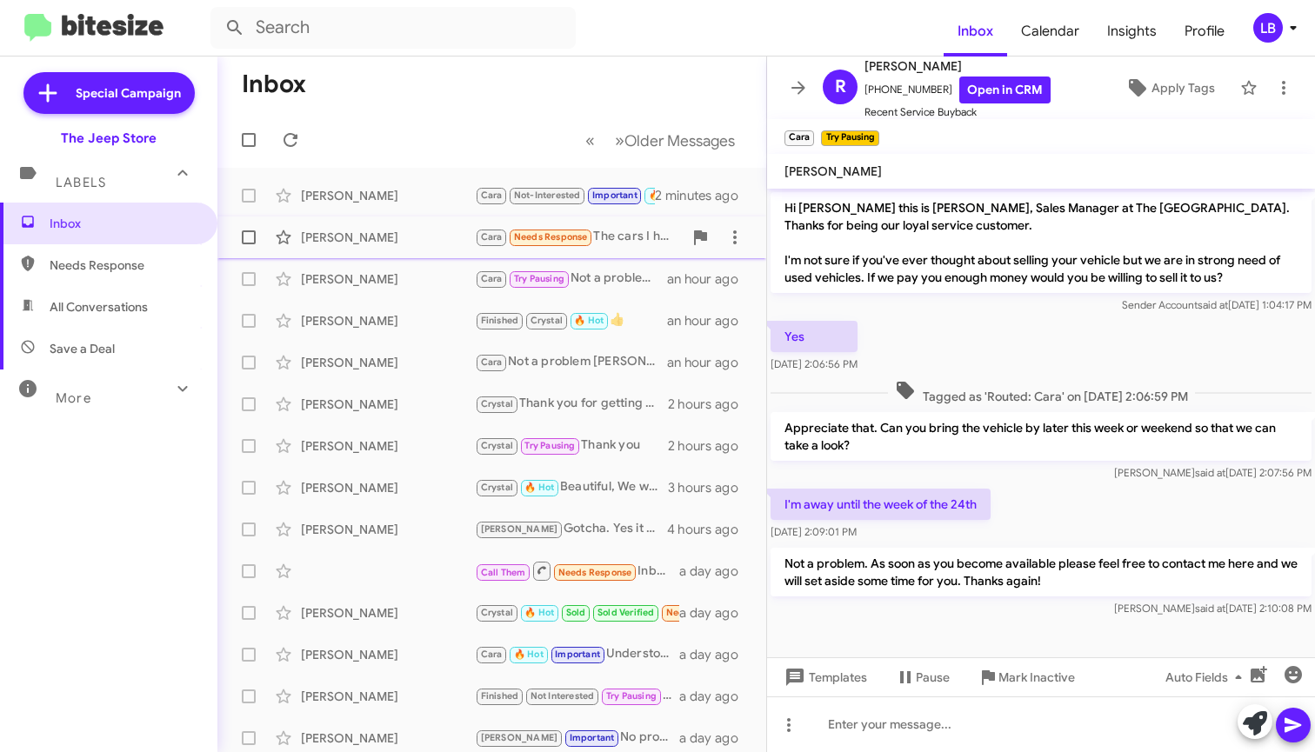
click at [375, 242] on div "[PERSON_NAME]" at bounding box center [388, 237] width 174 height 17
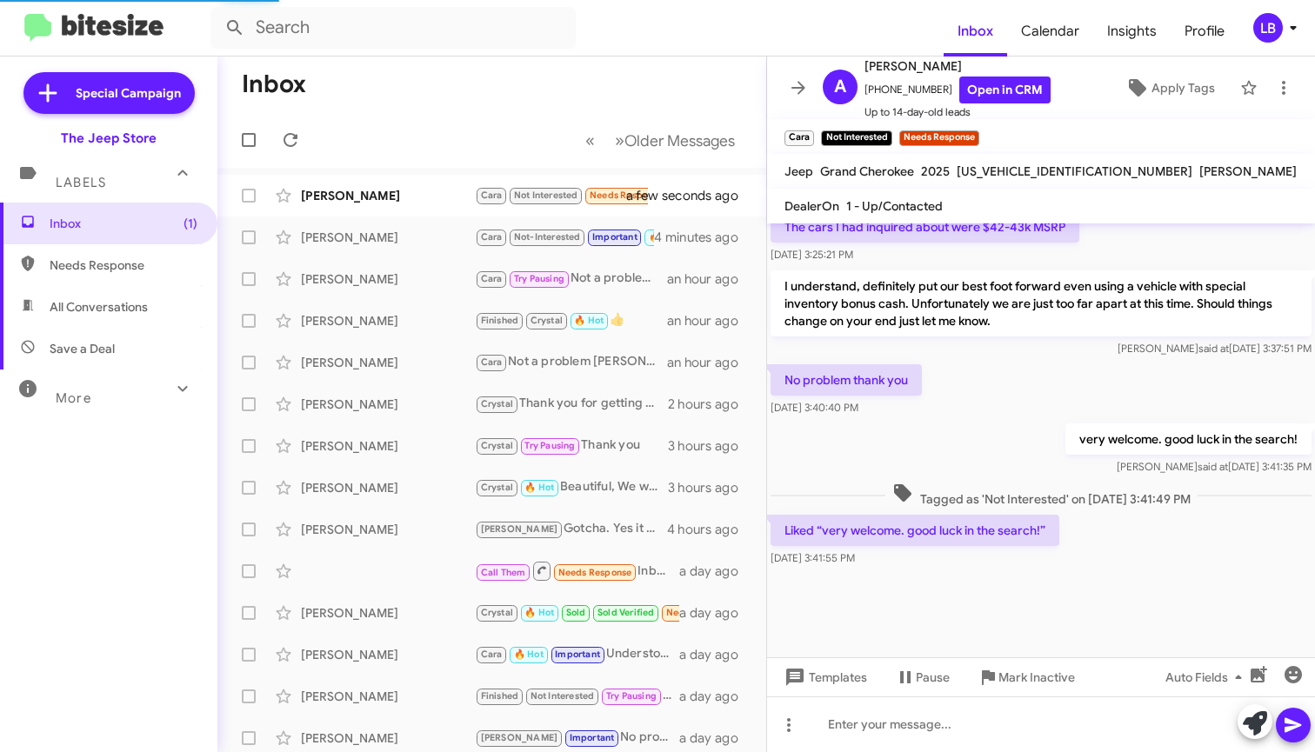
scroll to position [1000, 0]
click at [1139, 250] on div "The cars I had inquired about were $42-43k MSRP Aug 14, 2025, 3:25:21 PM" at bounding box center [1041, 237] width 548 height 59
click at [1205, 242] on div "The cars I had inquired about were $42-43k MSRP Aug 14, 2025, 3:25:21 PM" at bounding box center [1041, 237] width 548 height 59
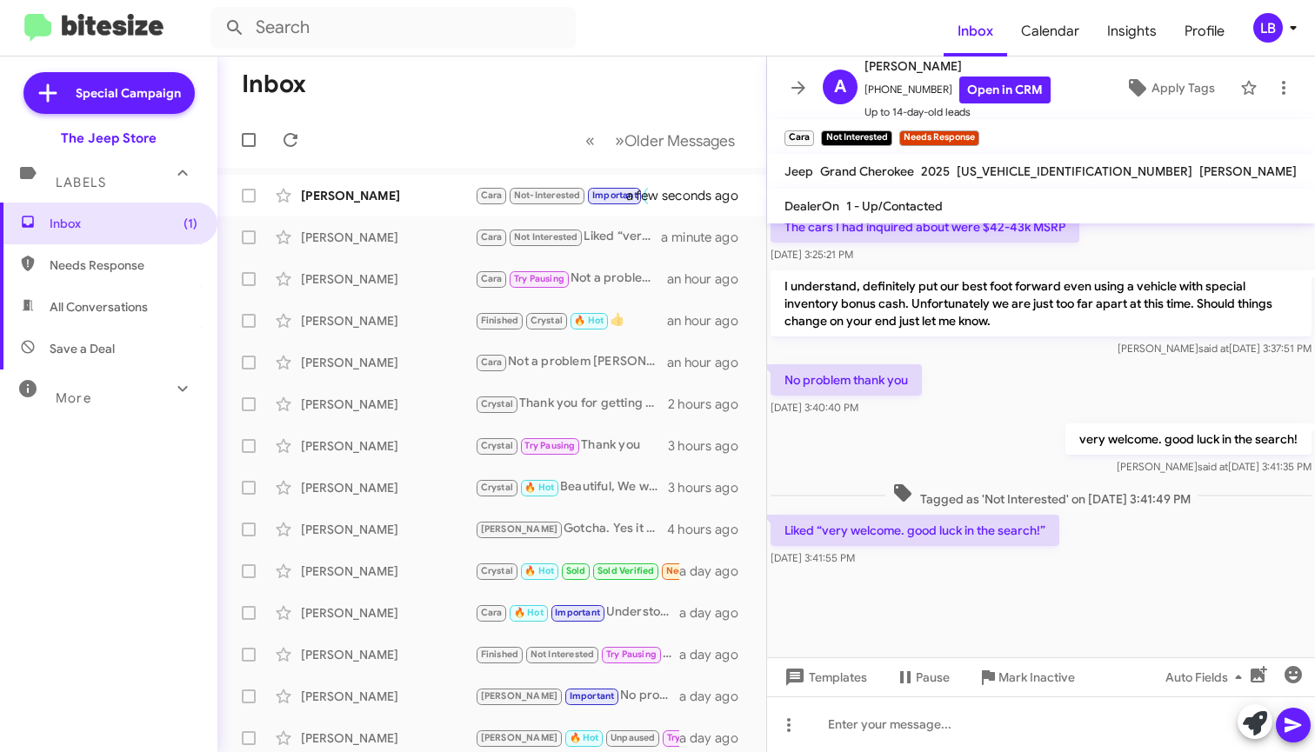
click at [408, 90] on mat-toolbar-row "Inbox" at bounding box center [491, 85] width 549 height 56
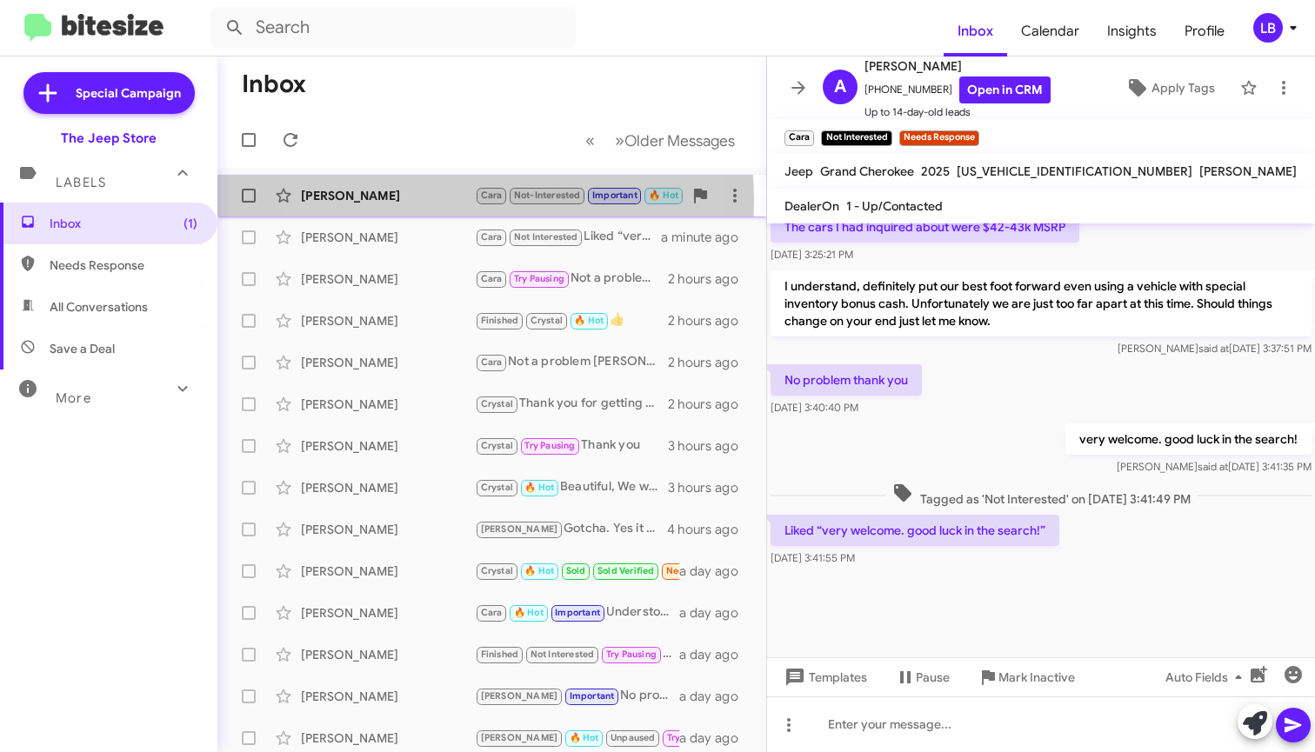
click at [408, 201] on div "Jason Hilsheimer" at bounding box center [388, 195] width 174 height 17
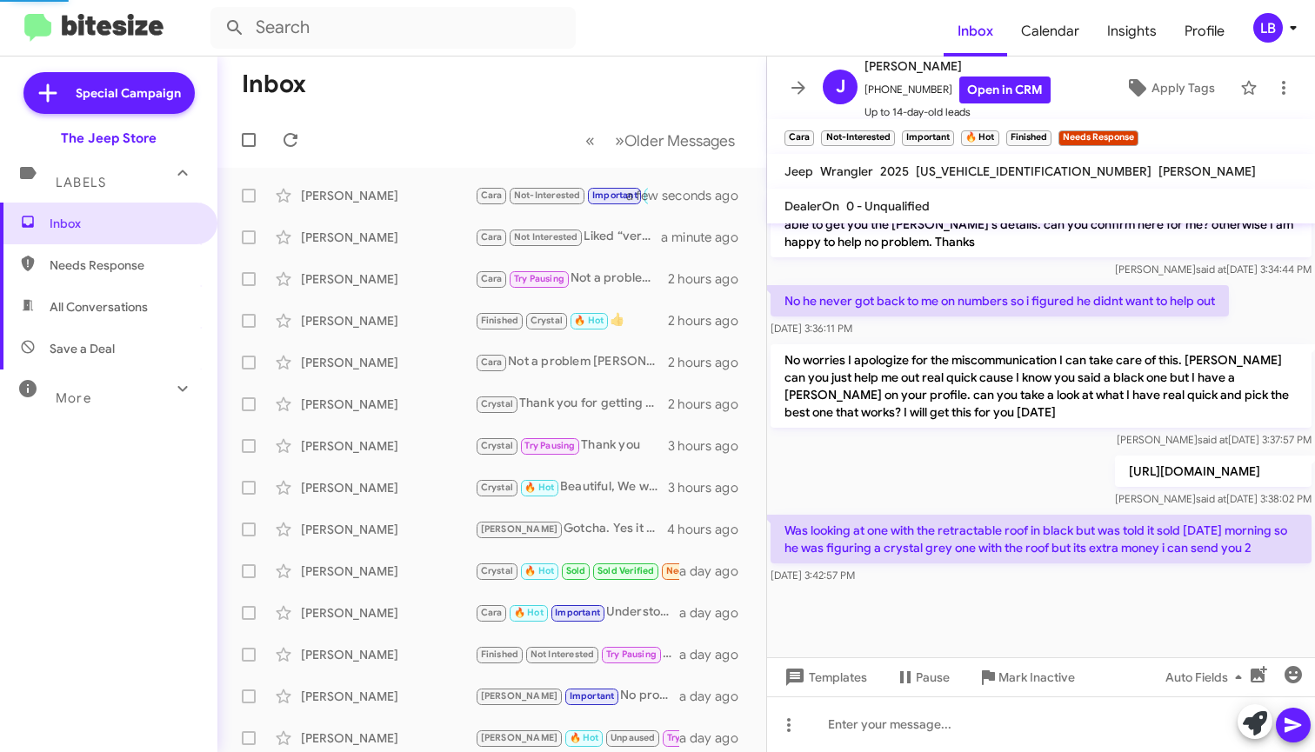
scroll to position [683, 0]
click at [1019, 389] on p "No worries I apologize for the miscommunication I can take care of this. Jason …" at bounding box center [1041, 385] width 541 height 83
drag, startPoint x: 542, startPoint y: 137, endPoint x: 461, endPoint y: 109, distance: 85.5
click at [542, 137] on mat-toolbar-row "« Previous » Next Older Messages" at bounding box center [491, 140] width 549 height 56
click at [535, 86] on mat-toolbar-row "Inbox" at bounding box center [491, 85] width 549 height 56
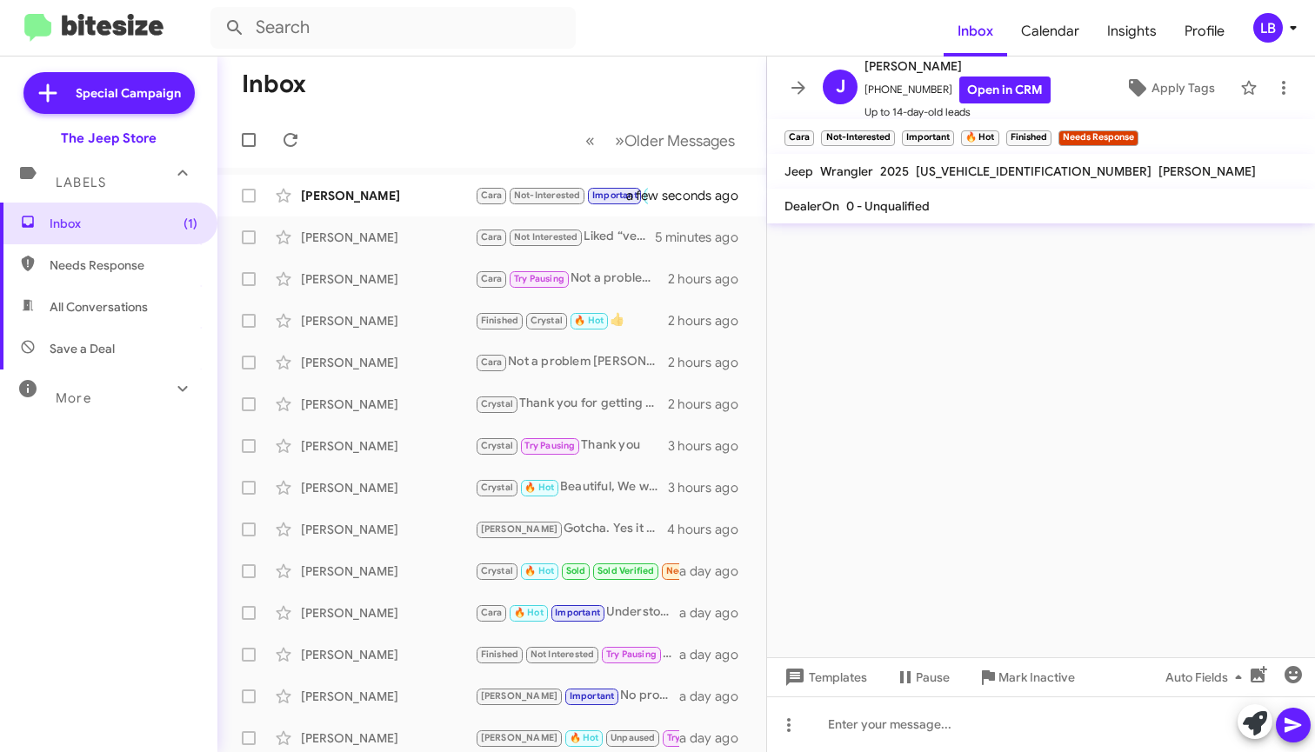
scroll to position [0, 0]
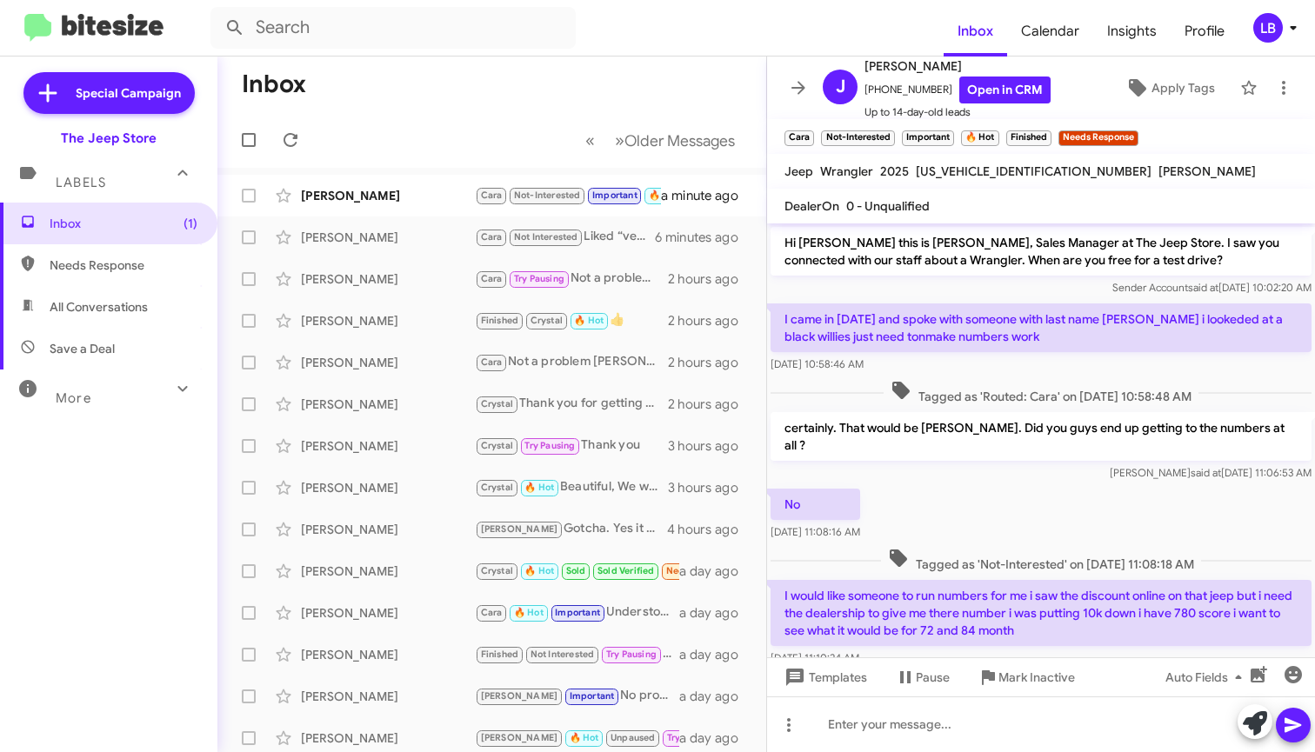
click at [524, 74] on mat-toolbar-row "Inbox" at bounding box center [491, 85] width 549 height 56
click at [994, 504] on div "No Aug 13, 2025, 11:08:16 AM" at bounding box center [1041, 514] width 548 height 59
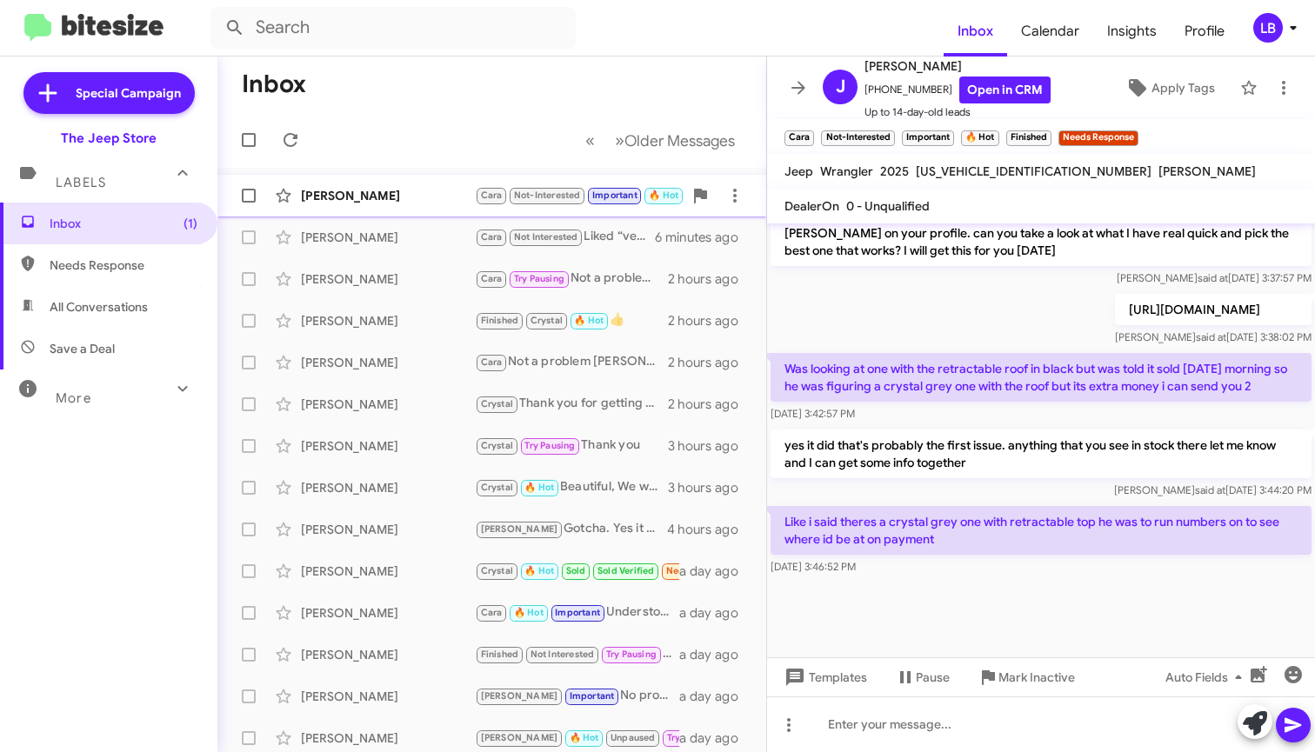
click at [372, 198] on div "Jason Hilsheimer" at bounding box center [388, 195] width 174 height 17
click at [469, 133] on mat-toolbar-row "« Previous » Next Older Messages" at bounding box center [491, 140] width 549 height 56
click at [1115, 329] on div "Travis said at Aug 14, 2025, 3:38:02 PM" at bounding box center [1213, 337] width 197 height 17
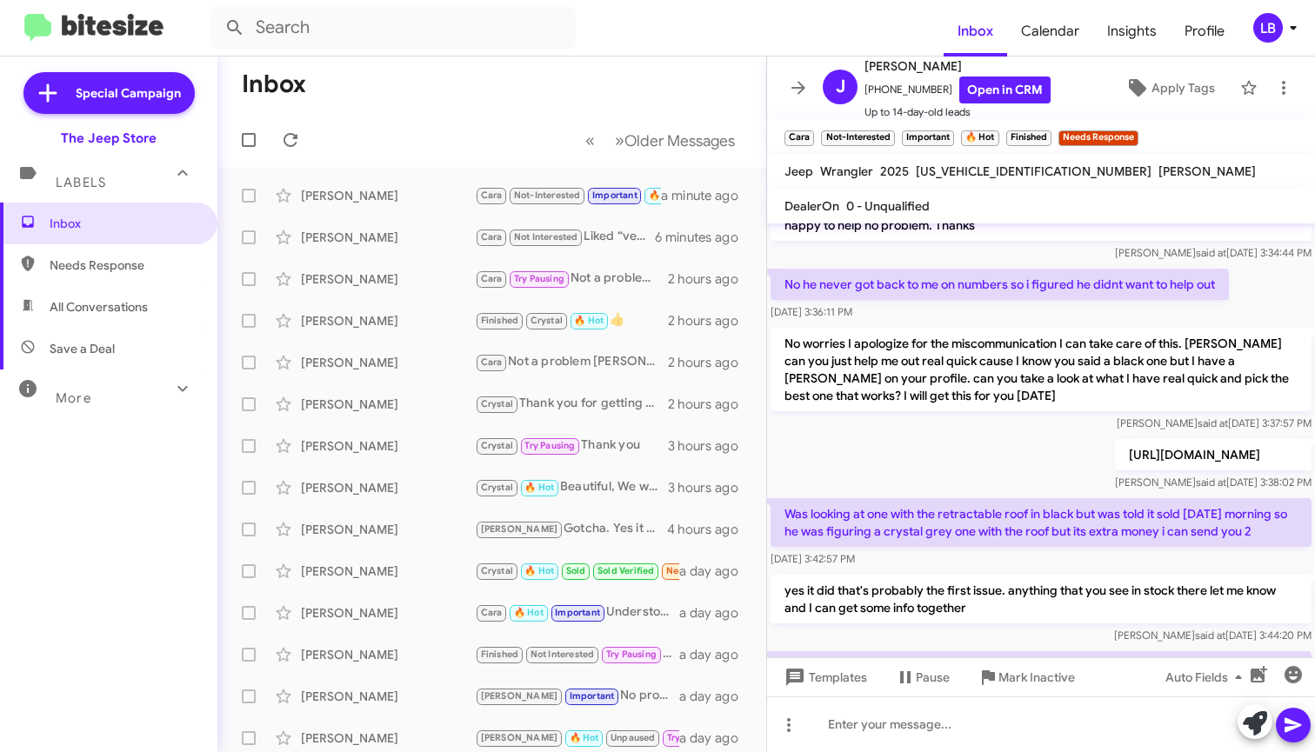
scroll to position [390, 0]
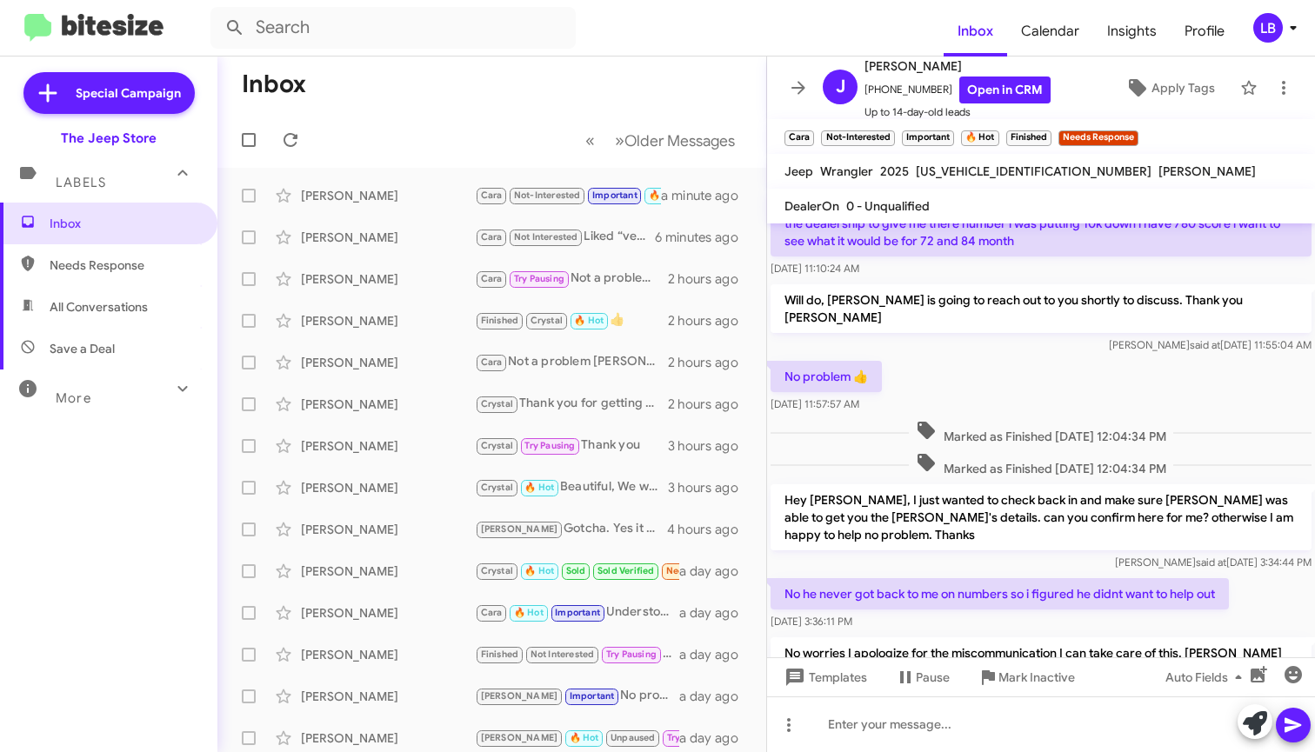
click at [1028, 337] on div "Luis said at Aug 13, 2025, 11:55:04 AM" at bounding box center [1041, 345] width 541 height 17
click at [1004, 260] on div "Aug 13, 2025, 11:10:24 AM" at bounding box center [1041, 268] width 541 height 17
click at [517, 130] on mat-toolbar-row "« Previous » Next Older Messages" at bounding box center [491, 140] width 549 height 56
drag, startPoint x: 933, startPoint y: 92, endPoint x: 883, endPoint y: 94, distance: 50.5
click at [875, 93] on span "+17326912064 Open in CRM" at bounding box center [957, 90] width 186 height 27
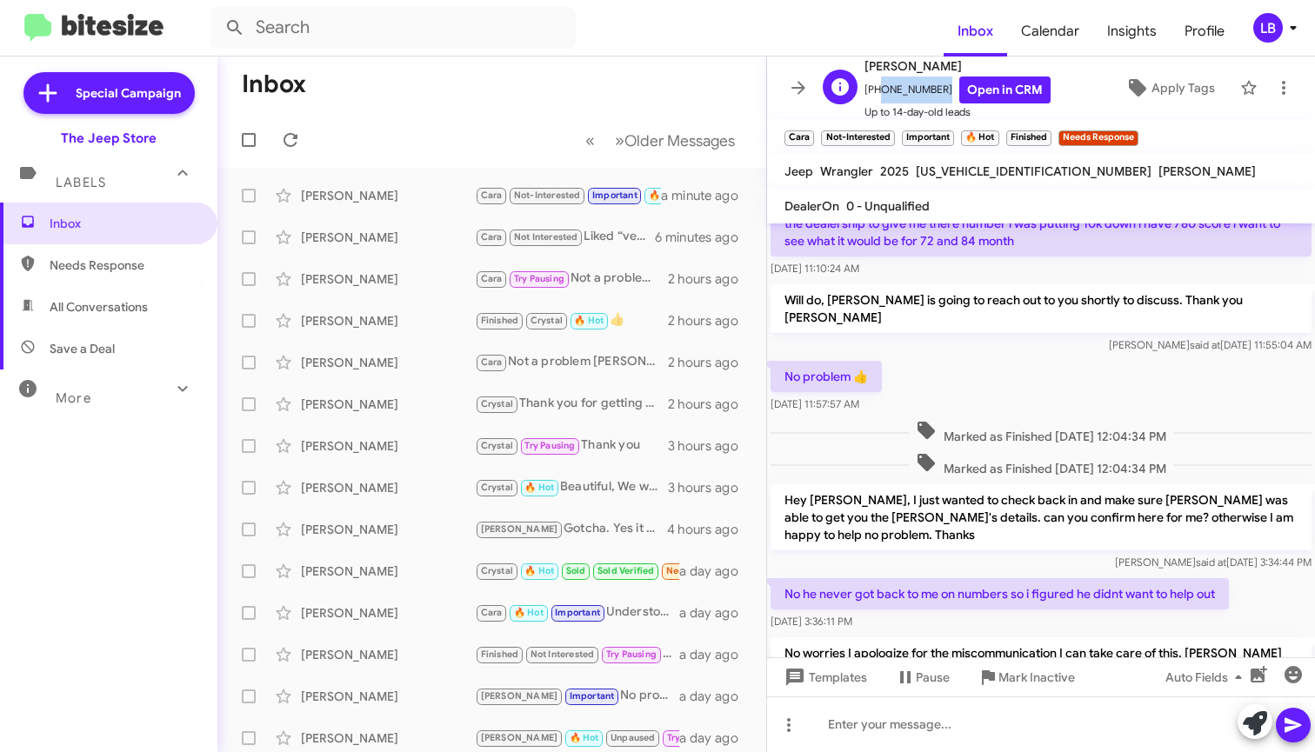
copy span "7326912064"
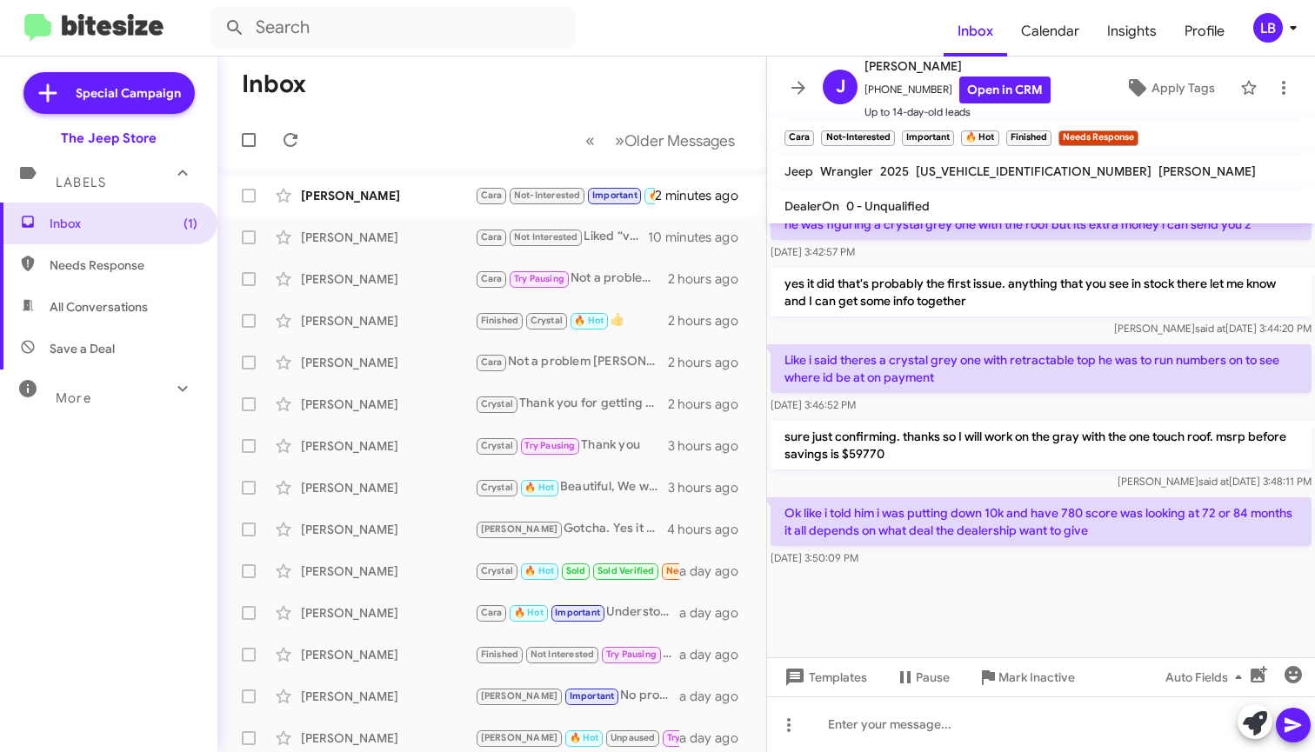
click at [927, 337] on div "yes it did that's probably the first issue. anything that you see in stock ther…" at bounding box center [1041, 302] width 548 height 77
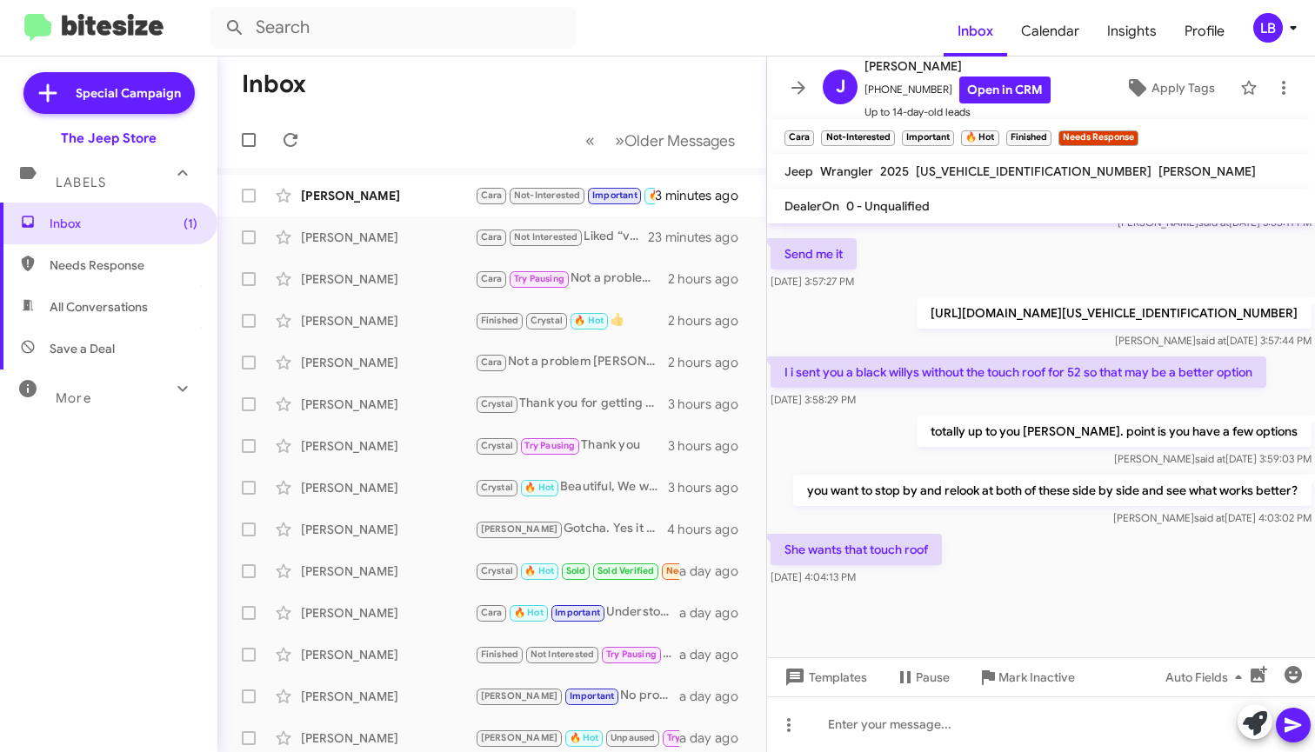
scroll to position [1078, 0]
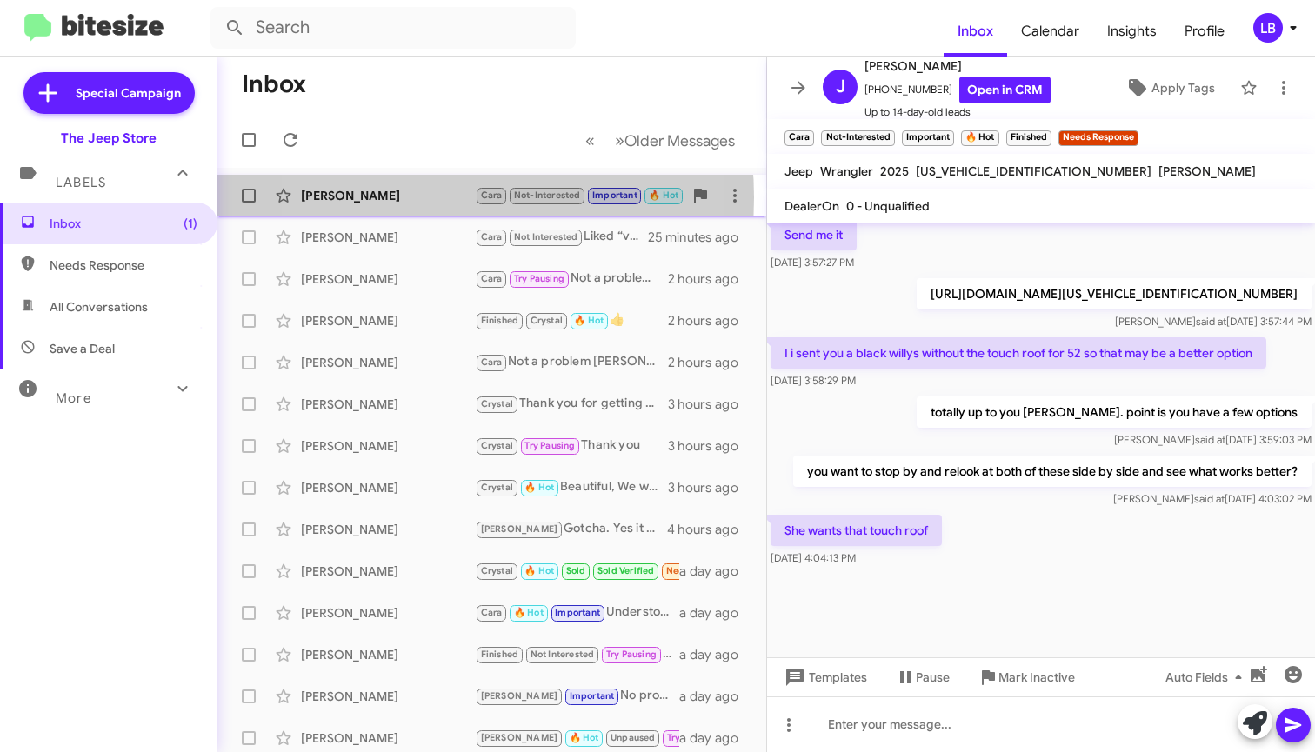
click at [407, 197] on div "Jason Hilsheimer" at bounding box center [388, 195] width 174 height 17
click at [441, 184] on div "Jason Hilsheimer Cara Not-Interested Important 🔥 Hot Finished Needs Response Sh…" at bounding box center [491, 195] width 521 height 35
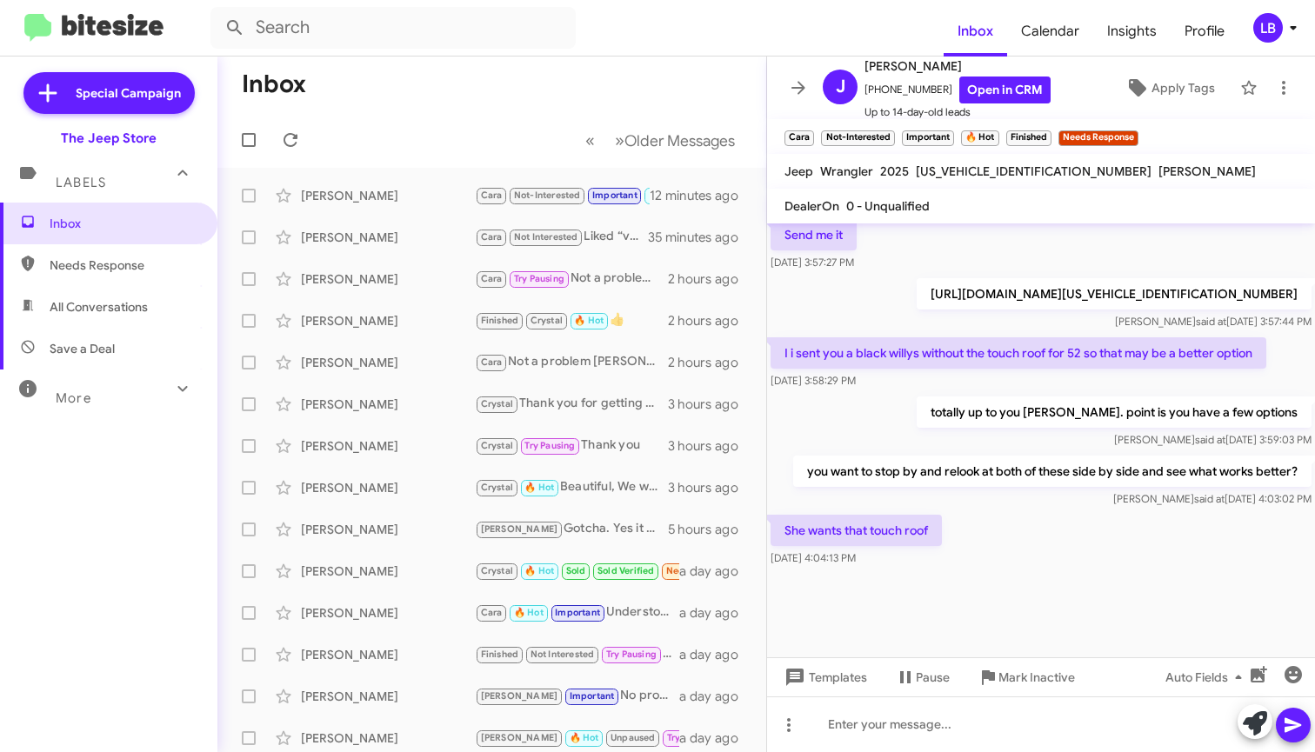
click at [649, 65] on mat-toolbar-row "Inbox" at bounding box center [491, 85] width 549 height 56
drag, startPoint x: 507, startPoint y: 67, endPoint x: 550, endPoint y: 26, distance: 59.0
click at [515, 58] on mat-toolbar-row "Inbox" at bounding box center [491, 85] width 549 height 56
click at [670, 96] on mat-toolbar-row "Inbox" at bounding box center [491, 85] width 549 height 56
click at [1055, 319] on div "Travis said at Aug 14, 2025, 3:57:44 PM" at bounding box center [1114, 321] width 395 height 17
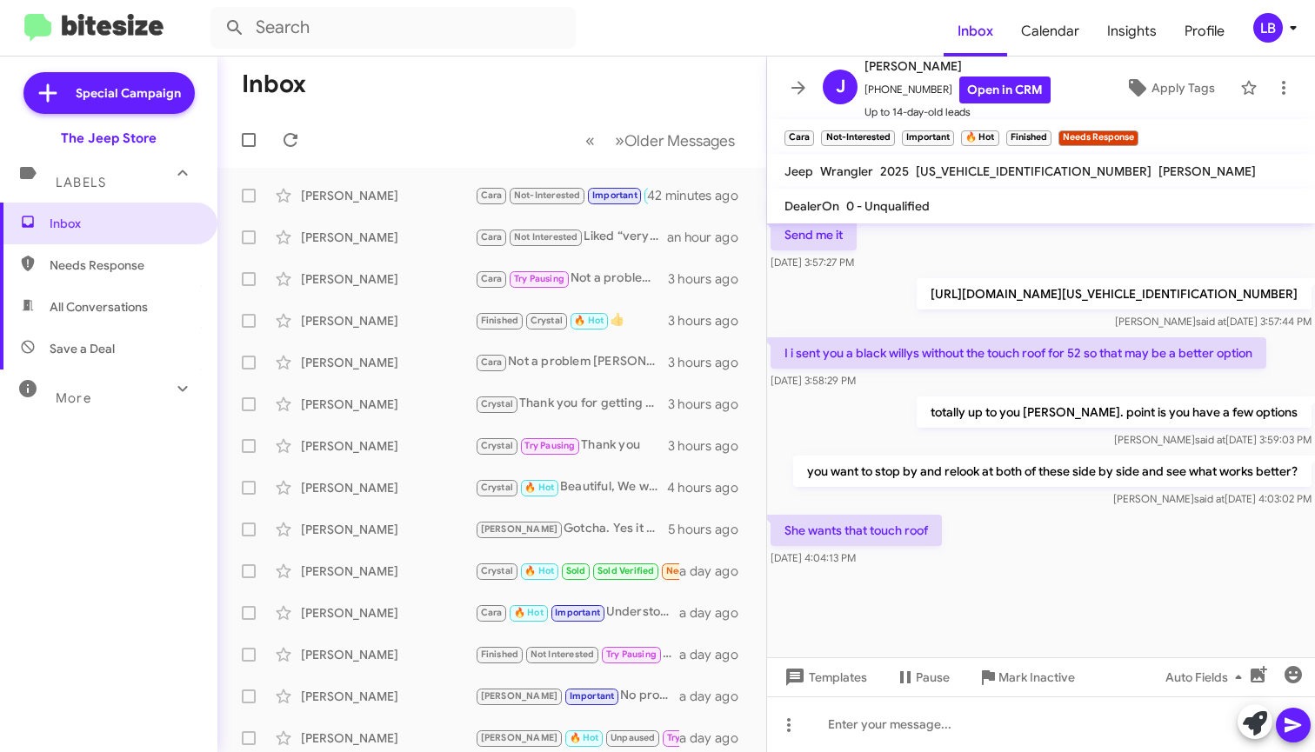
click at [1018, 248] on div "Send me it Aug 14, 2025, 3:57:27 PM" at bounding box center [1041, 245] width 548 height 59
drag, startPoint x: 1018, startPoint y: 248, endPoint x: 1093, endPoint y: 305, distance: 94.3
click at [1018, 248] on div "Send me it Aug 14, 2025, 3:57:27 PM" at bounding box center [1041, 245] width 548 height 59
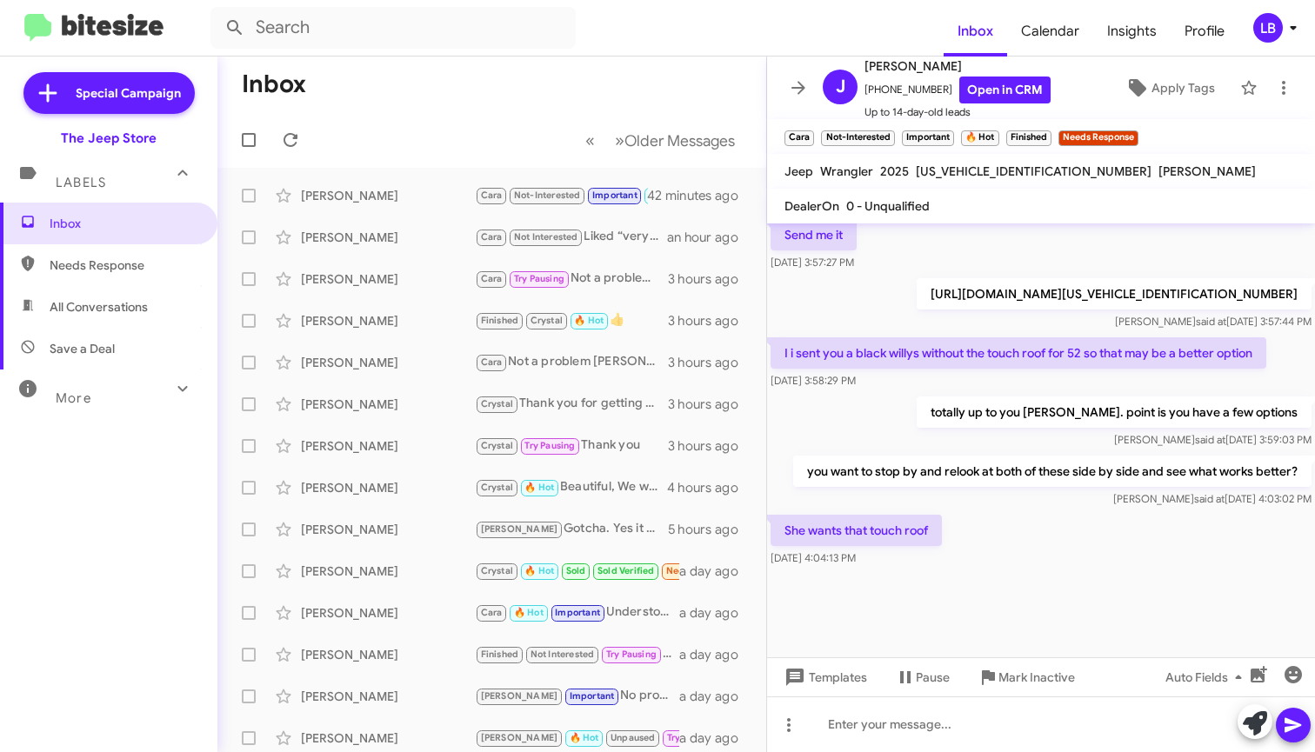
click at [1102, 313] on div "Travis said at Aug 14, 2025, 3:57:44 PM" at bounding box center [1114, 321] width 395 height 17
click at [1078, 228] on div "Send me it Aug 14, 2025, 3:57:27 PM" at bounding box center [1041, 245] width 548 height 59
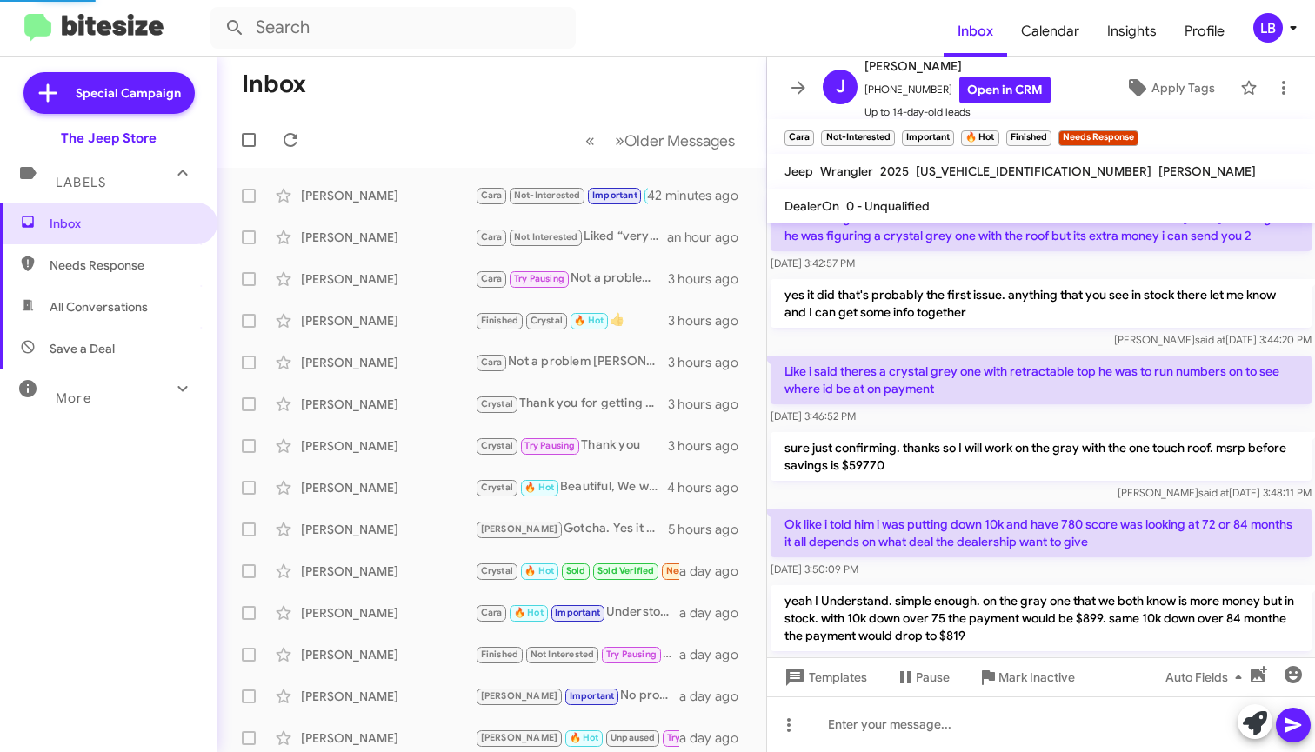
scroll to position [1701, 0]
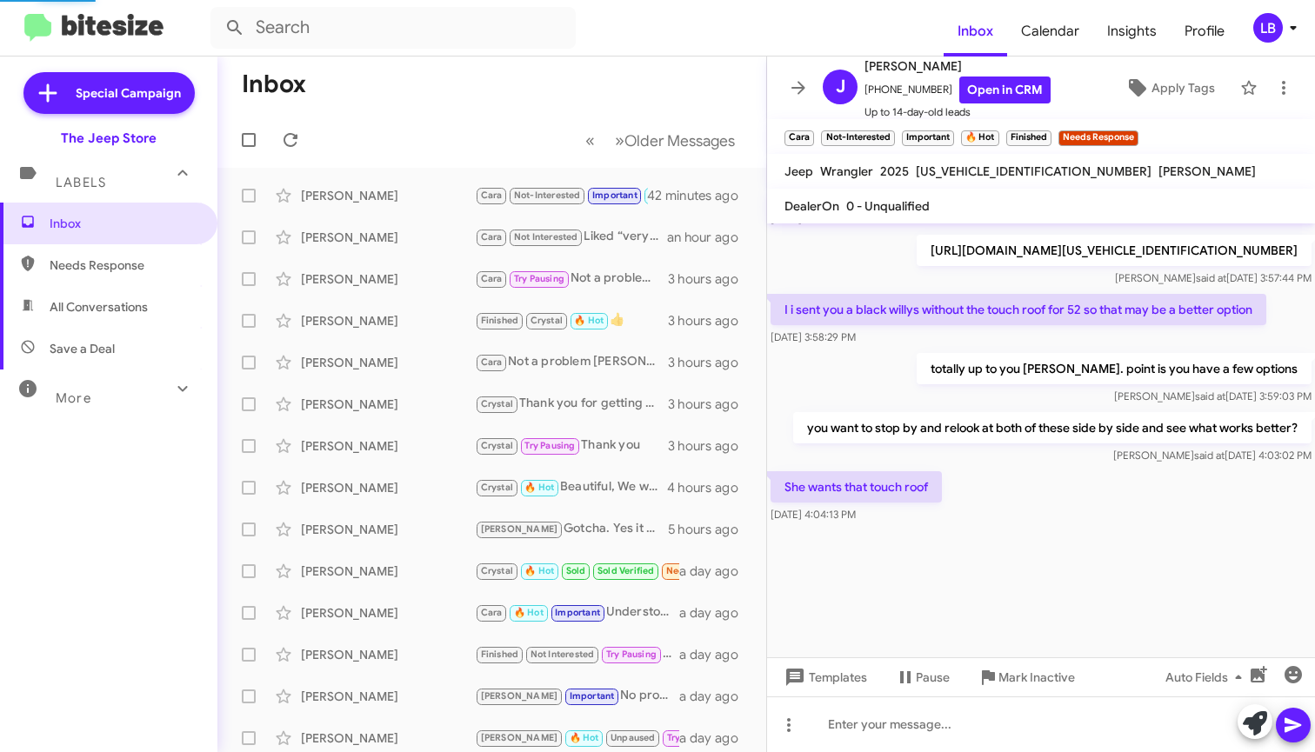
click at [1076, 284] on div "Travis said at Aug 14, 2025, 3:57:44 PM" at bounding box center [1114, 278] width 395 height 17
click at [902, 376] on div "totally up to you jason. point is you have a few options Travis said at Aug 14,…" at bounding box center [1041, 379] width 548 height 59
drag, startPoint x: 1276, startPoint y: 296, endPoint x: 902, endPoint y: 375, distance: 382.2
click at [902, 375] on div "totally up to you jason. point is you have a few options Travis said at Aug 14,…" at bounding box center [1041, 379] width 548 height 59
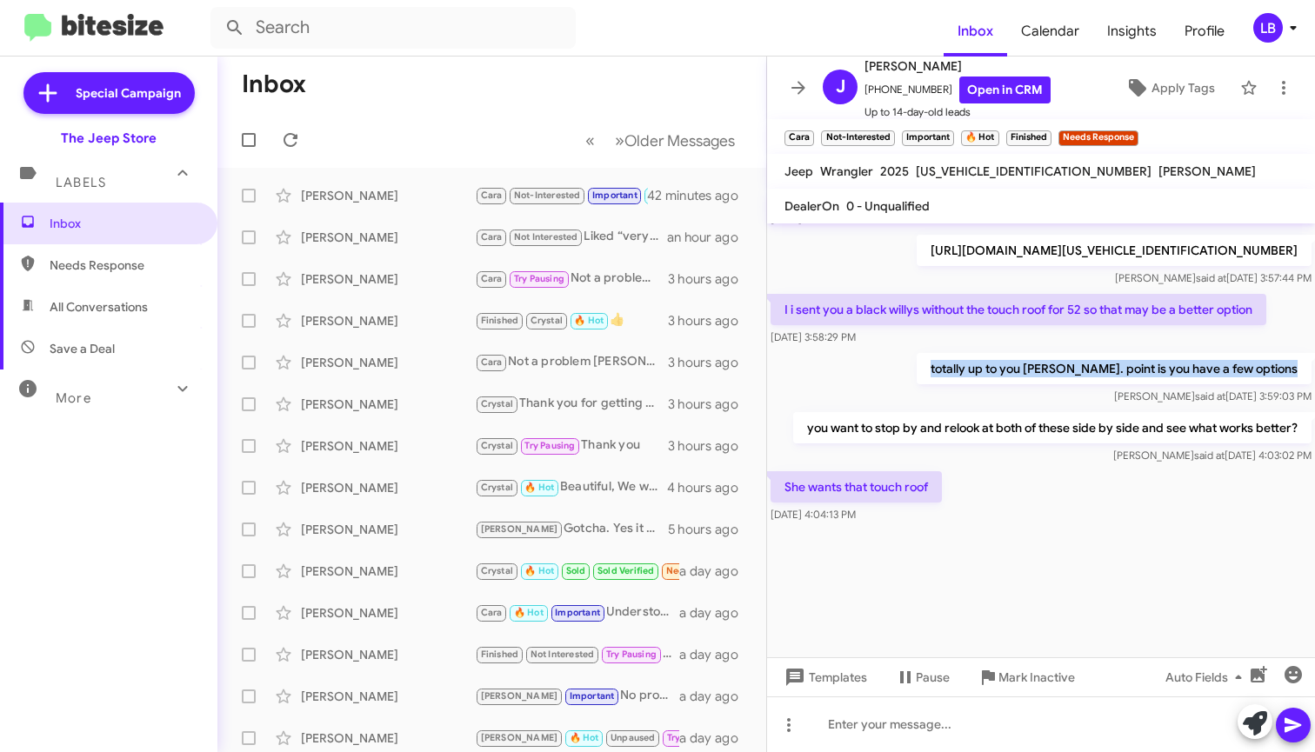
drag, startPoint x: 902, startPoint y: 375, endPoint x: 928, endPoint y: 304, distance: 75.1
click at [904, 372] on div "totally up to you jason. point is you have a few options Travis said at Aug 14,…" at bounding box center [1041, 379] width 548 height 59
click at [928, 299] on p "I i sent you a black willys without the touch roof for 52 so that may be a bett…" at bounding box center [1019, 309] width 496 height 31
click at [928, 300] on p "I i sent you a black willys without the touch roof for 52 so that may be a bett…" at bounding box center [1019, 309] width 496 height 31
